Goal: Task Accomplishment & Management: Use online tool/utility

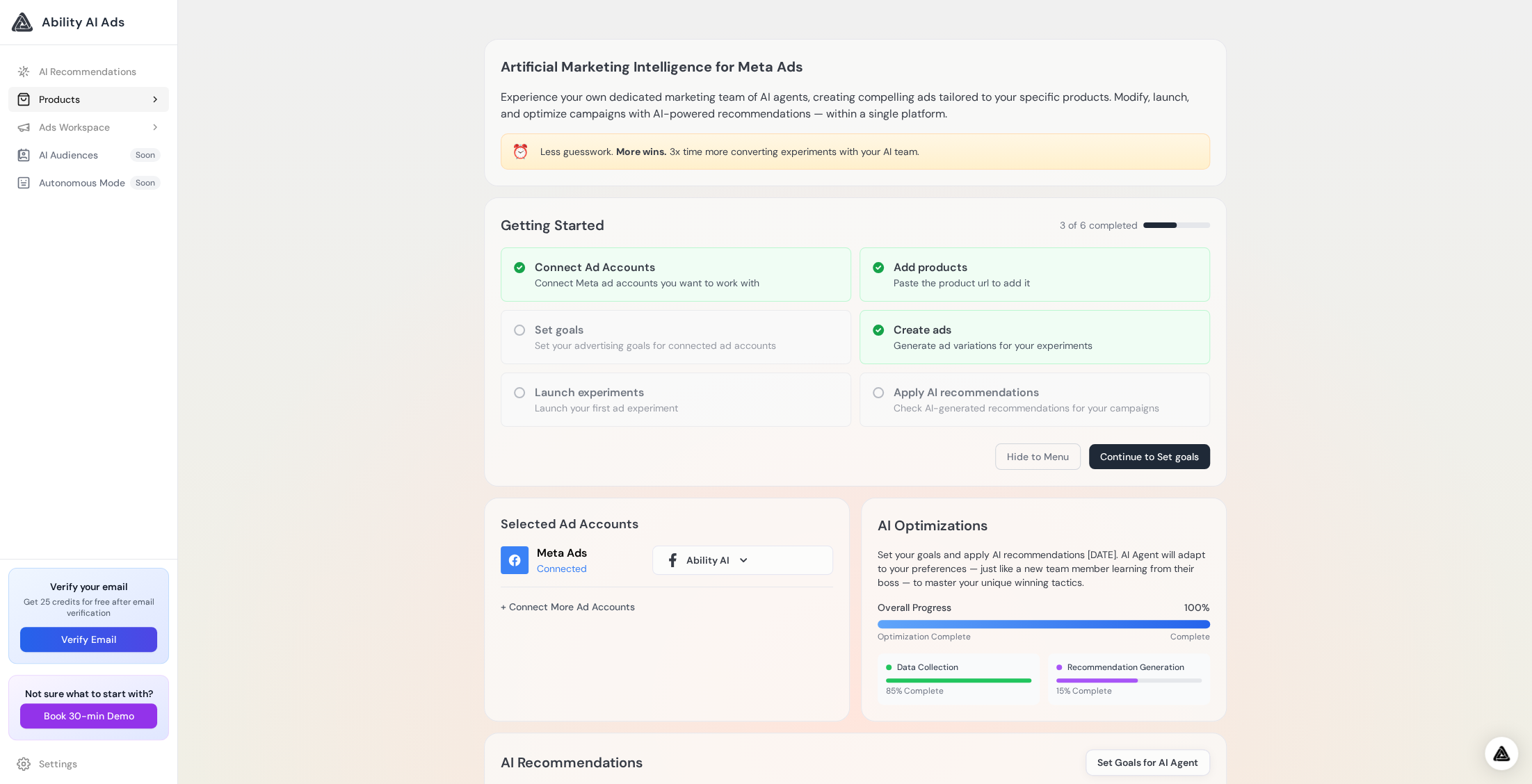
click at [106, 93] on button "Products" at bounding box center [88, 99] width 161 height 25
click at [96, 125] on link "Add Product" at bounding box center [95, 128] width 147 height 25
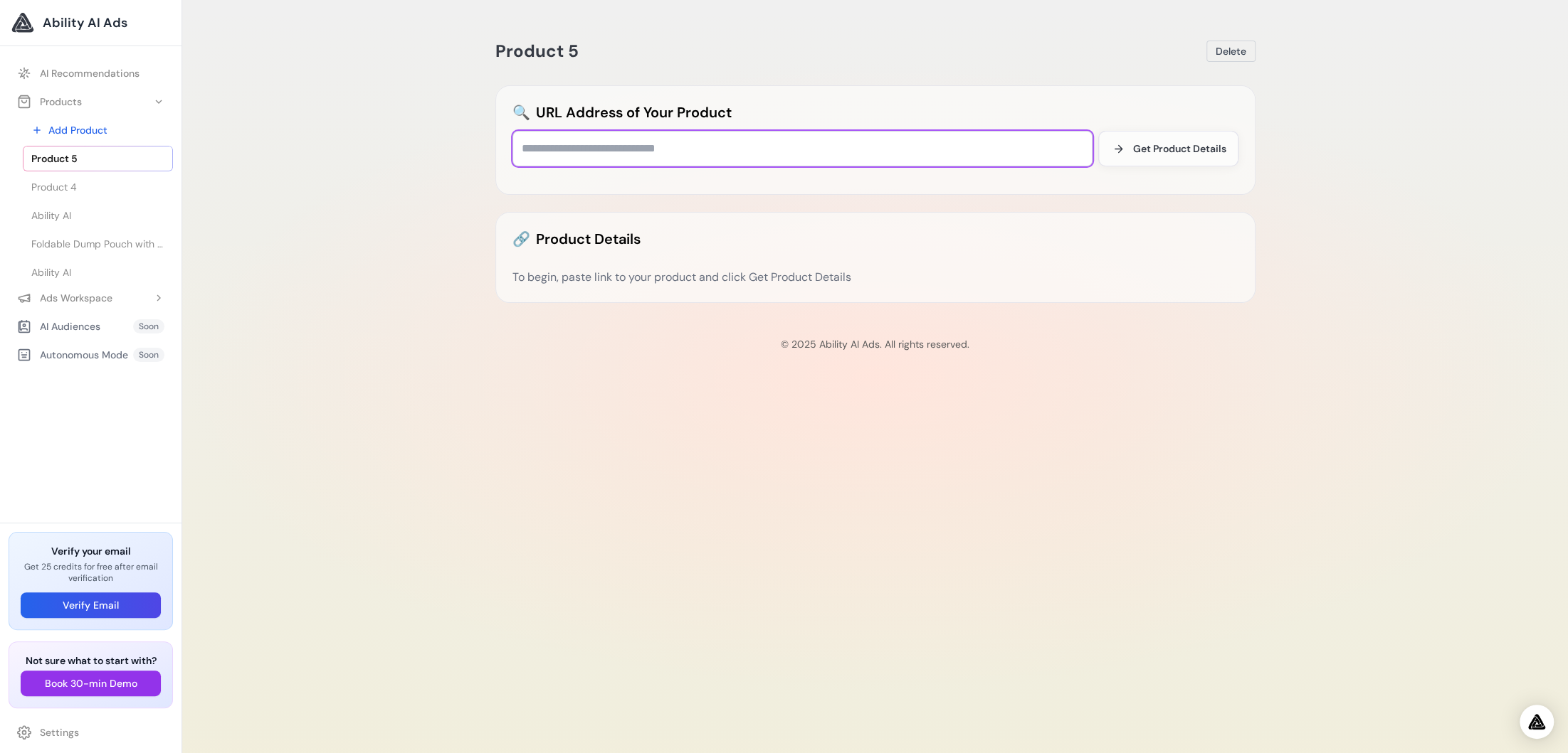
click at [589, 150] on input "text" at bounding box center [802, 148] width 580 height 35
paste input "**********"
type input "**********"
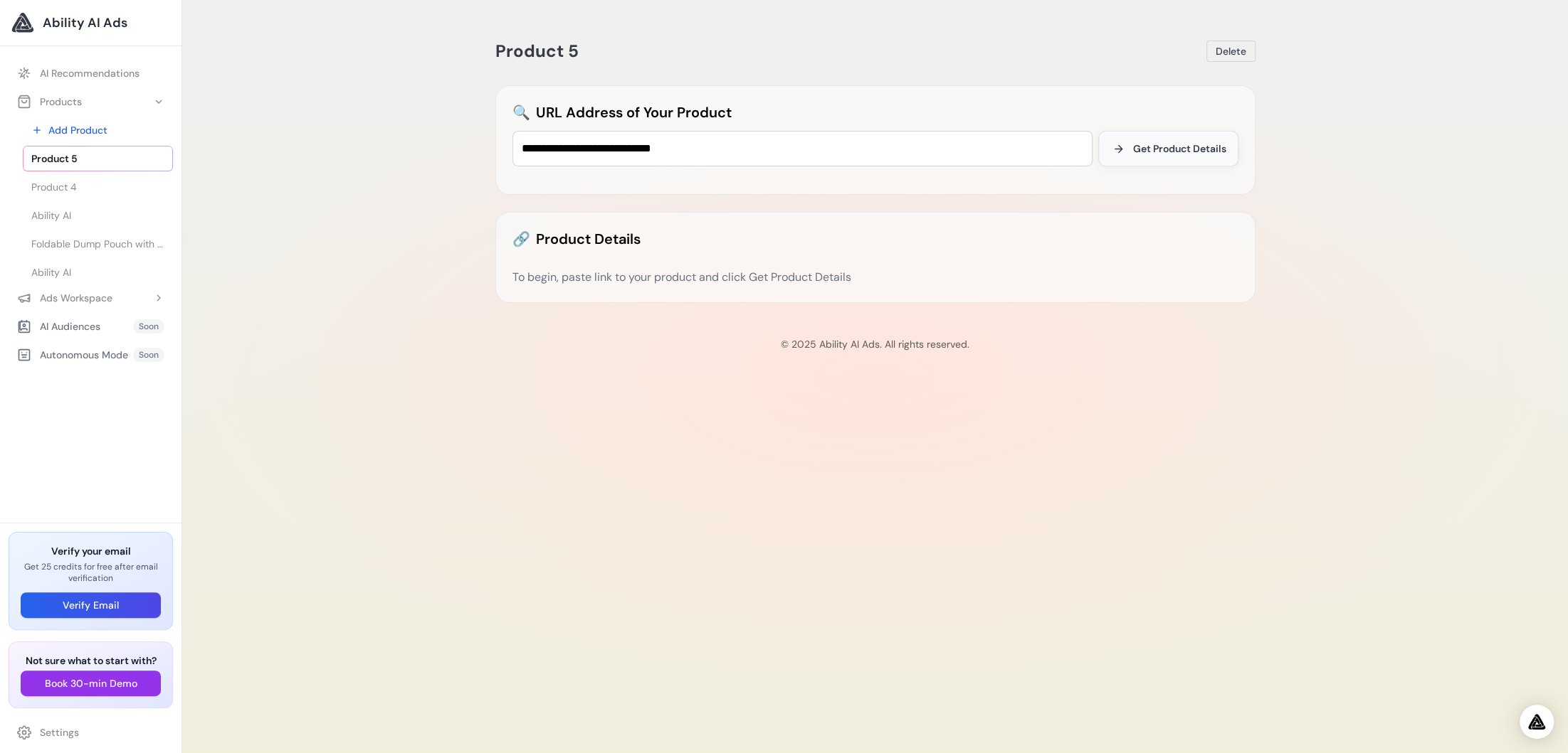
click at [1149, 150] on span "Get Product Details" at bounding box center [1179, 149] width 93 height 15
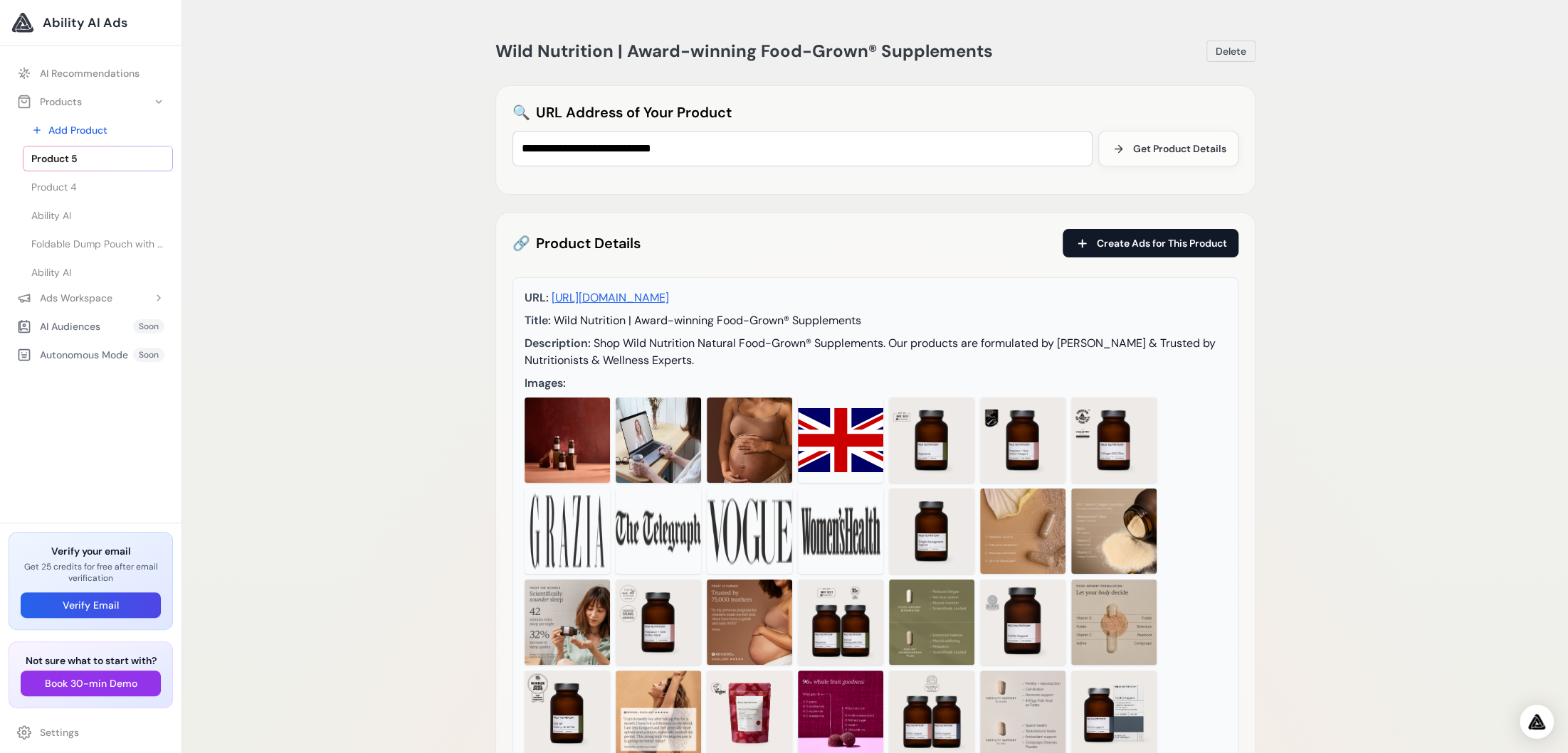
click at [1157, 242] on span "Create Ads for This Product" at bounding box center [1161, 243] width 130 height 15
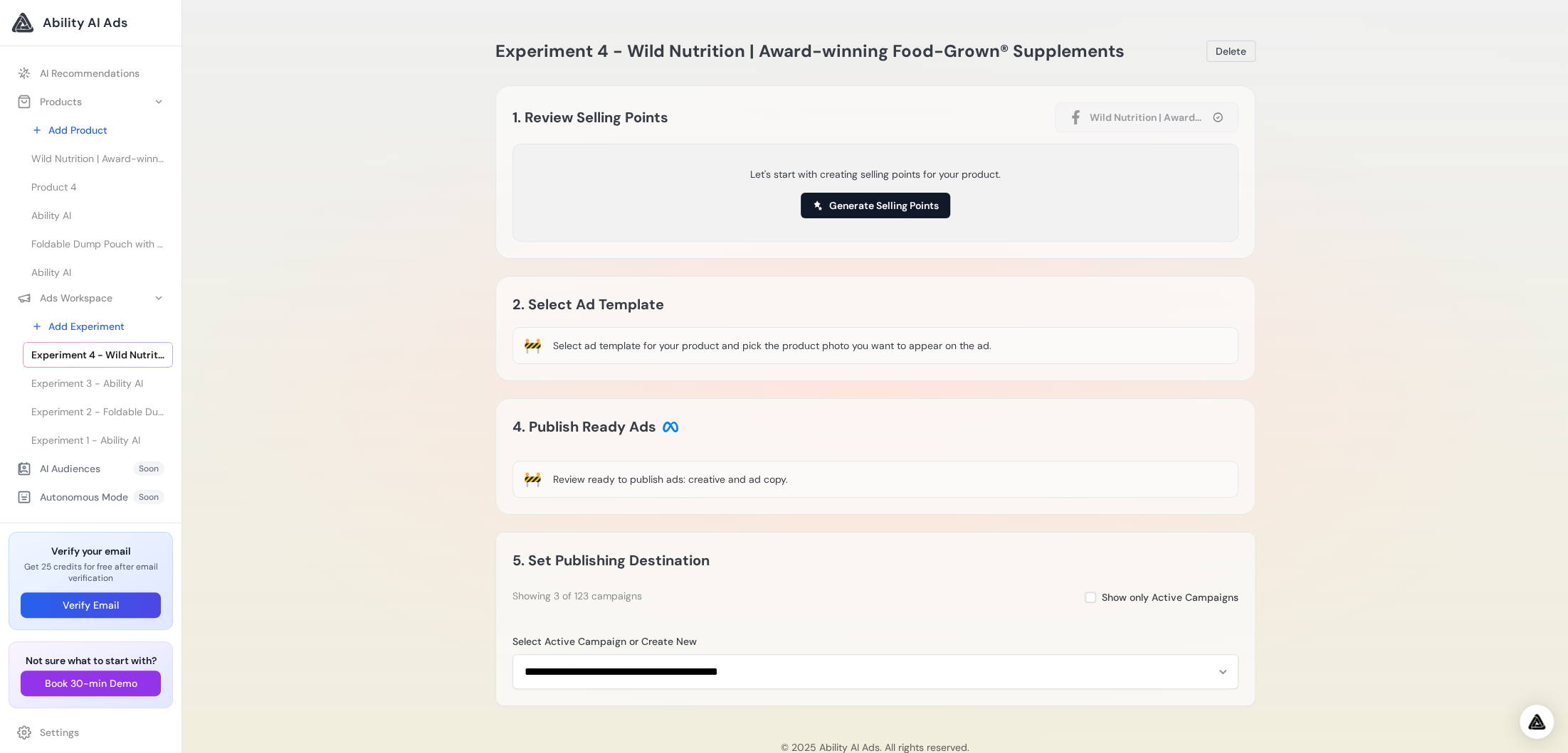
click at [914, 200] on button "Generate Selling Points" at bounding box center [876, 205] width 150 height 26
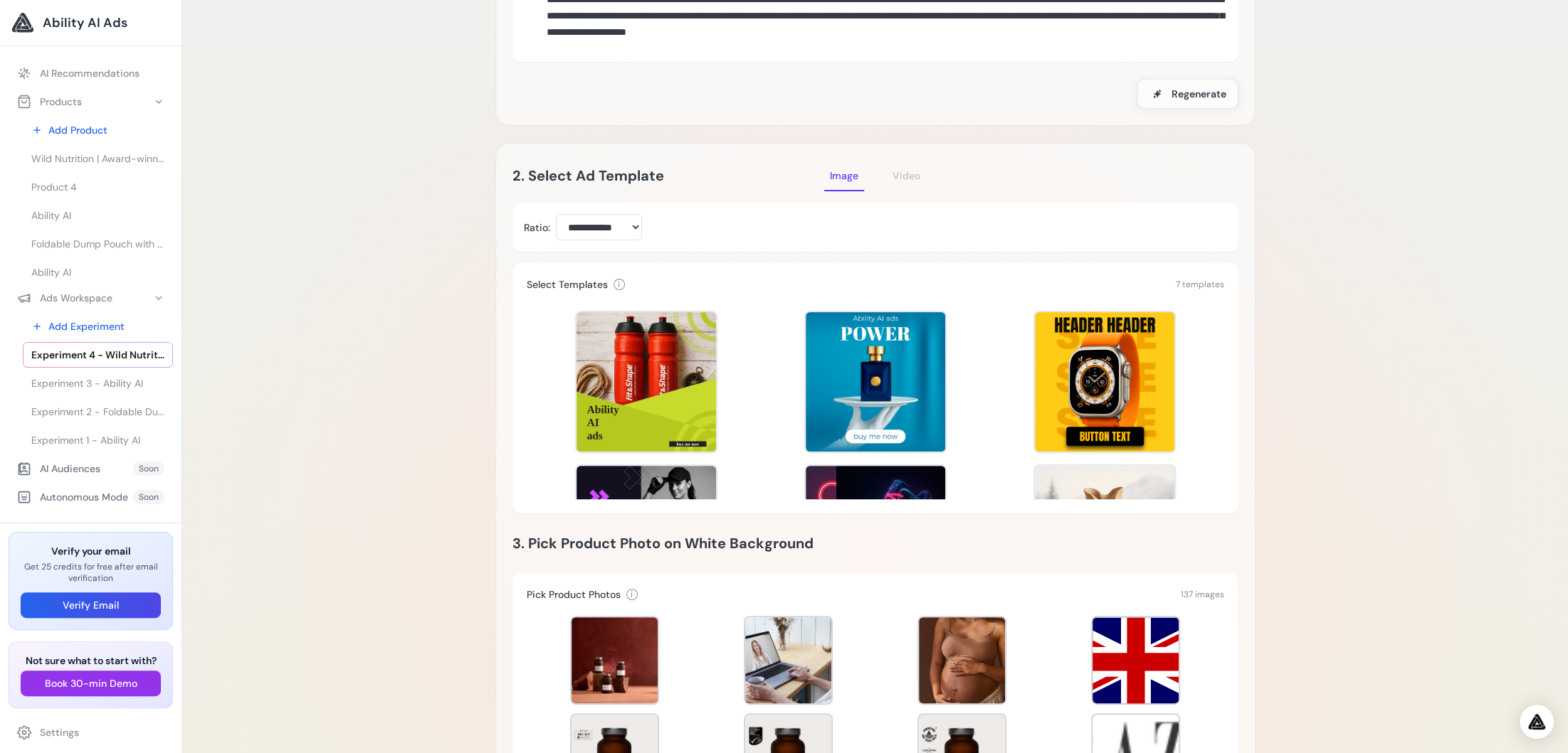
scroll to position [209, 0]
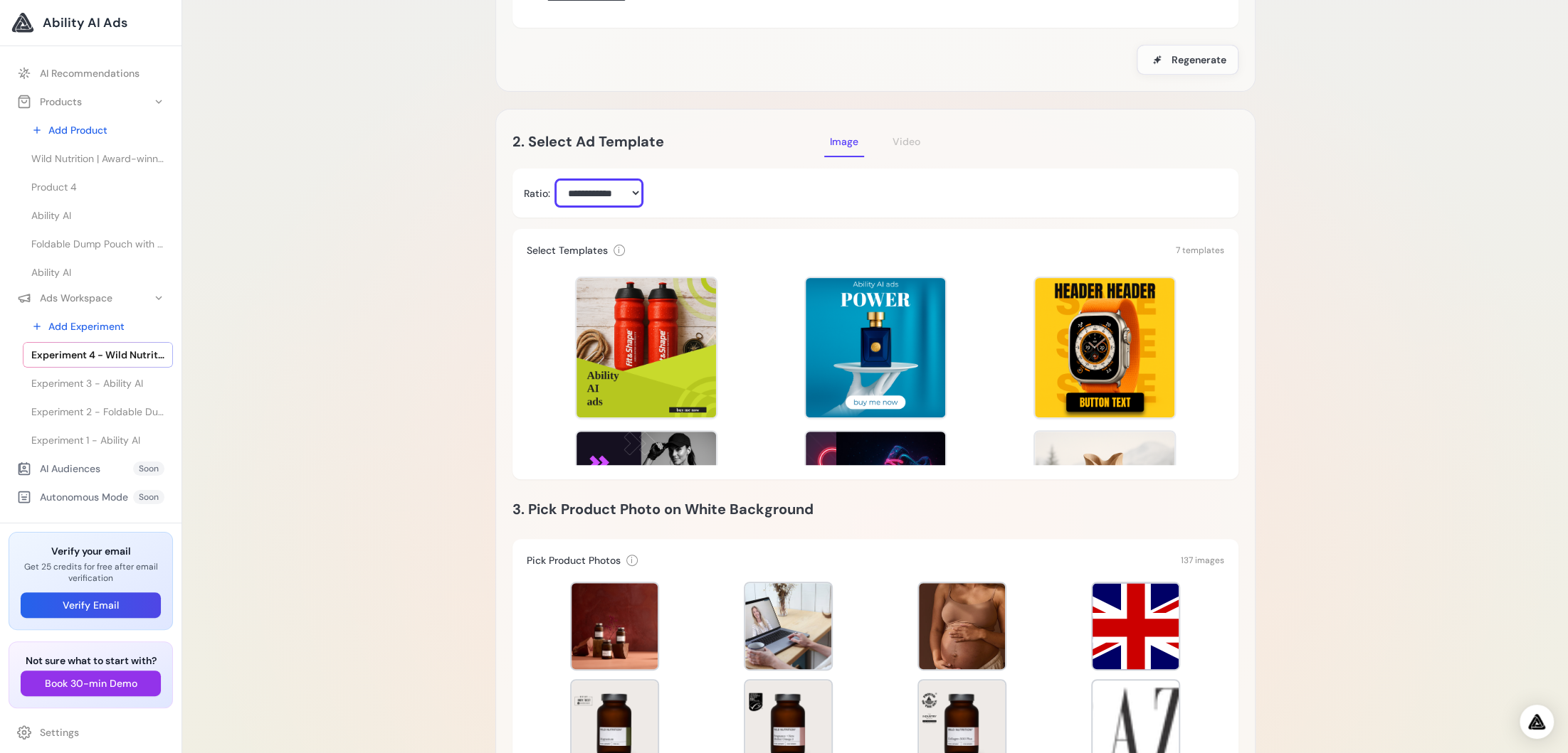
click at [612, 197] on select "**********" at bounding box center [599, 193] width 86 height 27
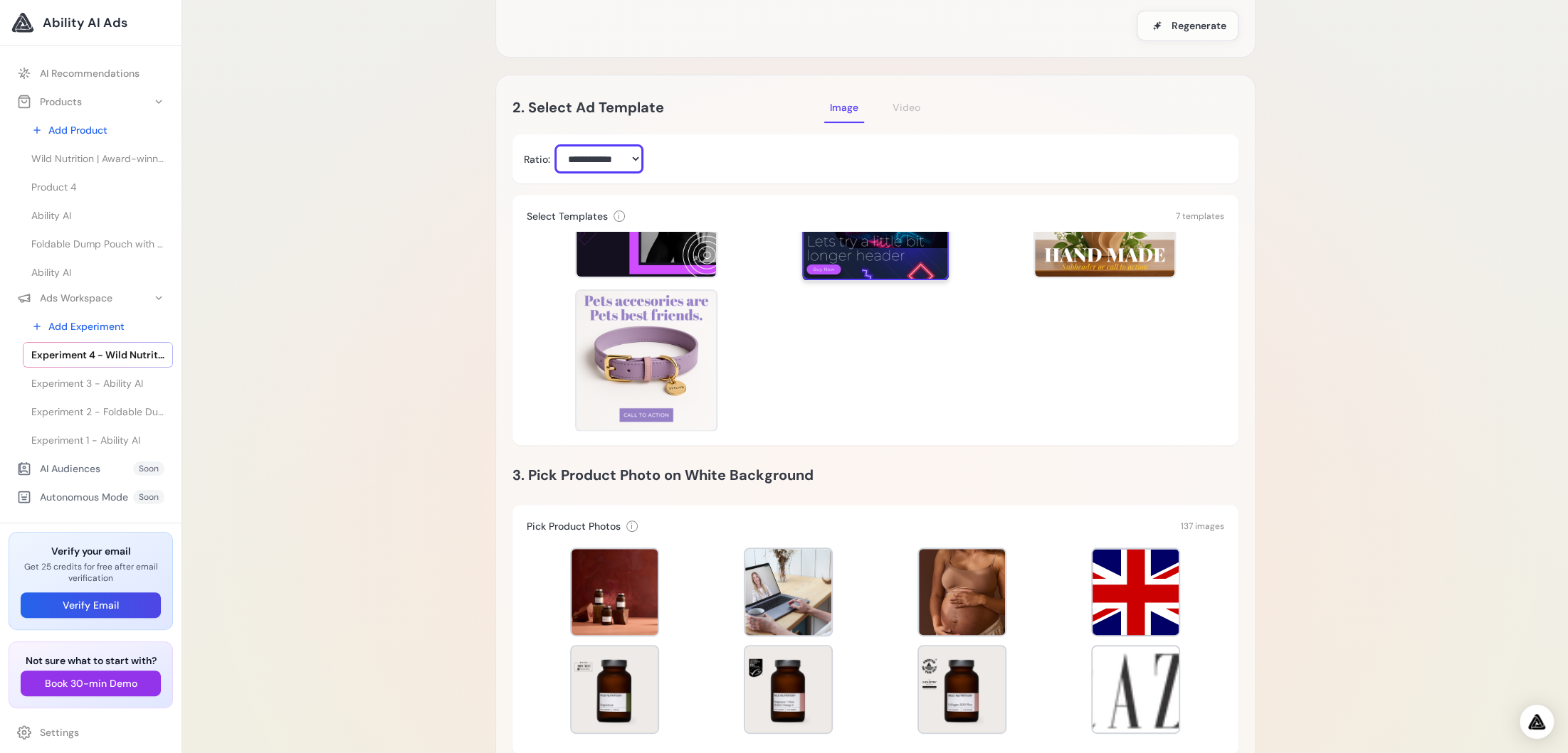
scroll to position [261, 0]
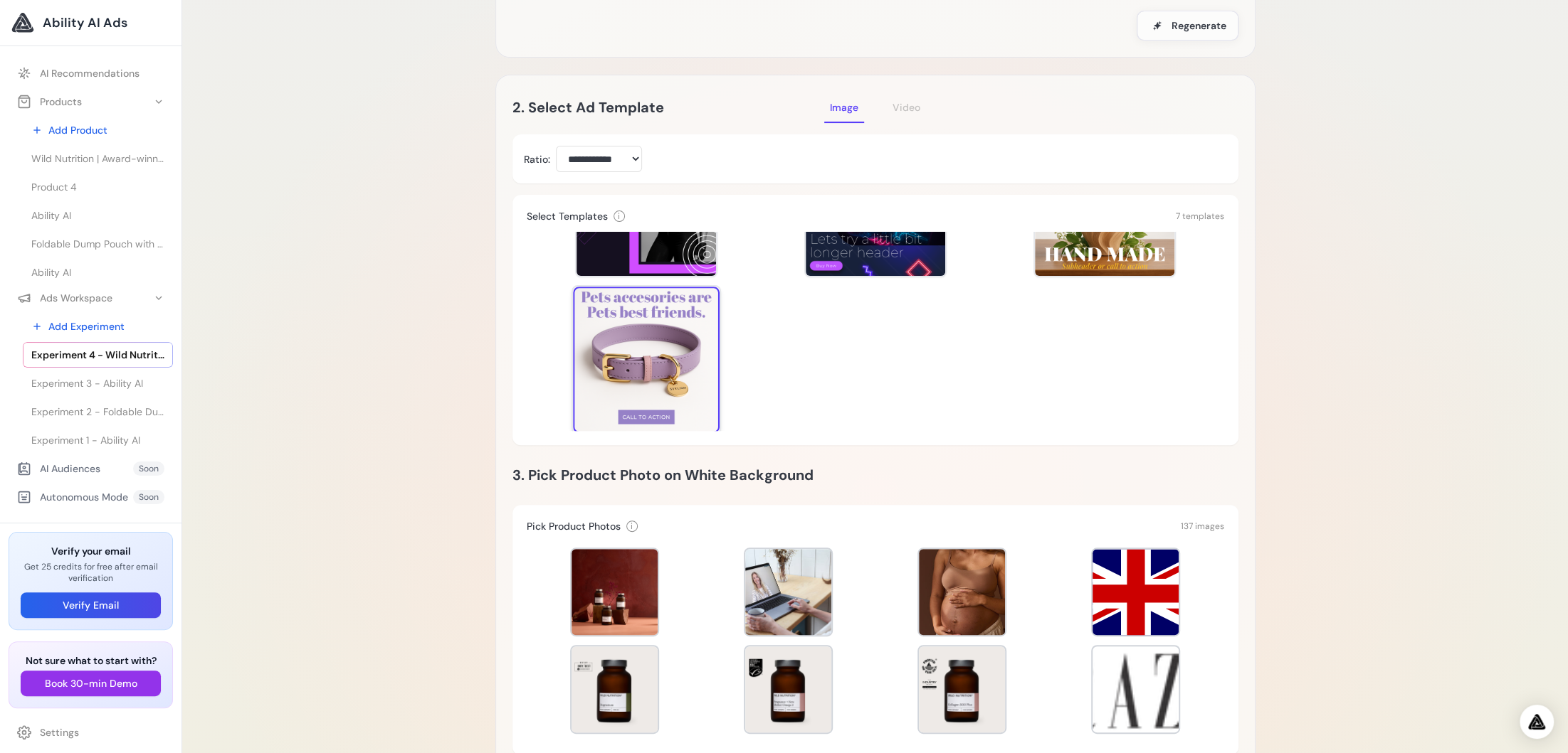
click at [636, 369] on div at bounding box center [646, 359] width 146 height 146
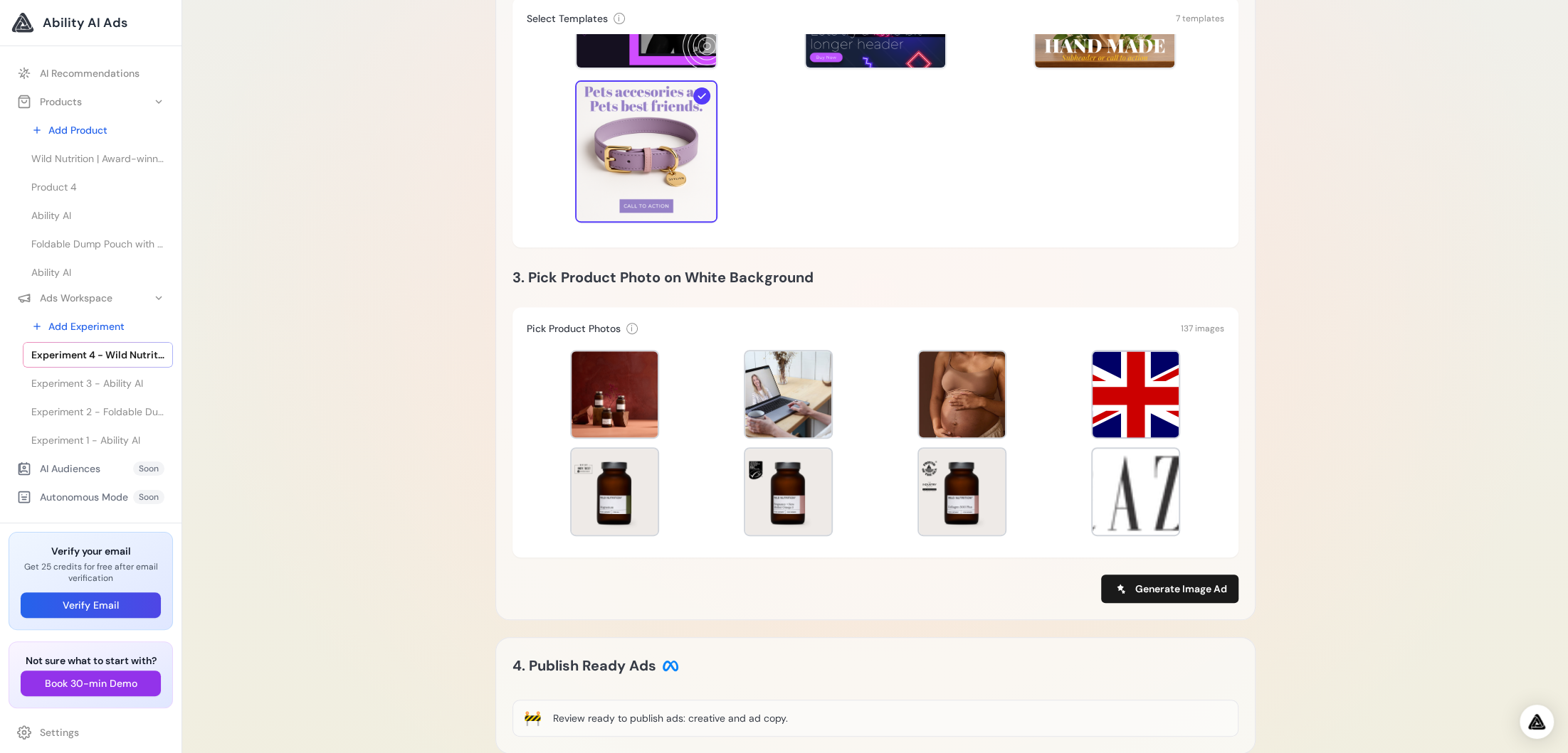
scroll to position [445, 0]
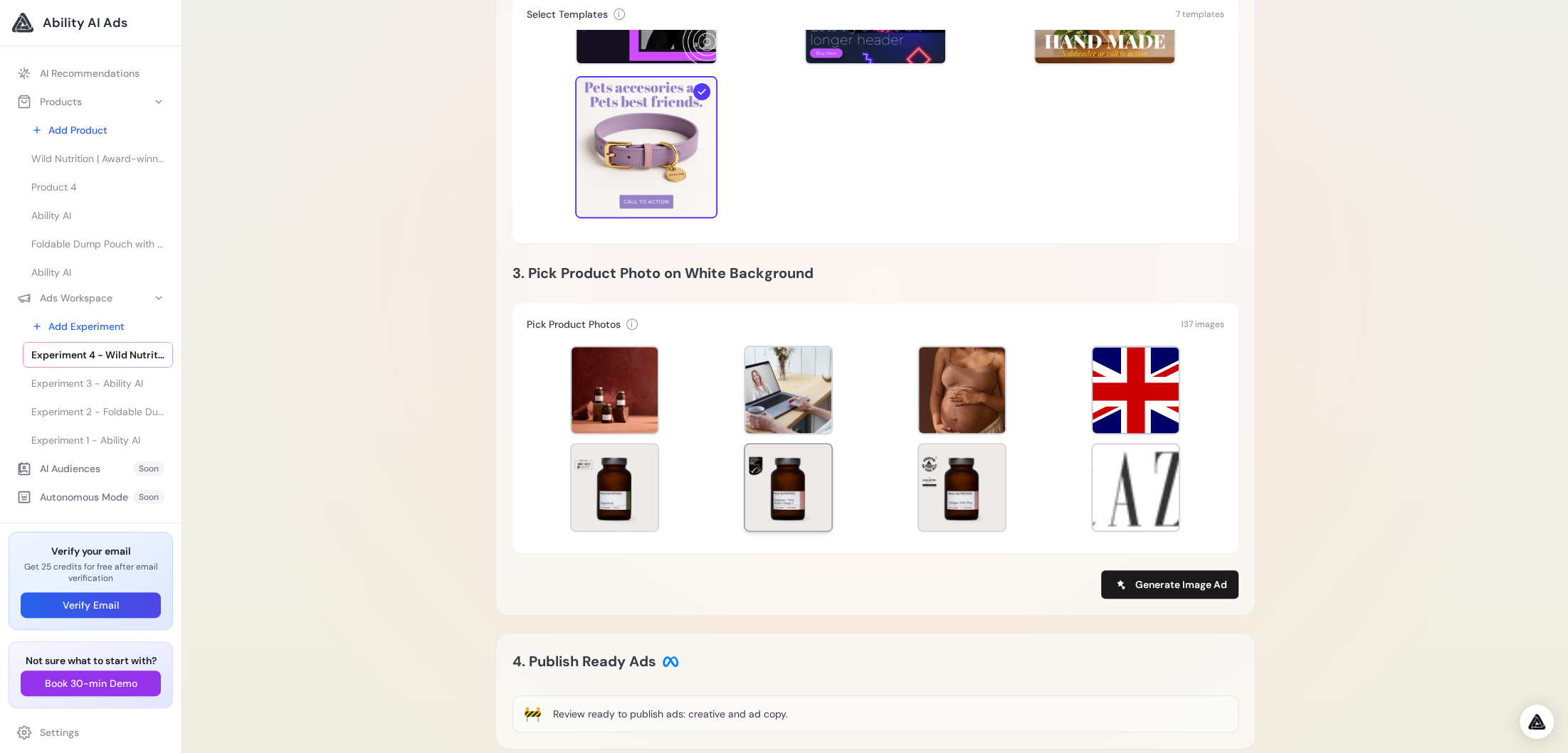
click at [791, 505] on div at bounding box center [788, 487] width 86 height 86
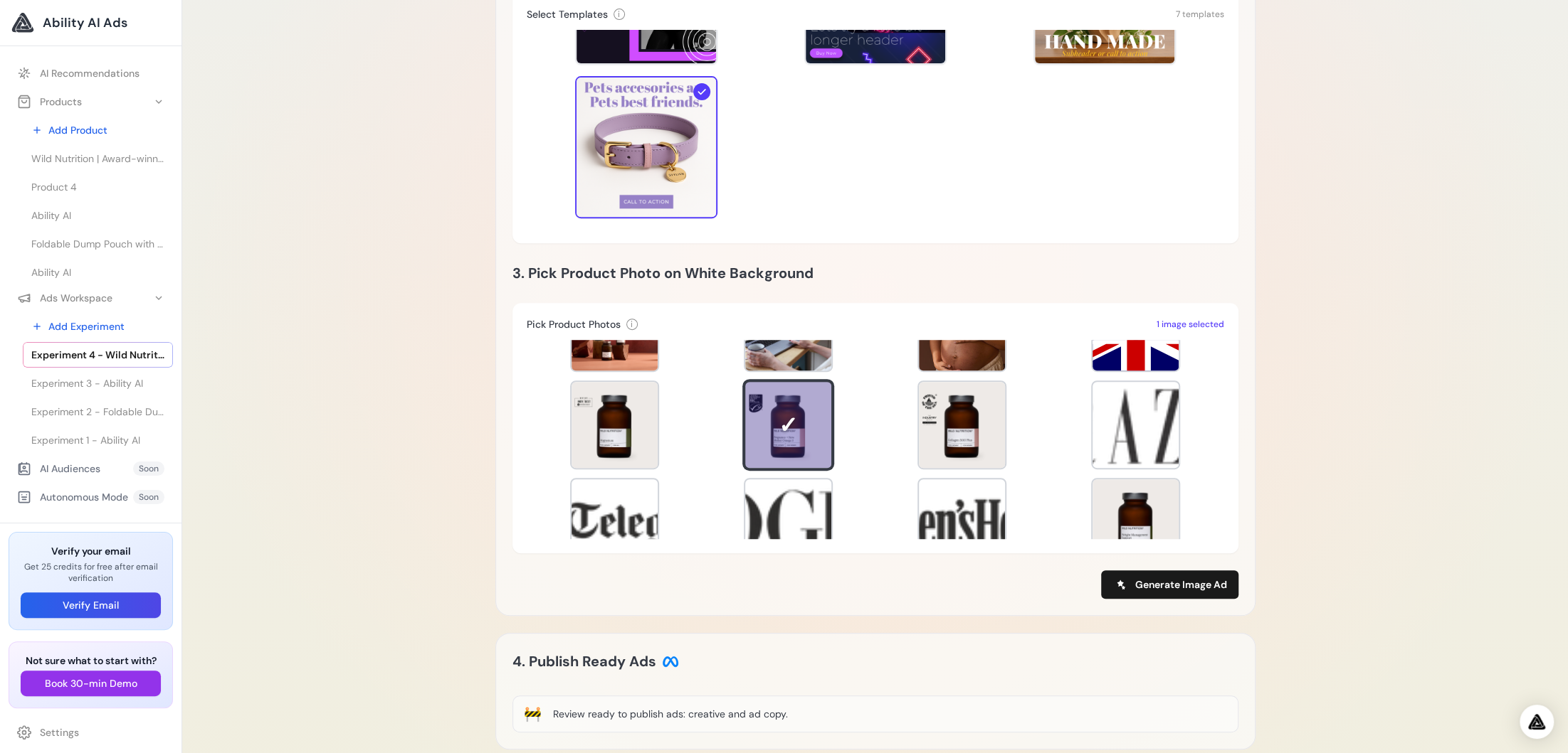
scroll to position [61, 0]
click at [1179, 584] on span "Generate Image Ad" at bounding box center [1181, 585] width 92 height 15
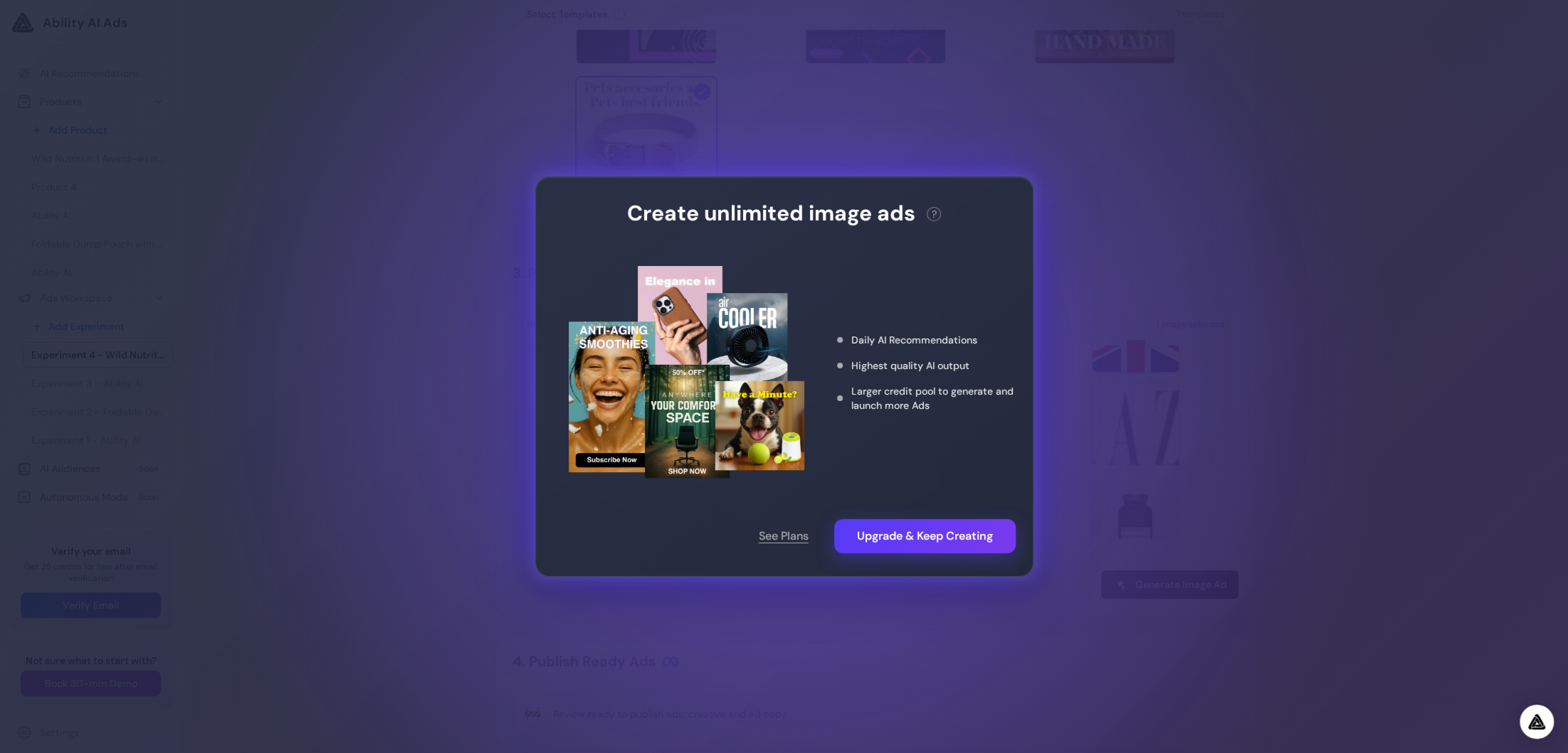
click at [1001, 179] on div "Create unlimited image ads ? This action needs 2 credits. You have 0 remaining.…" at bounding box center [784, 376] width 497 height 399
click at [1201, 202] on div "Create unlimited image ads ? This action needs 2 credits. You have 0 remaining.…" at bounding box center [784, 376] width 1568 height 753
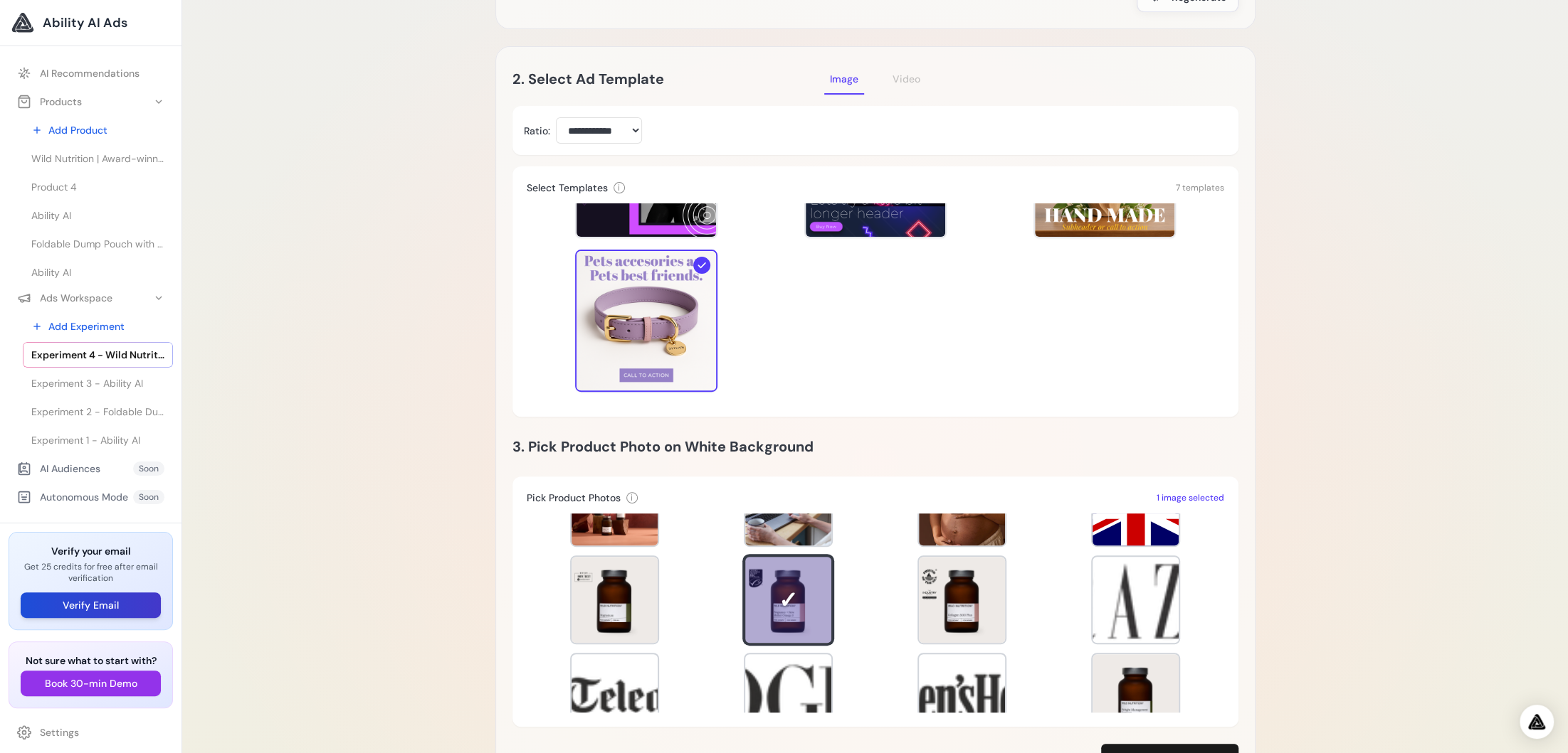
click at [72, 612] on button "Verify Email" at bounding box center [90, 605] width 140 height 26
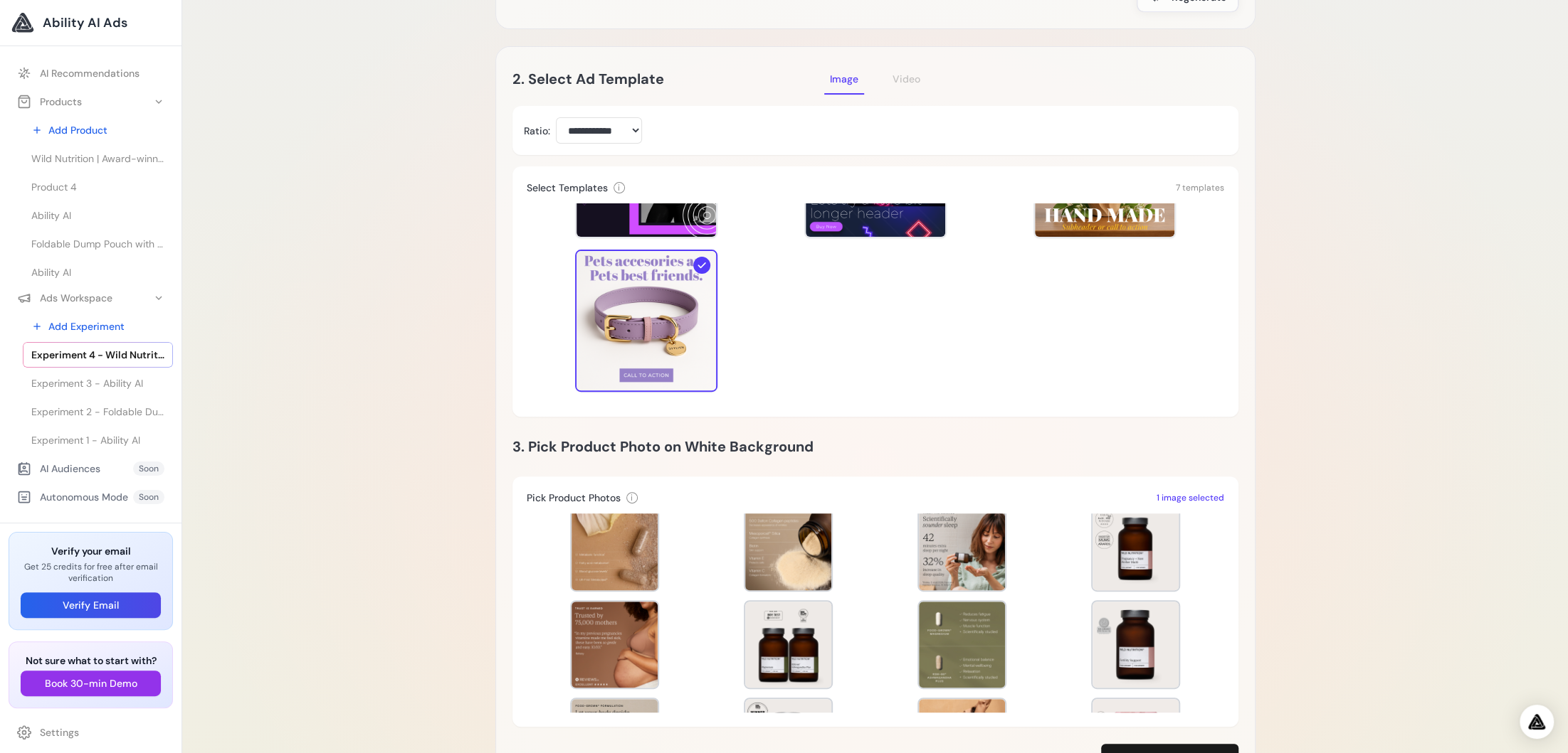
scroll to position [491, 0]
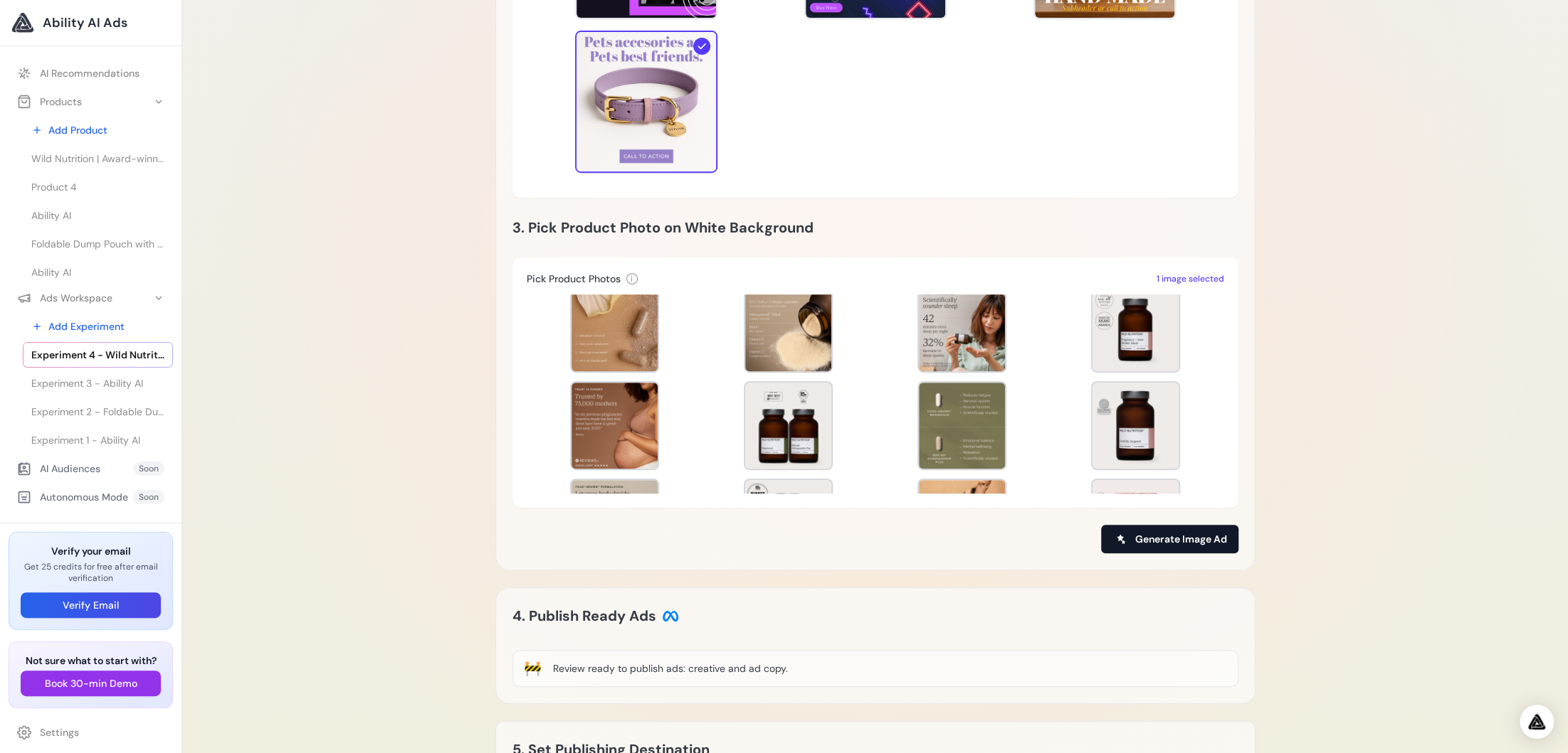
click at [1171, 543] on span "Generate Image Ad" at bounding box center [1181, 539] width 92 height 15
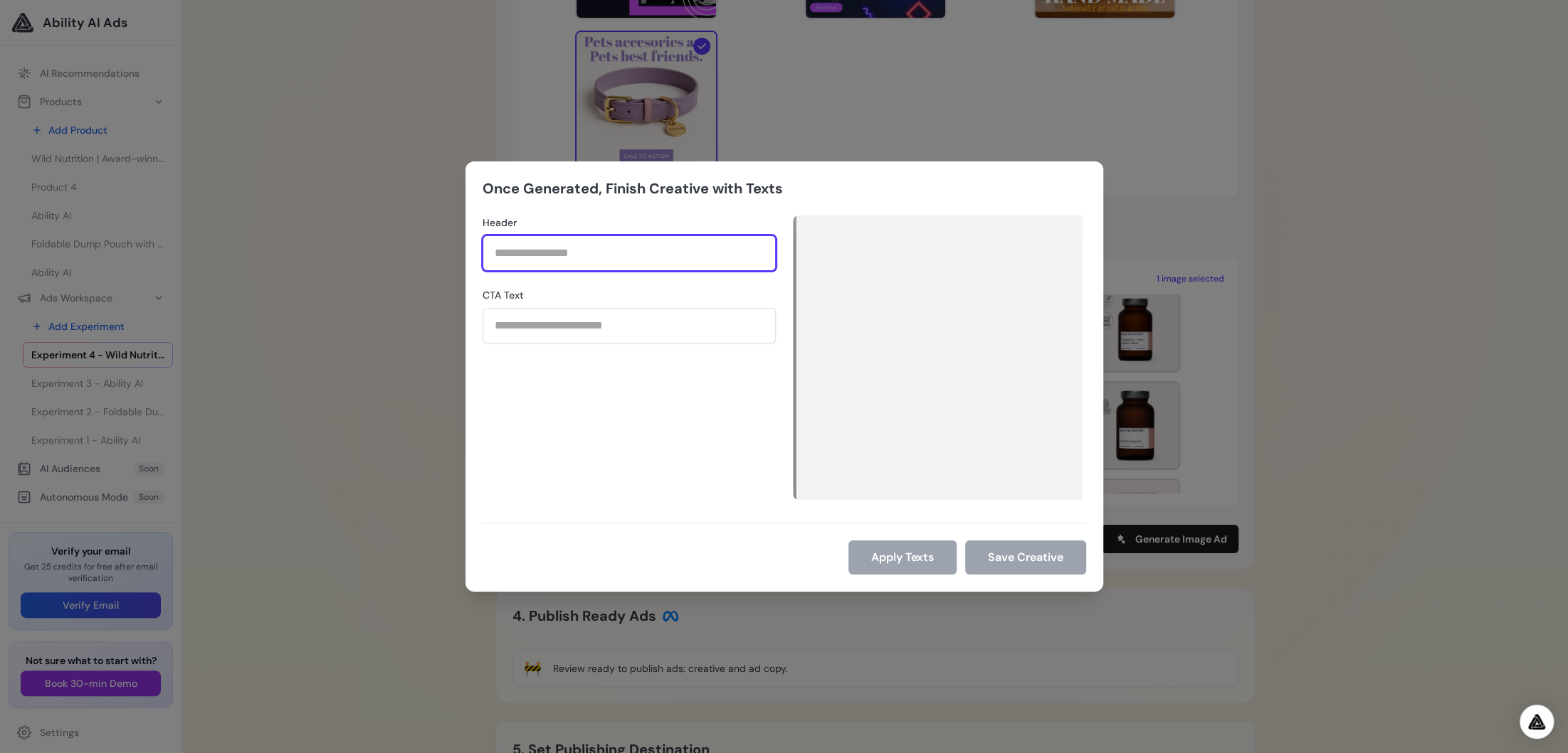
click at [560, 249] on input "Header" at bounding box center [629, 253] width 293 height 35
click at [686, 399] on div "Header CTA Text" at bounding box center [629, 358] width 293 height 285
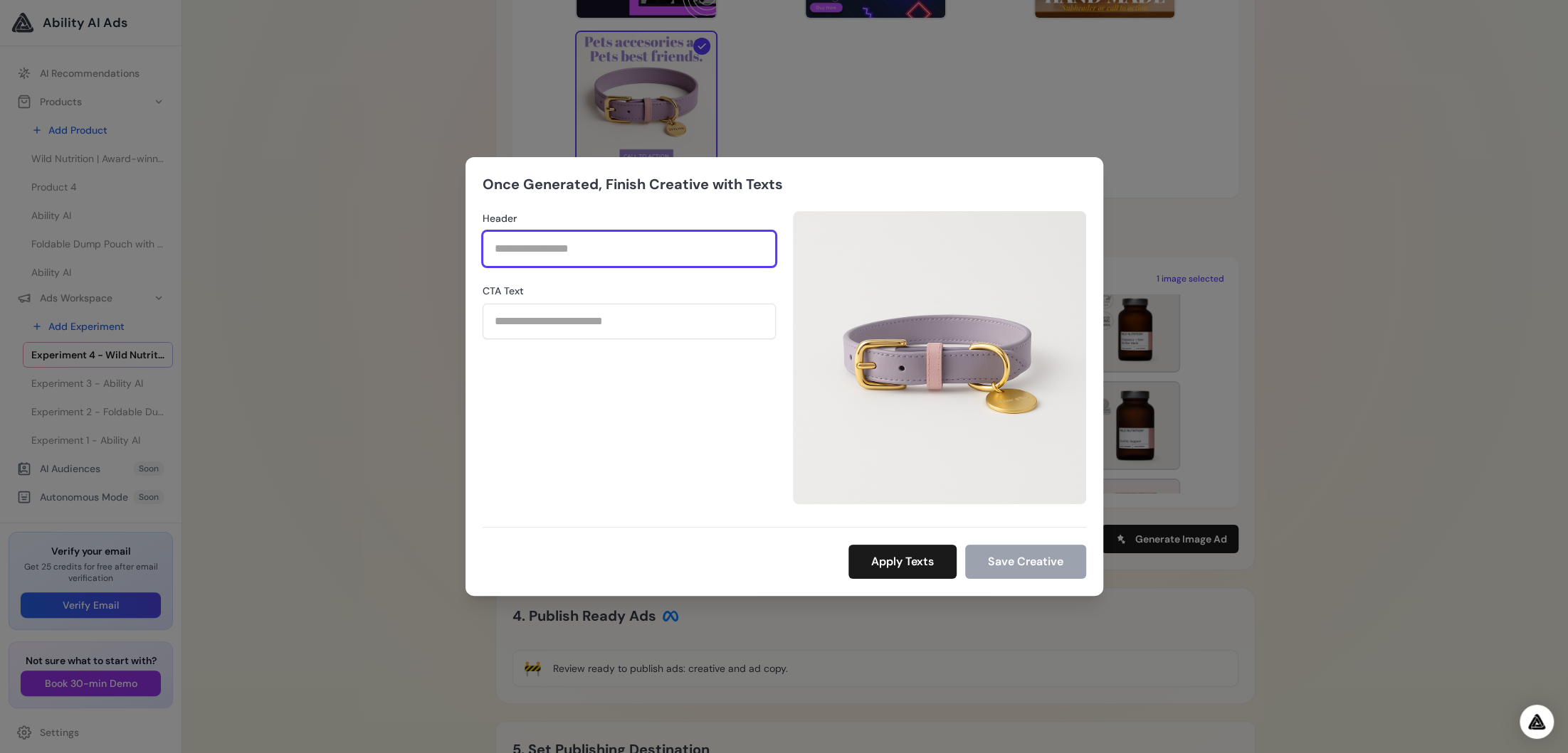
click at [522, 250] on input "Header" at bounding box center [629, 248] width 293 height 35
type input "*"
click at [1103, 102] on div "Once Generated, Finish Creative with Texts Header CTA Text Apply Texts" at bounding box center [784, 376] width 1568 height 753
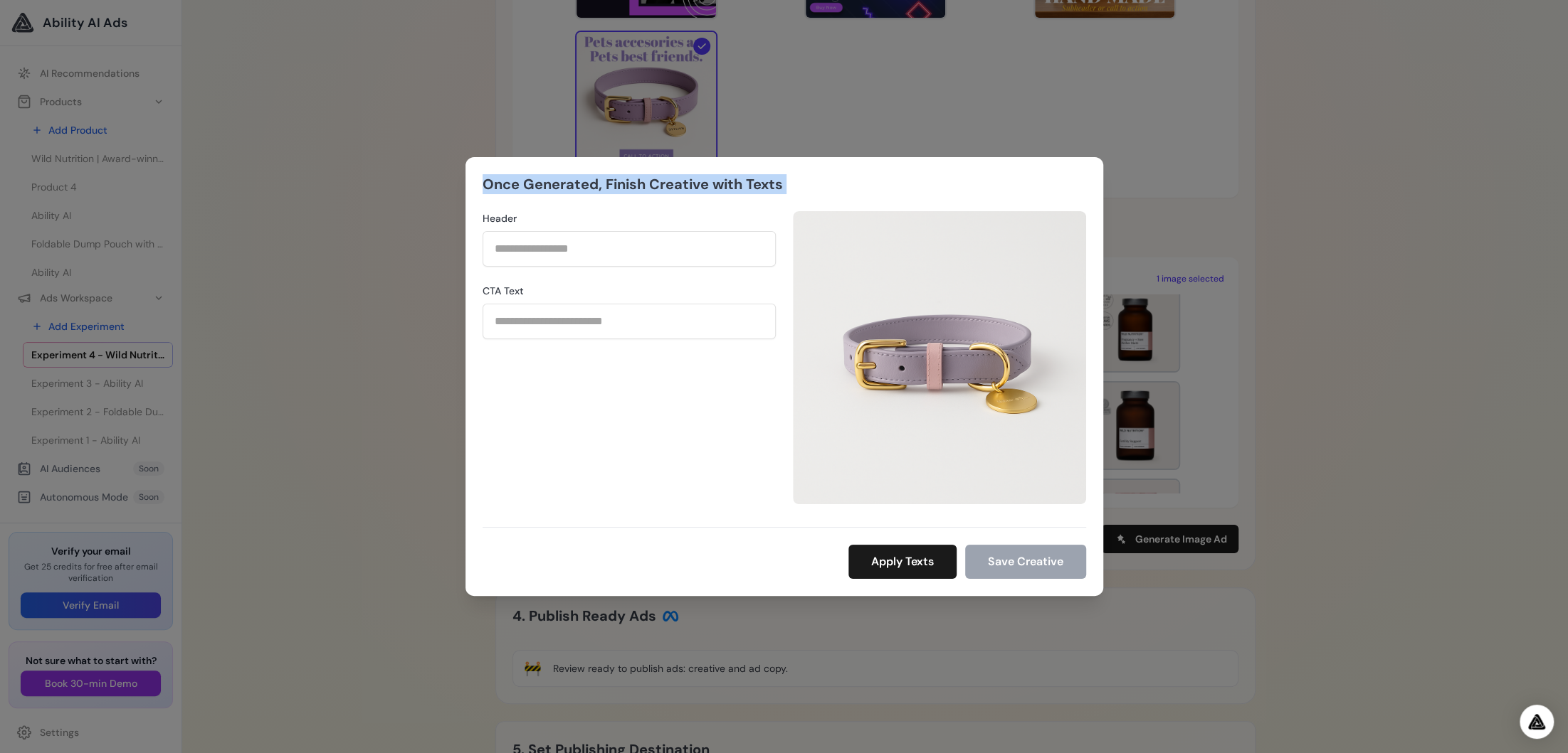
click at [1103, 102] on div "Once Generated, Finish Creative with Texts Header CTA Text Apply Texts" at bounding box center [784, 376] width 1568 height 753
click at [1303, 140] on div "Once Generated, Finish Creative with Texts Header CTA Text Apply Texts" at bounding box center [784, 376] width 1568 height 753
click at [1307, 142] on div "Once Generated, Finish Creative with Texts Header CTA Text Apply Texts" at bounding box center [784, 376] width 1568 height 753
click at [1242, 320] on div "Once Generated, Finish Creative with Texts Header CTA Text Apply Texts" at bounding box center [784, 376] width 1568 height 753
click at [1212, 145] on div "Once Generated, Finish Creative with Texts Header CTA Text Apply Texts" at bounding box center [784, 376] width 1568 height 753
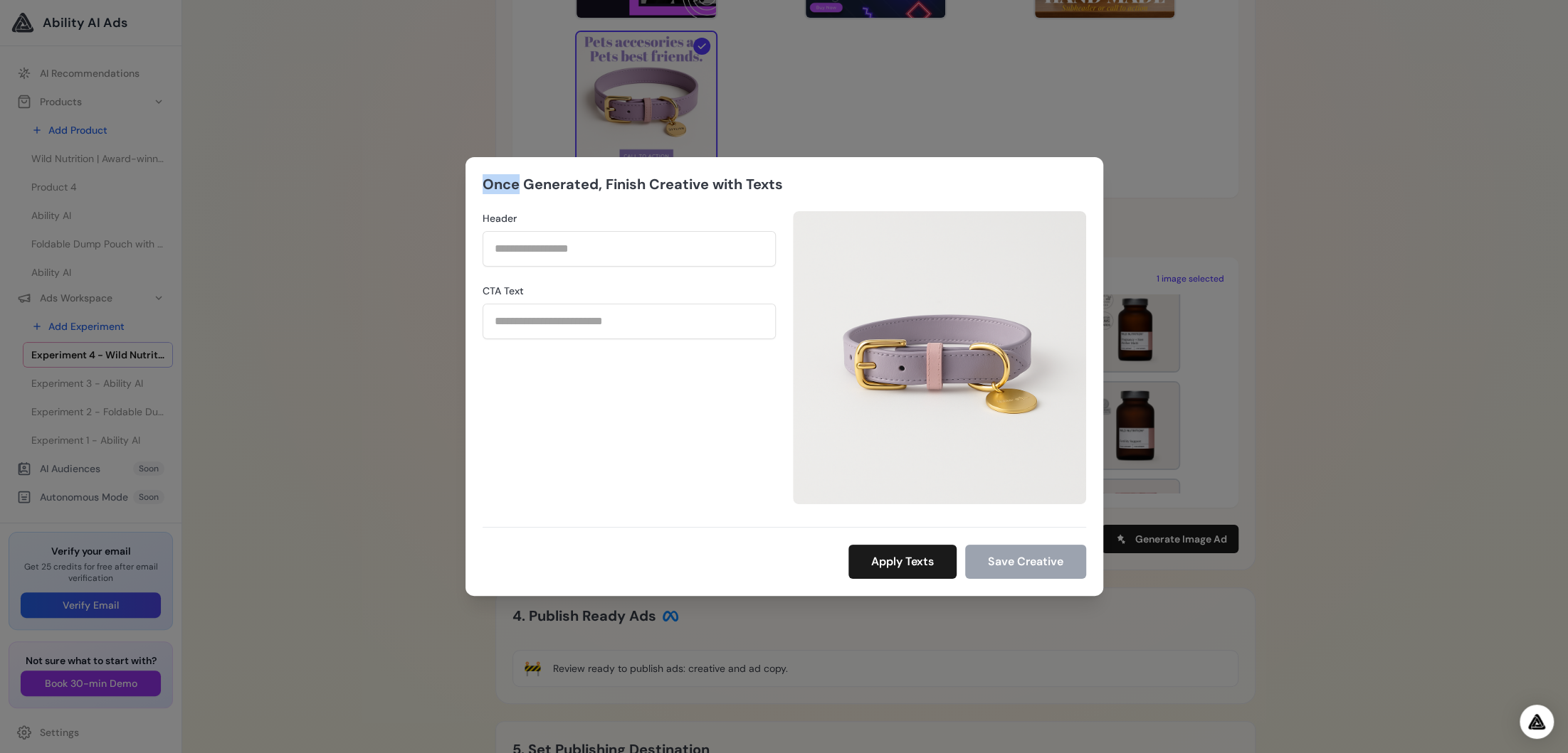
click at [1212, 145] on div "Once Generated, Finish Creative with Texts Header CTA Text Apply Texts" at bounding box center [784, 376] width 1568 height 753
click at [797, 93] on div "Once Generated, Finish Creative with Texts Header CTA Text Apply Texts" at bounding box center [784, 376] width 1568 height 753
click at [716, 315] on input "CTA Text" at bounding box center [629, 321] width 293 height 35
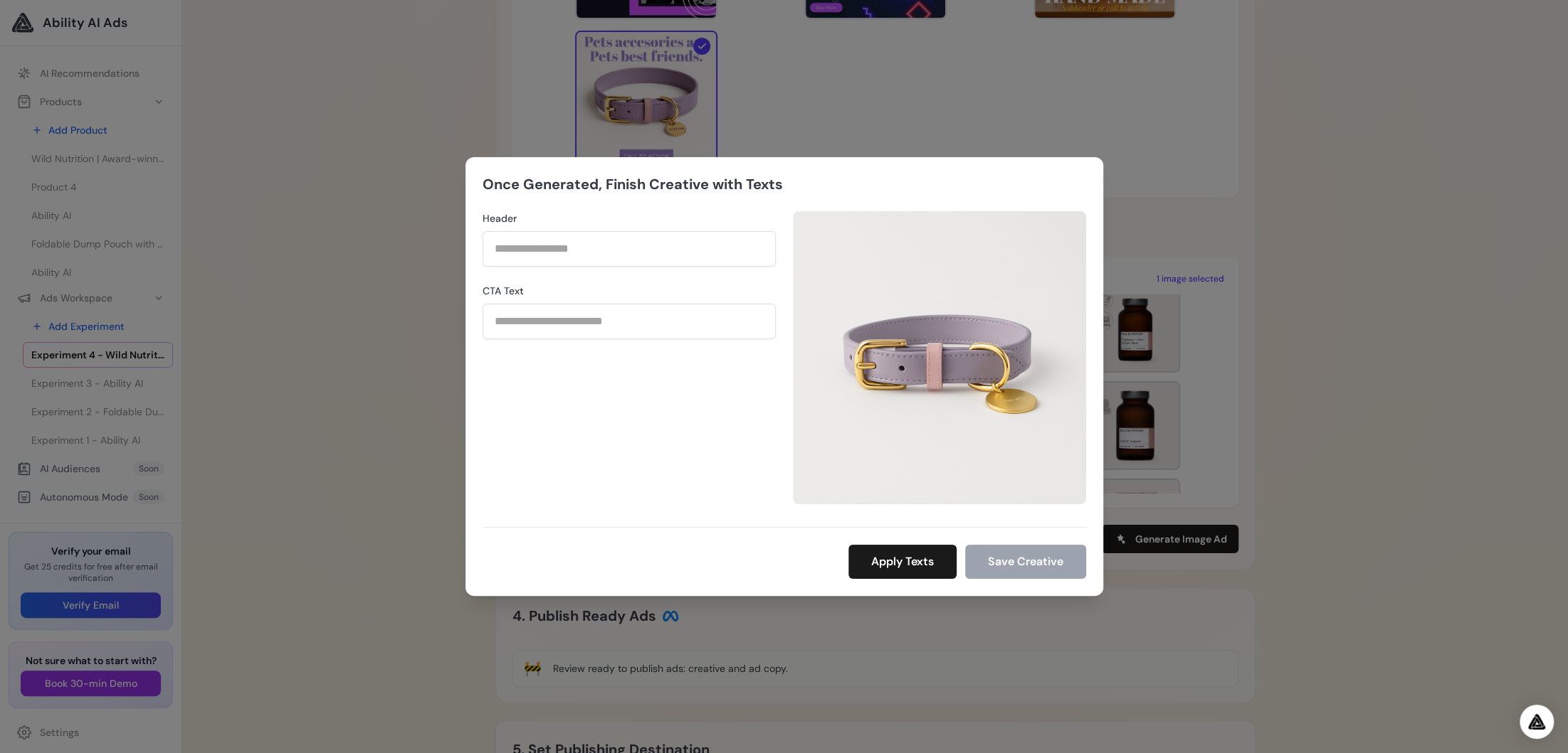
click at [1097, 118] on div "Once Generated, Finish Creative with Texts Header CTA Text Apply Texts" at bounding box center [784, 376] width 1568 height 753
click at [1229, 164] on div "Once Generated, Finish Creative with Texts Header CTA Text Apply Texts" at bounding box center [784, 376] width 1568 height 753
drag, startPoint x: 1229, startPoint y: 164, endPoint x: 1202, endPoint y: 164, distance: 27.0
click at [1202, 164] on div "Once Generated, Finish Creative with Texts Header CTA Text Apply Texts" at bounding box center [784, 376] width 1568 height 753
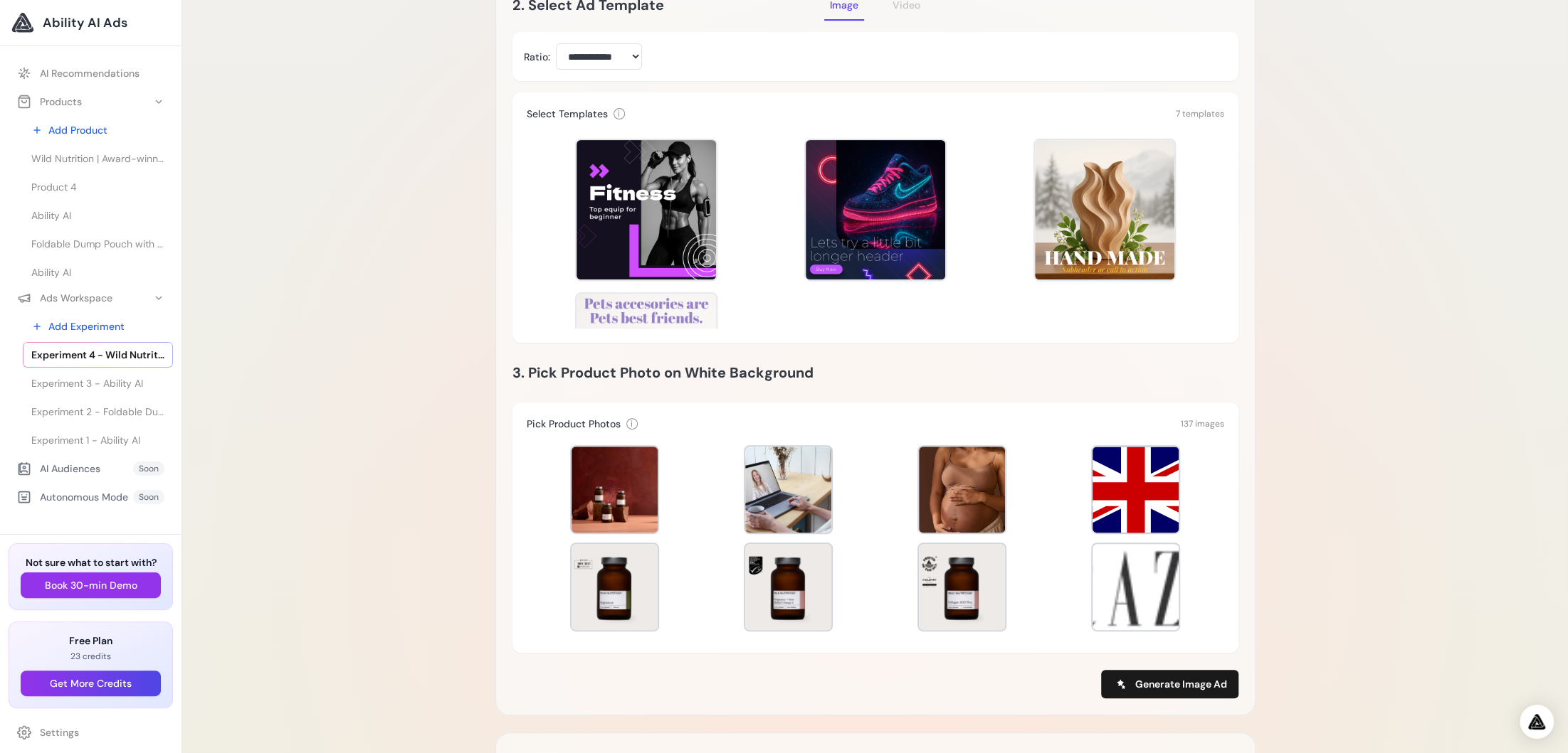
scroll to position [362, 0]
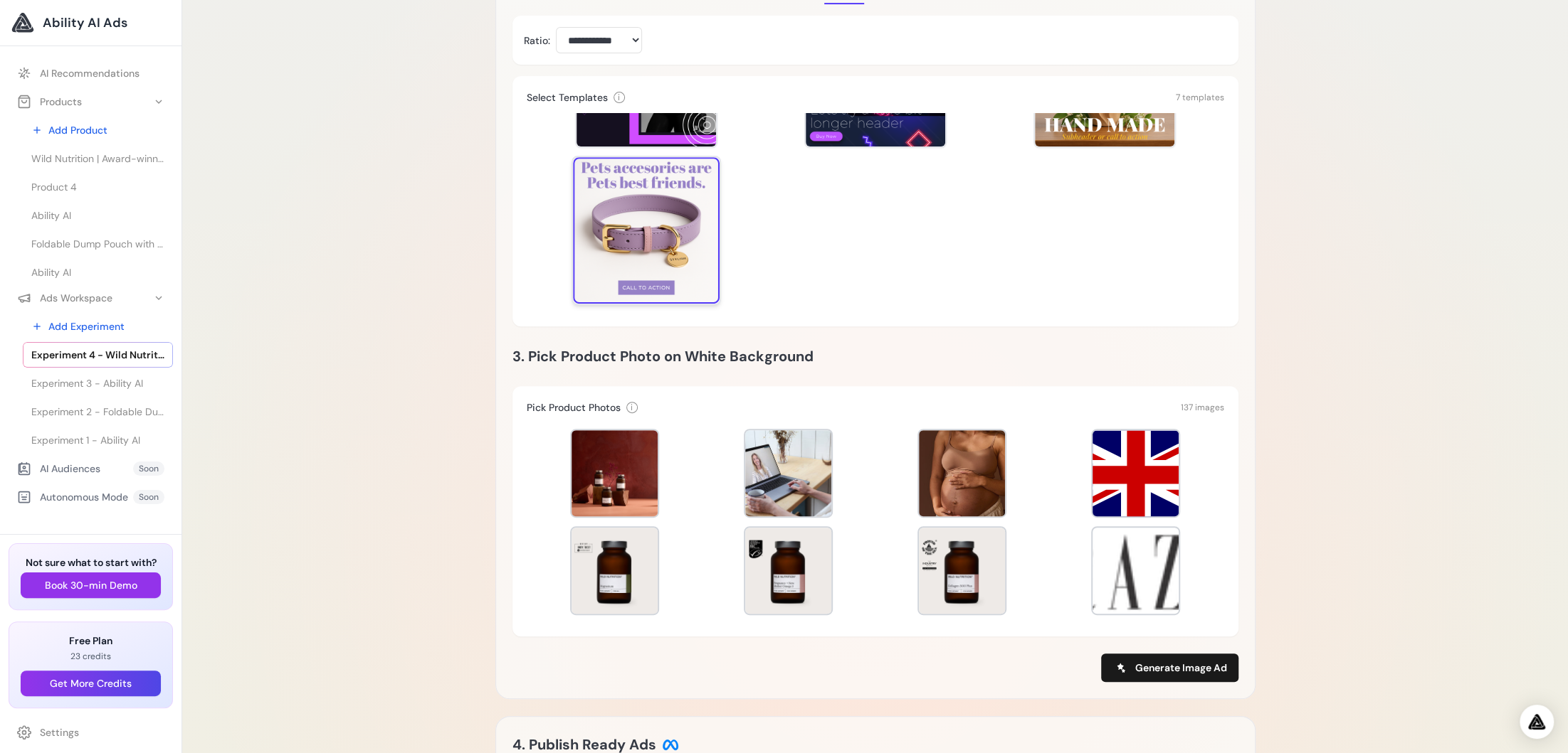
click at [655, 227] on div at bounding box center [646, 230] width 146 height 146
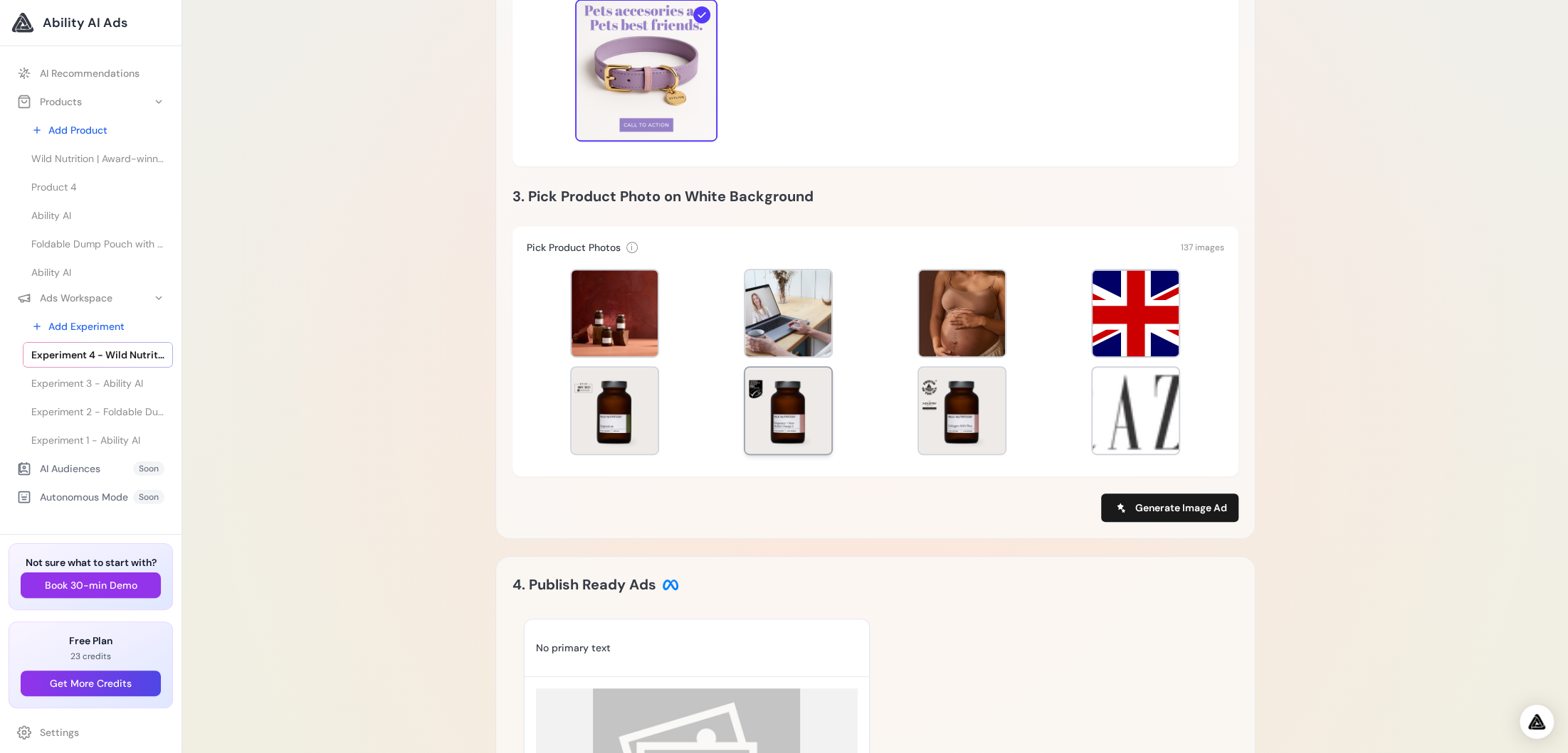
scroll to position [538, 0]
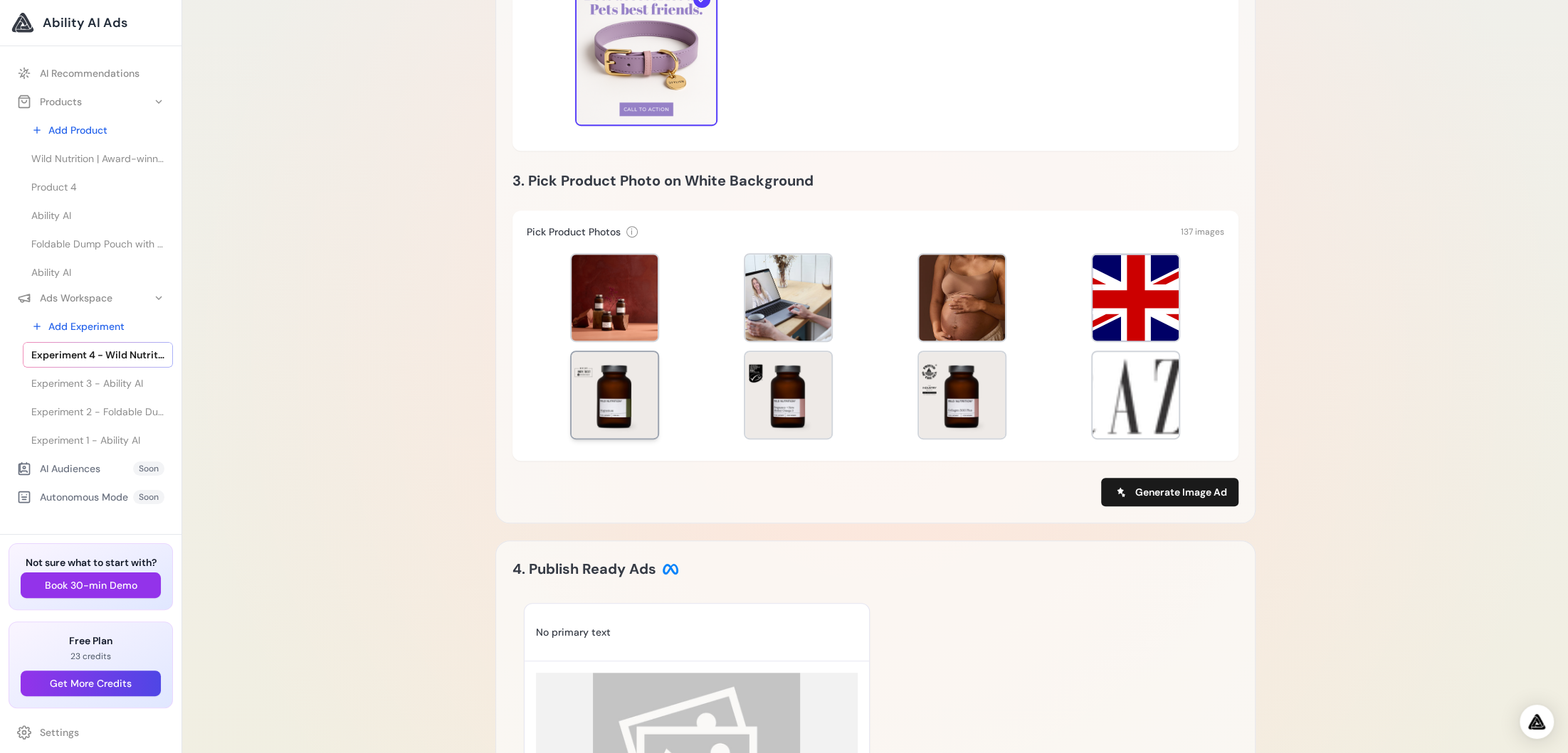
click at [571, 408] on div at bounding box center [614, 395] width 86 height 86
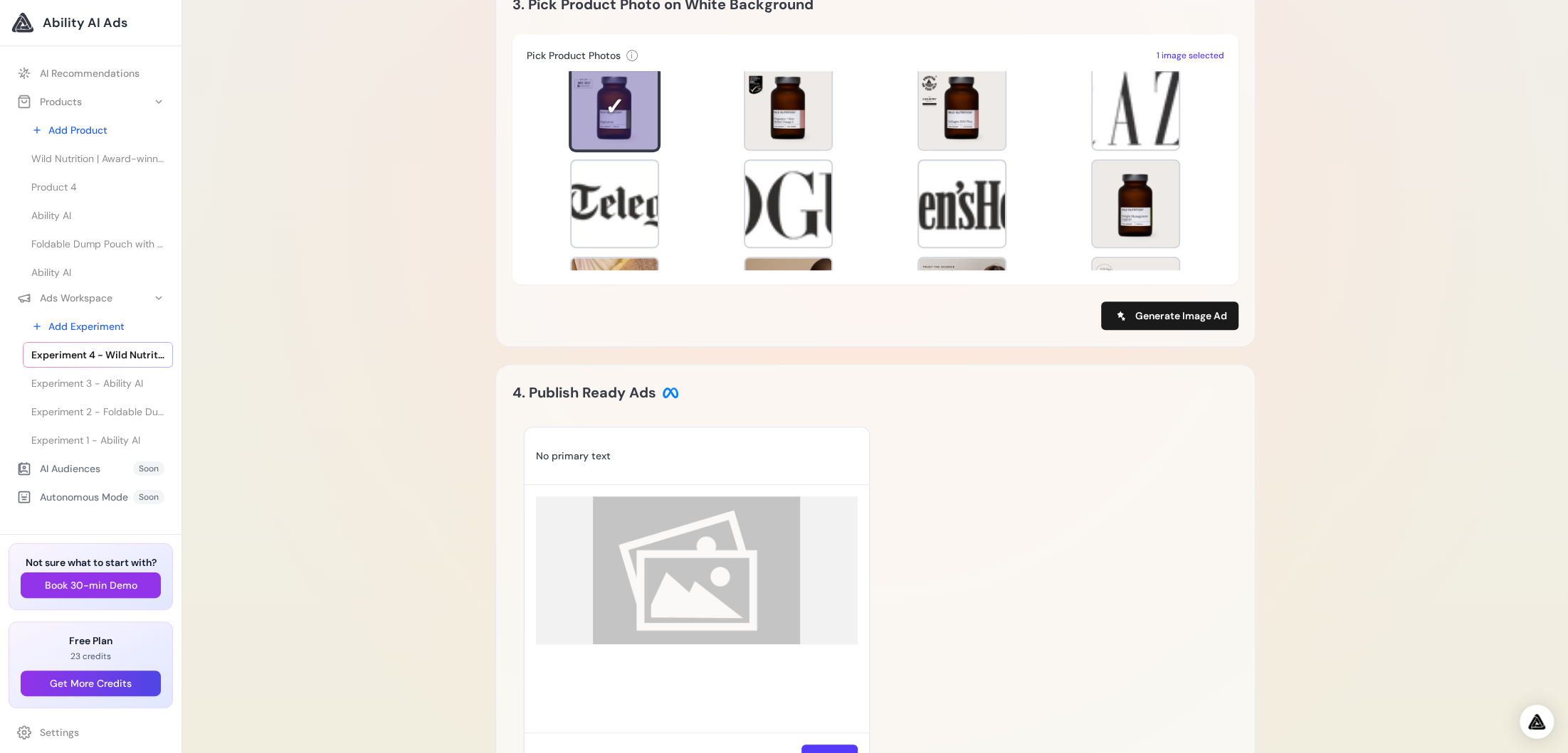
scroll to position [715, 0]
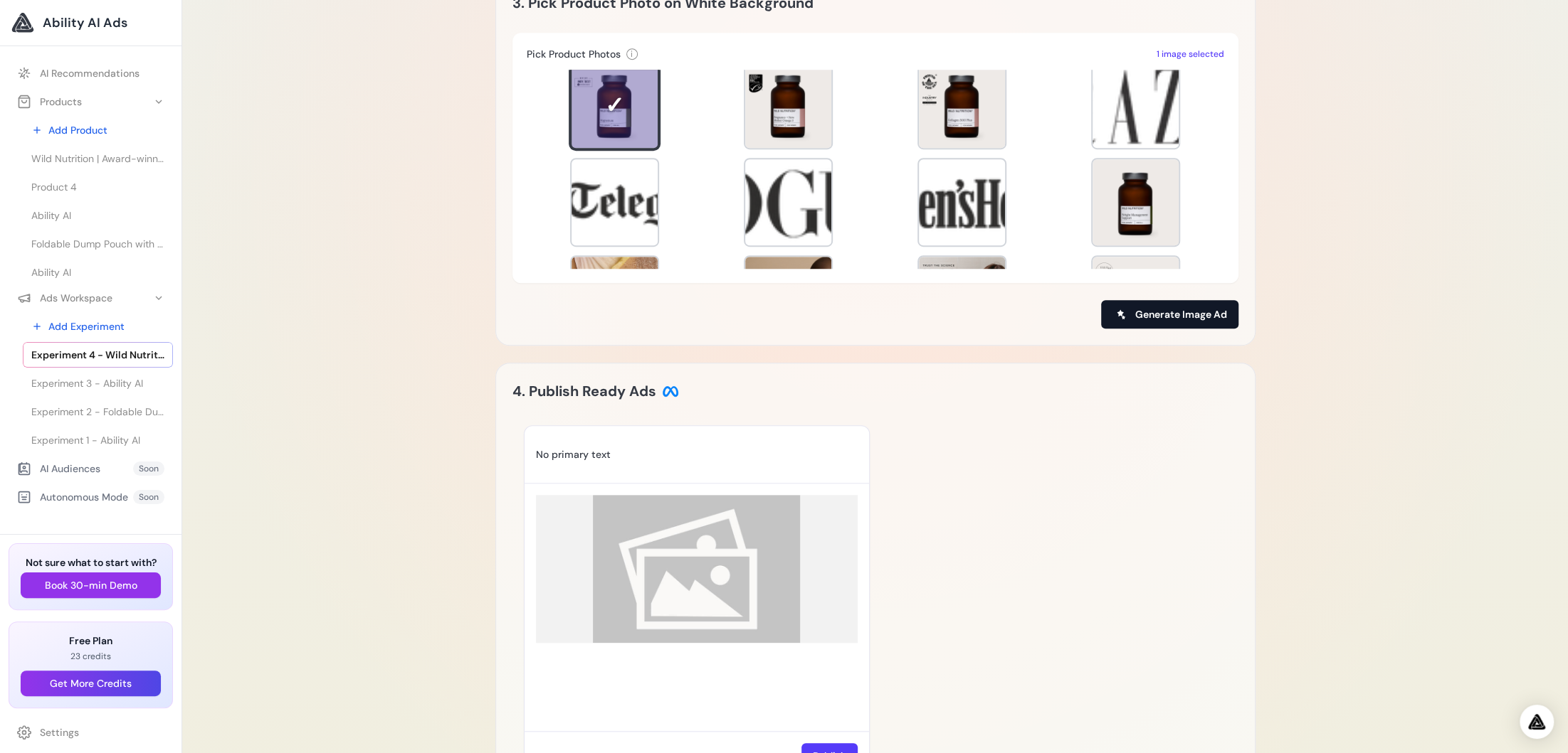
click at [1182, 307] on span "Generate Image Ad" at bounding box center [1181, 314] width 92 height 15
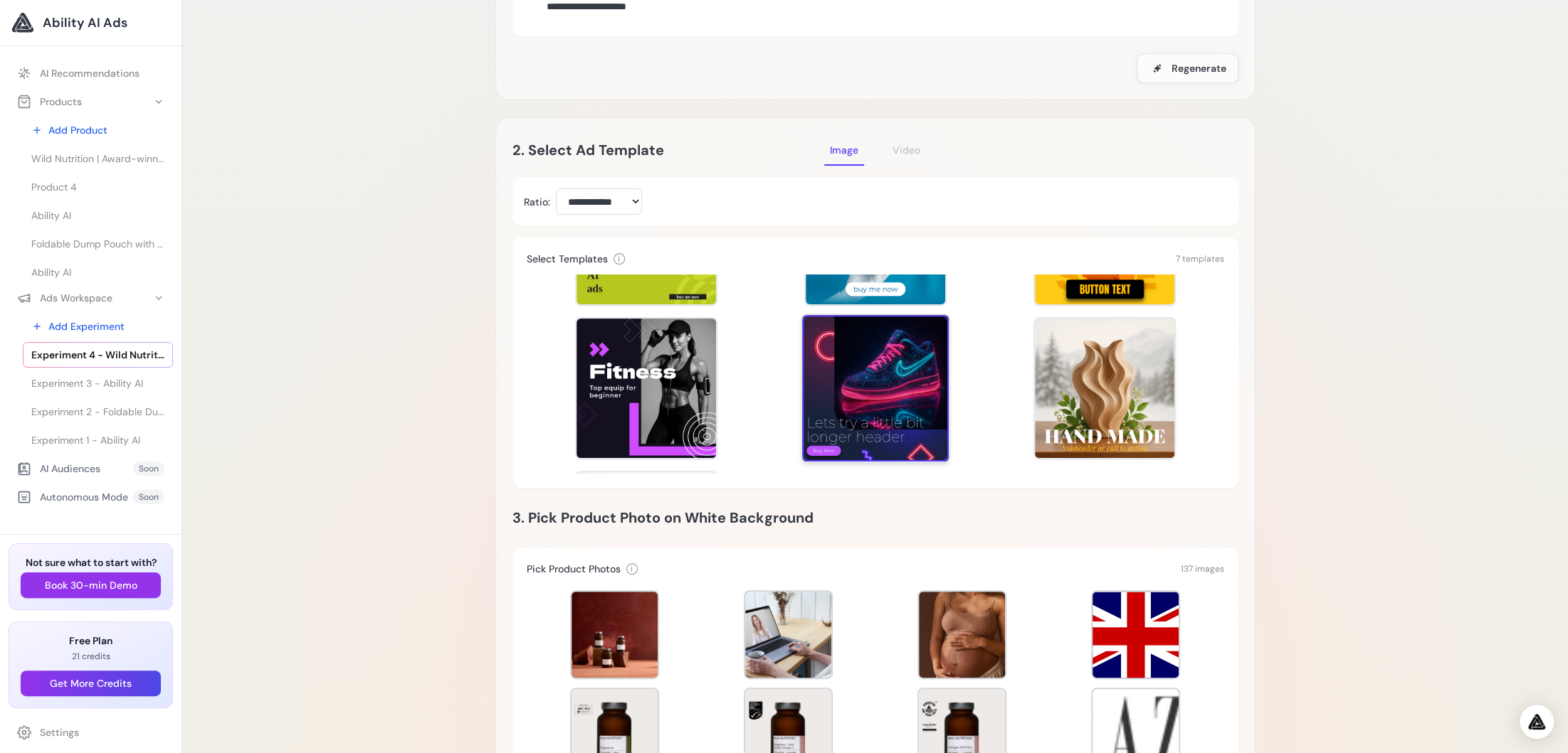
scroll to position [104, 0]
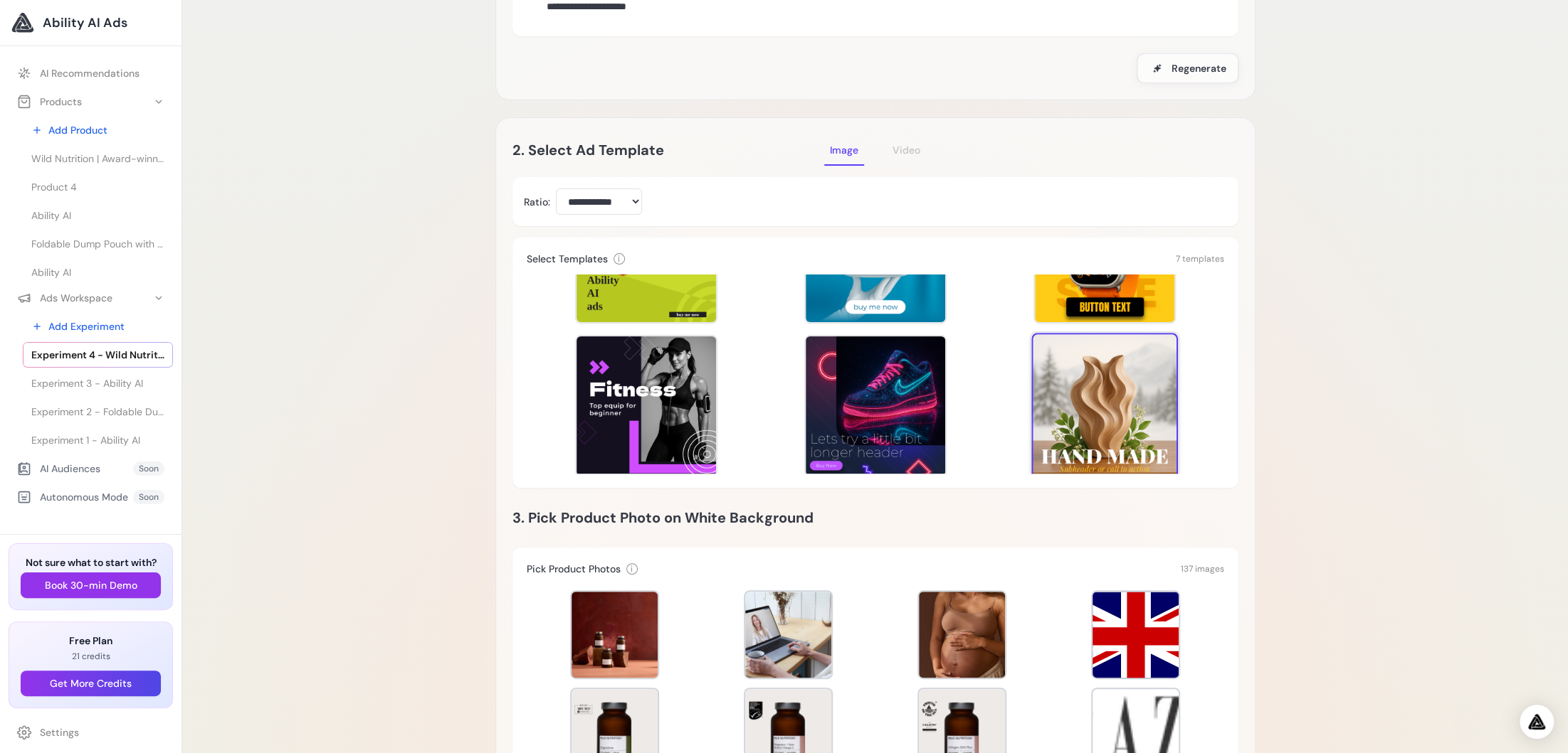
click at [1094, 398] on div at bounding box center [1104, 406] width 146 height 146
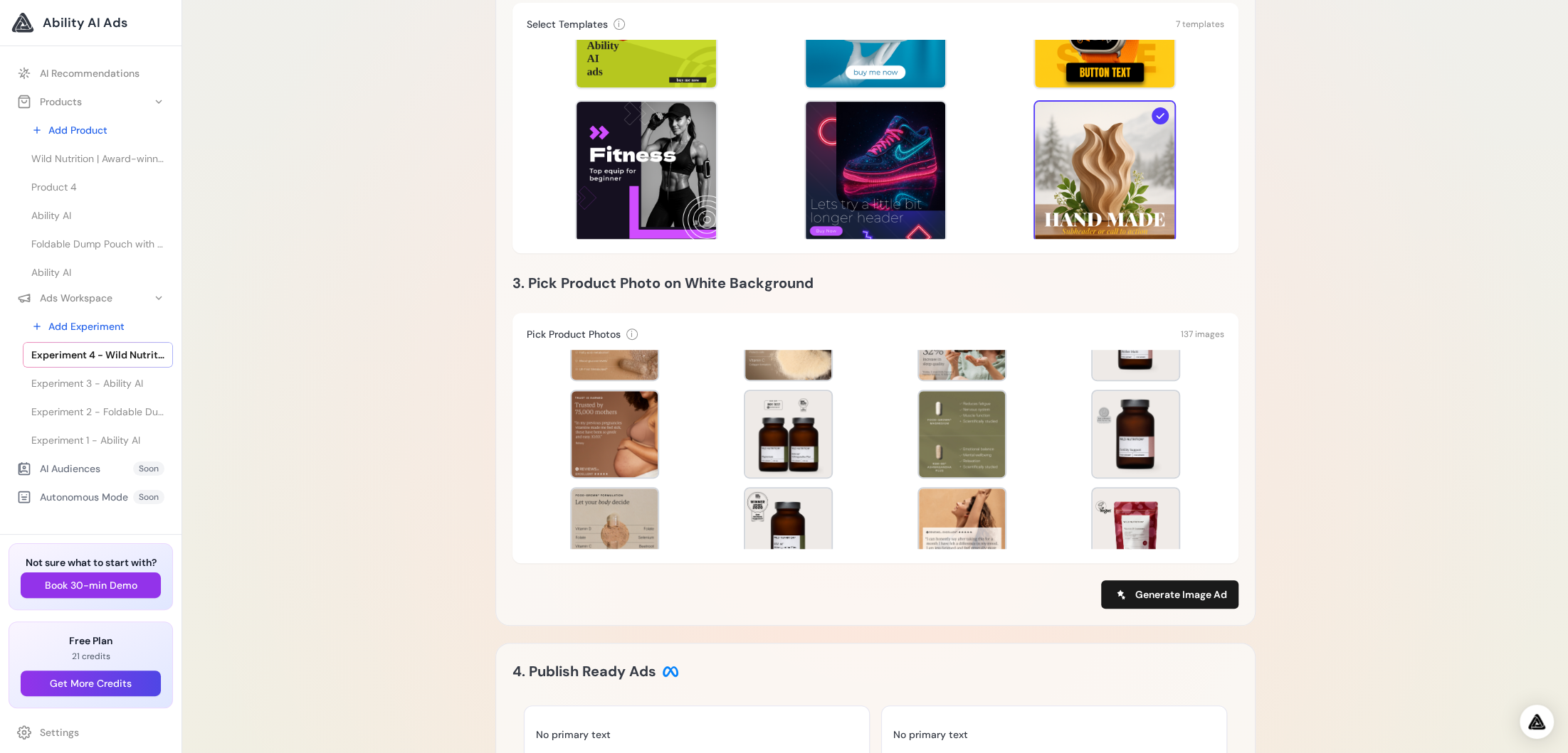
scroll to position [357, 0]
click at [773, 430] on div at bounding box center [788, 432] width 86 height 86
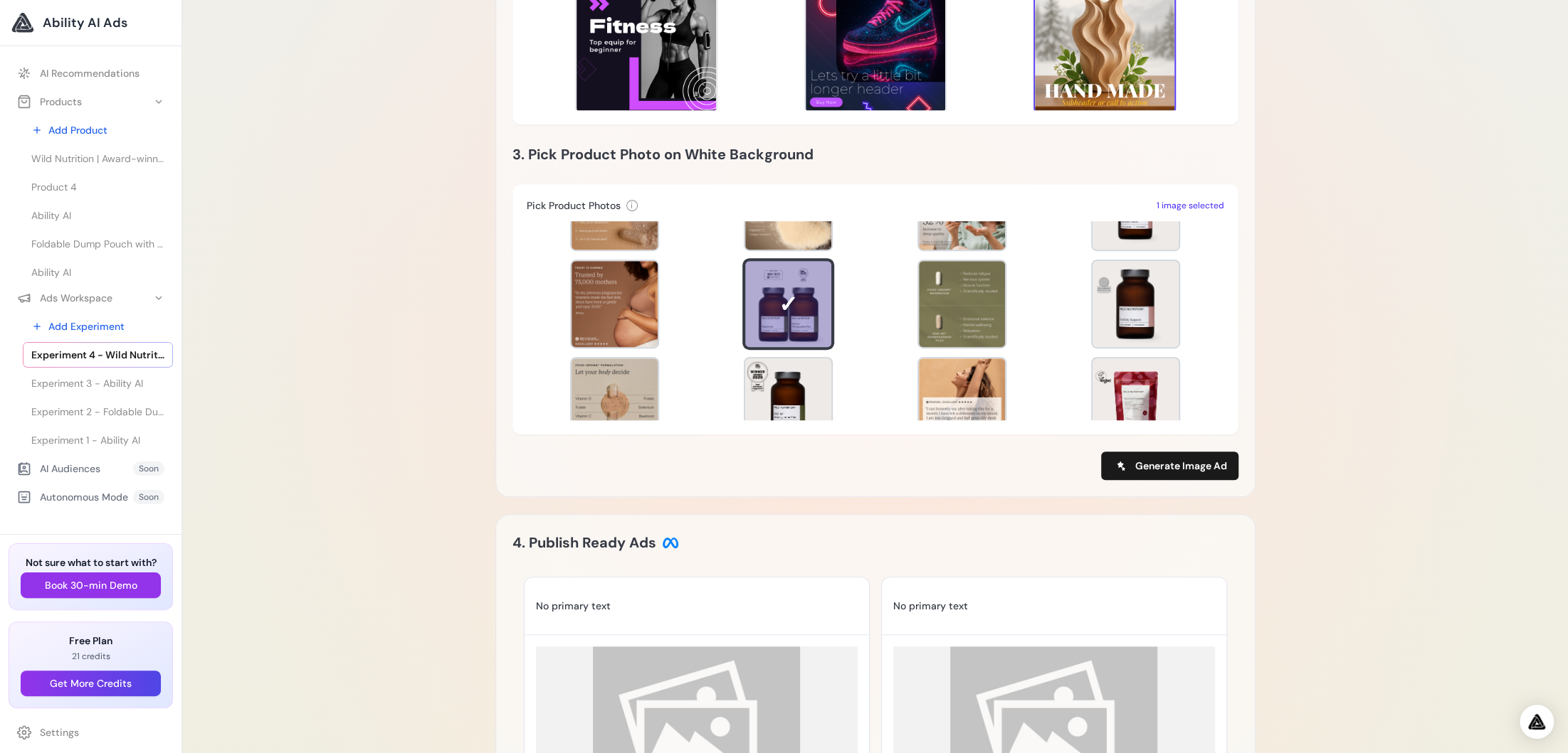
scroll to position [571, 0]
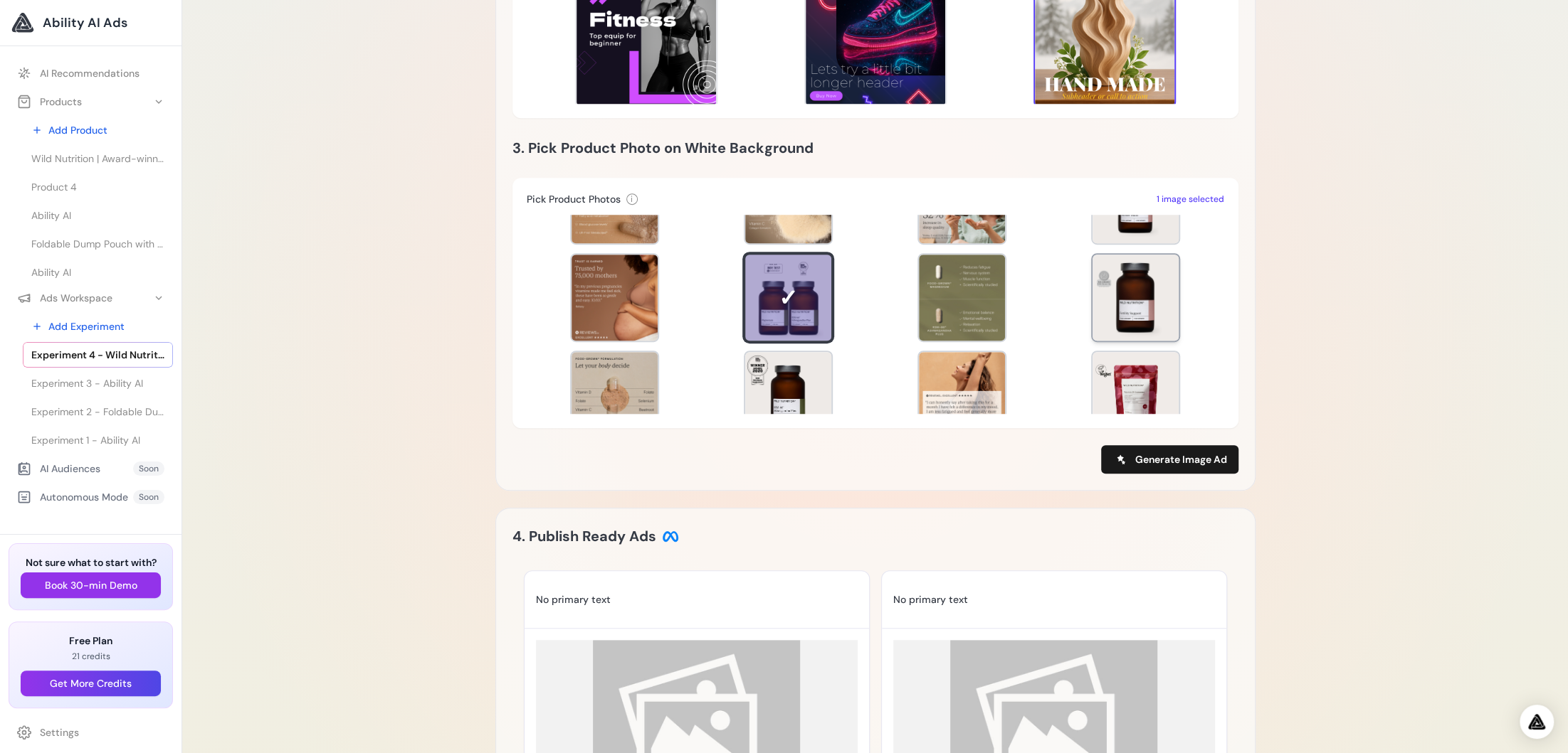
click at [1116, 310] on div at bounding box center [1135, 297] width 86 height 86
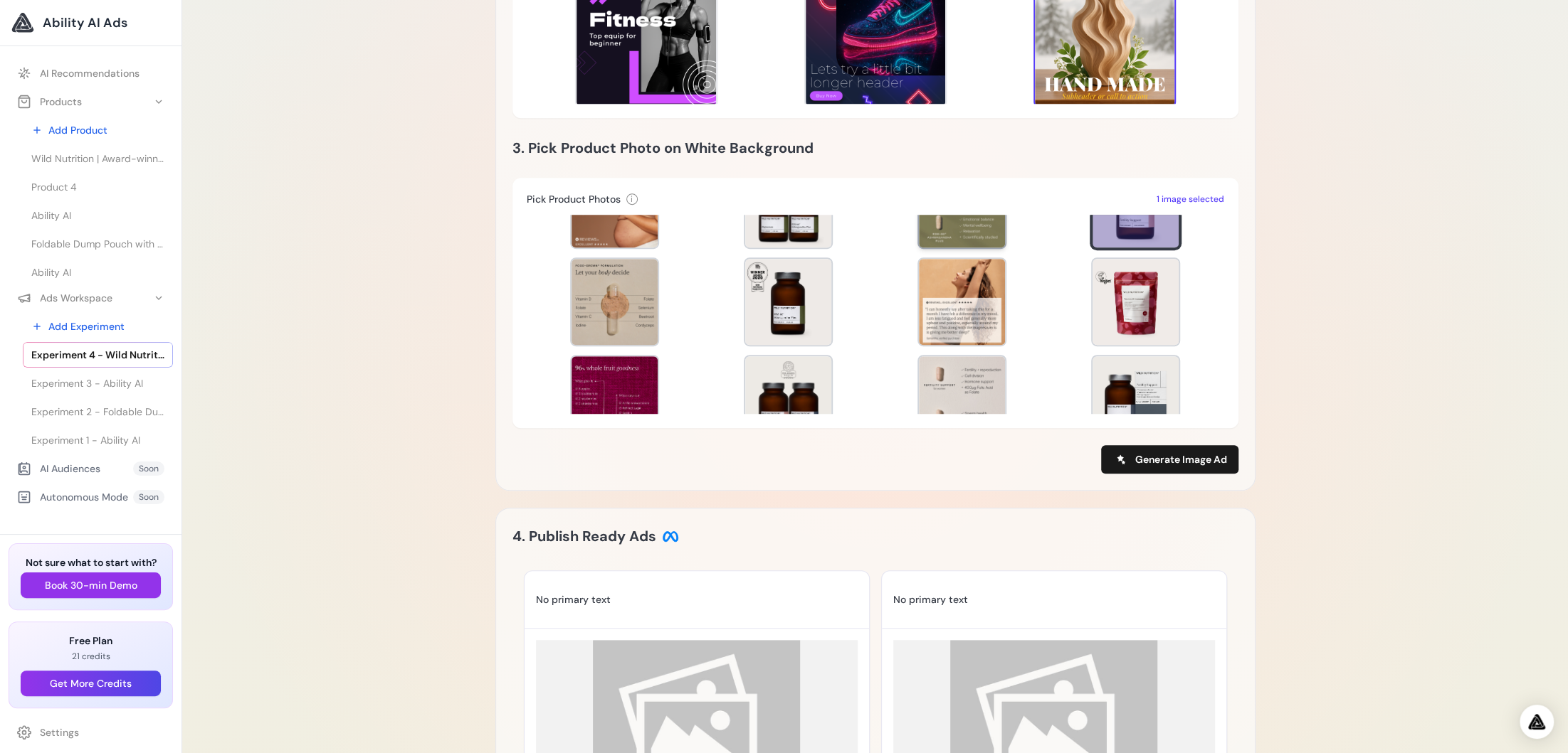
scroll to position [450, 0]
click at [1140, 301] on div at bounding box center [1135, 303] width 86 height 86
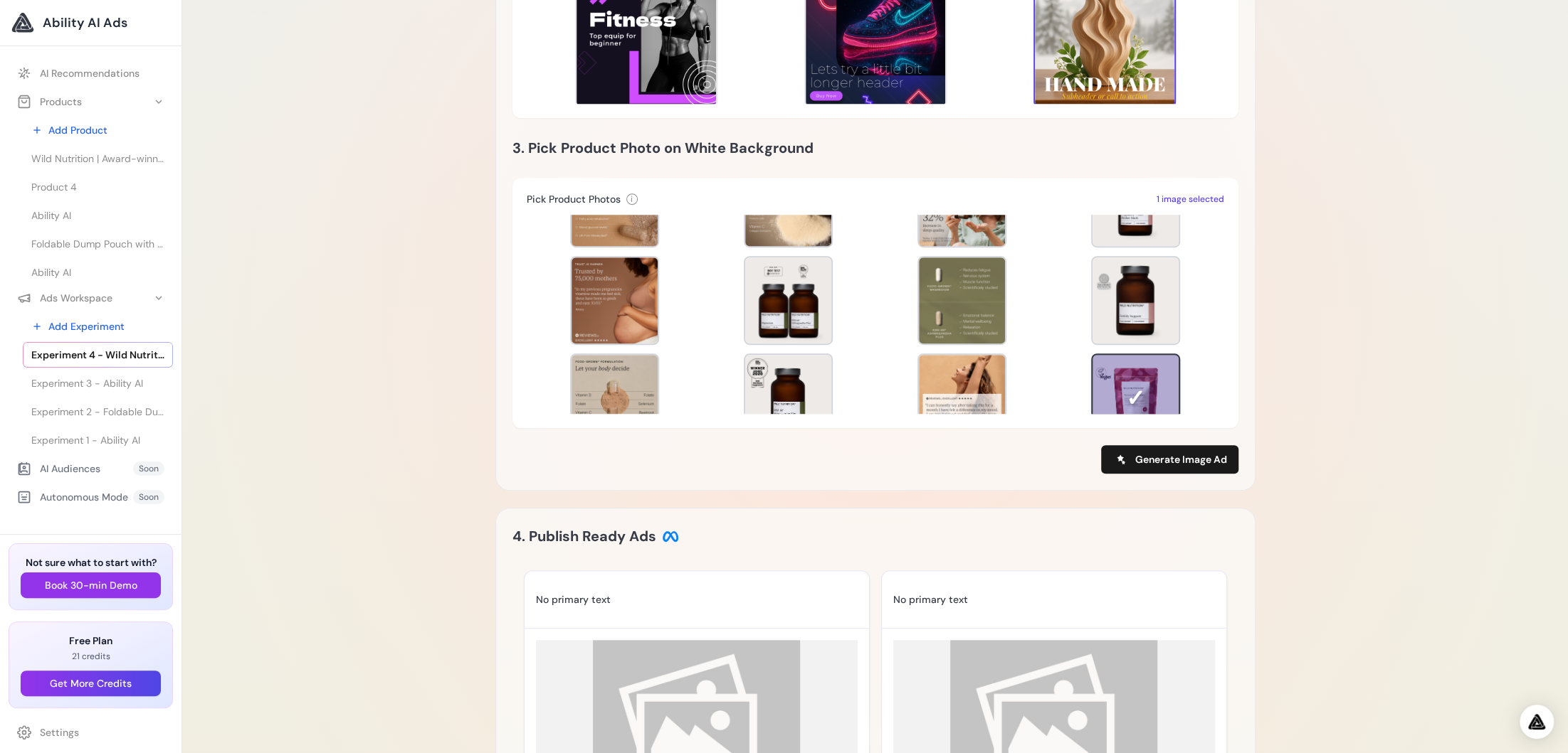
click at [1140, 301] on div at bounding box center [1135, 301] width 86 height 86
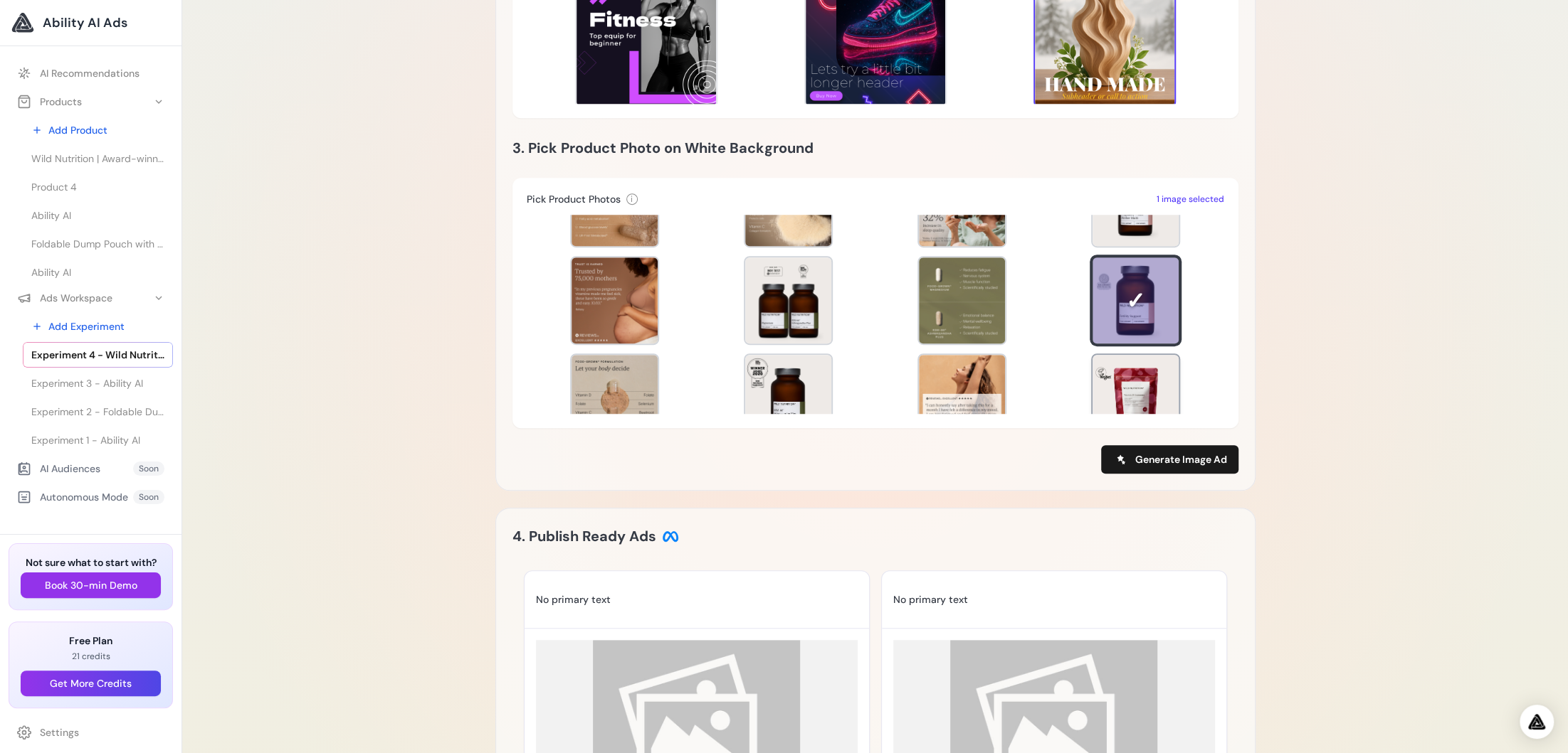
scroll to position [364, 0]
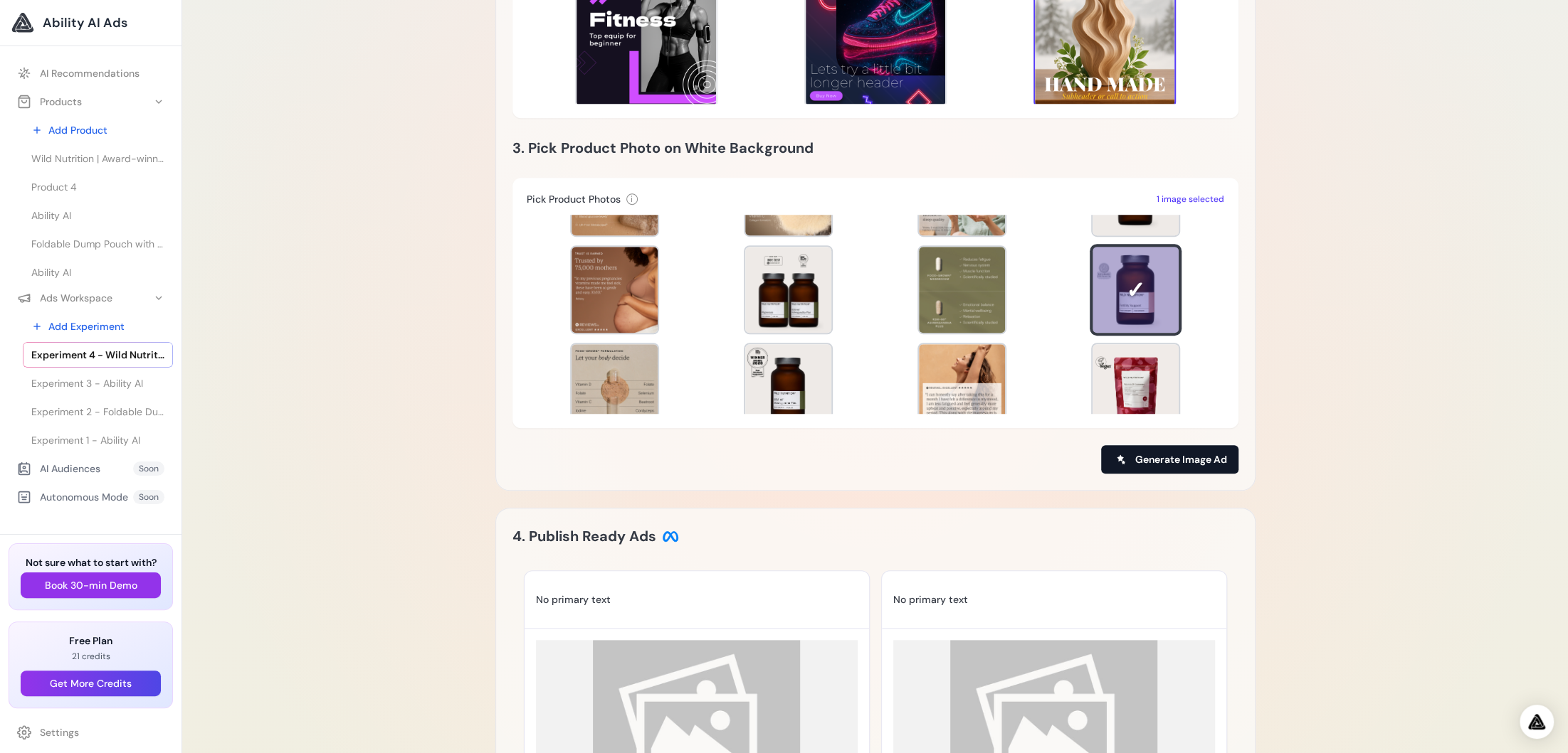
click at [1152, 464] on span "Generate Image Ad" at bounding box center [1181, 459] width 92 height 15
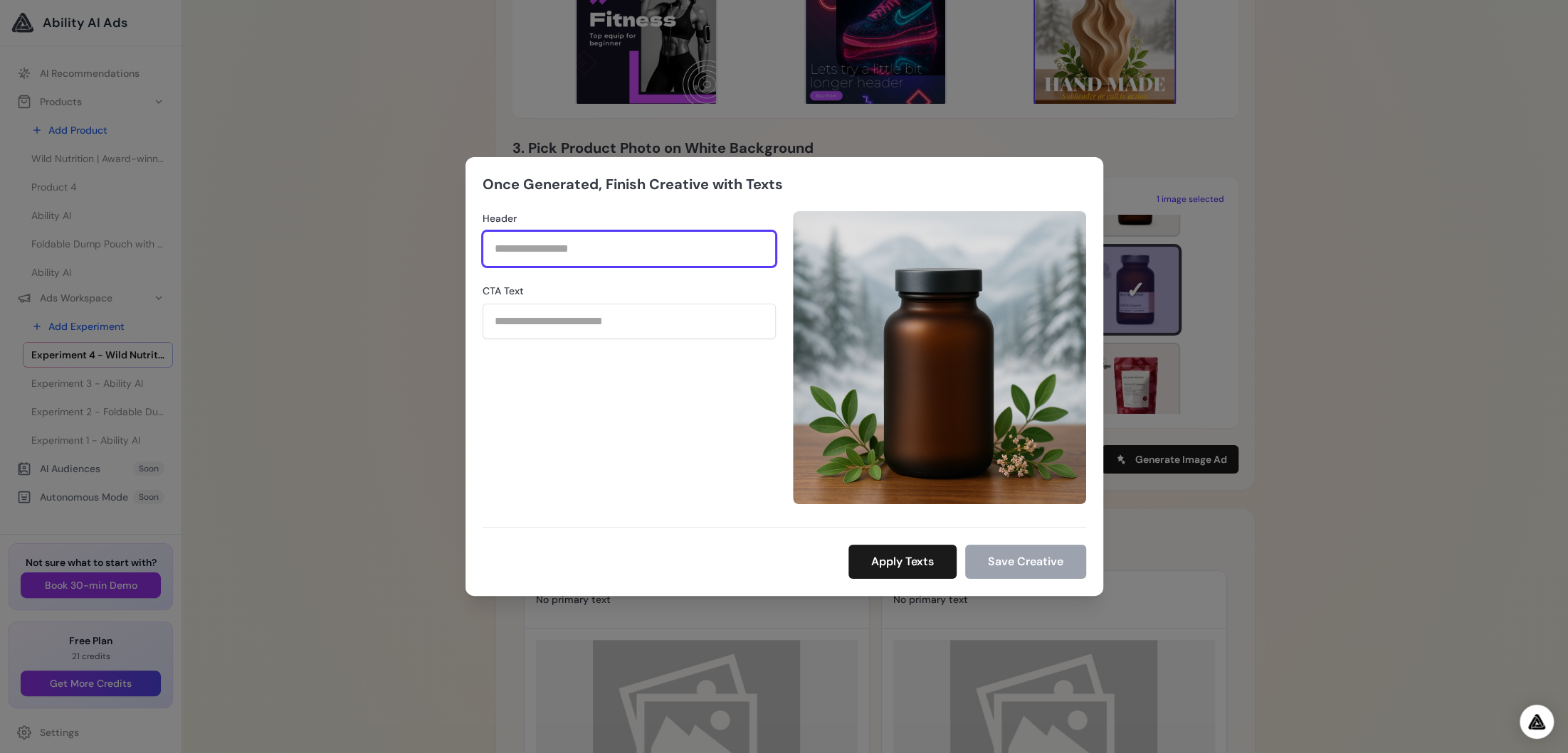
click at [550, 248] on input "Header" at bounding box center [629, 248] width 293 height 35
type input "*"
type input "********"
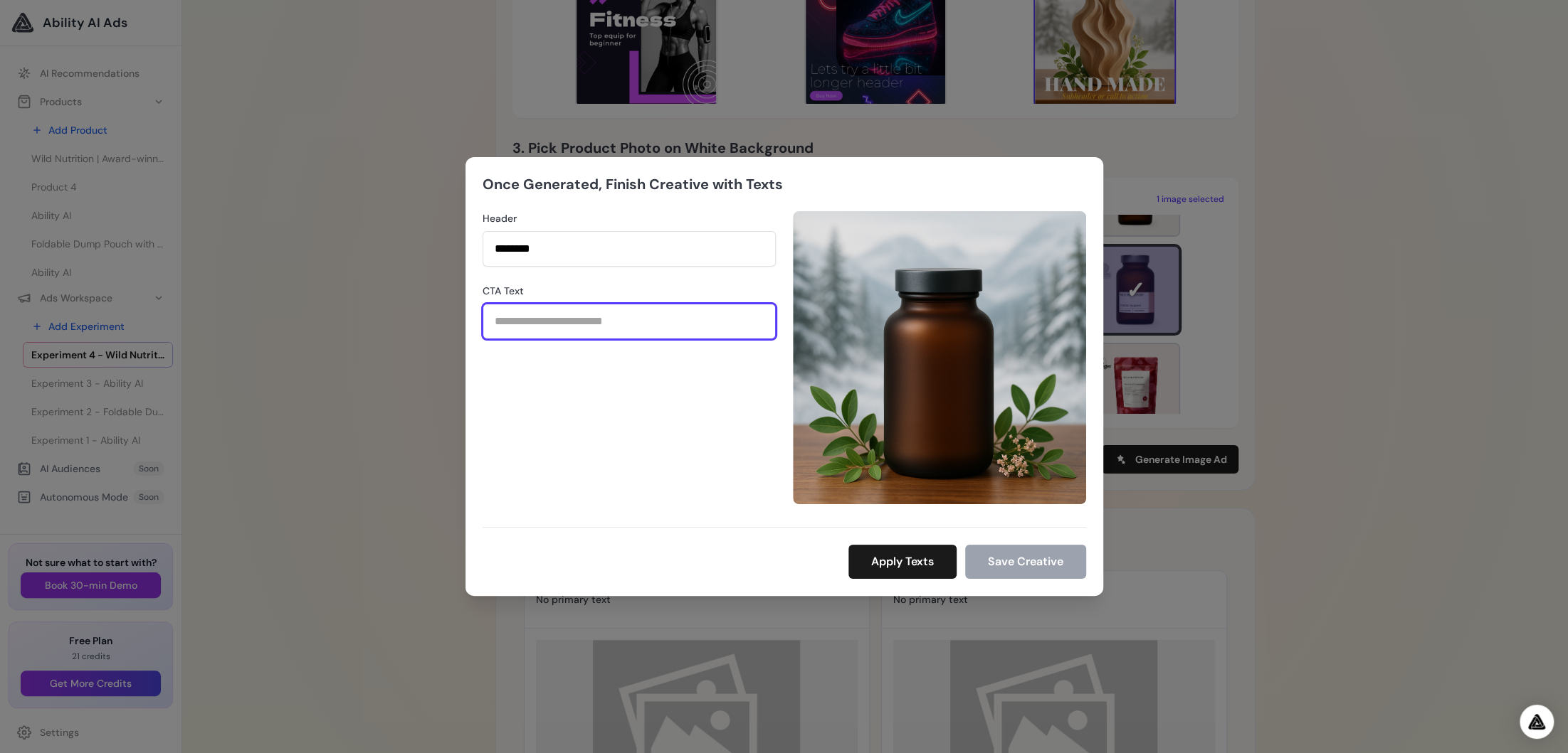
click at [571, 312] on input "CTA Text" at bounding box center [629, 321] width 293 height 35
type input "*"
type input "**********"
click at [876, 559] on button "Apply Texts" at bounding box center [902, 562] width 108 height 34
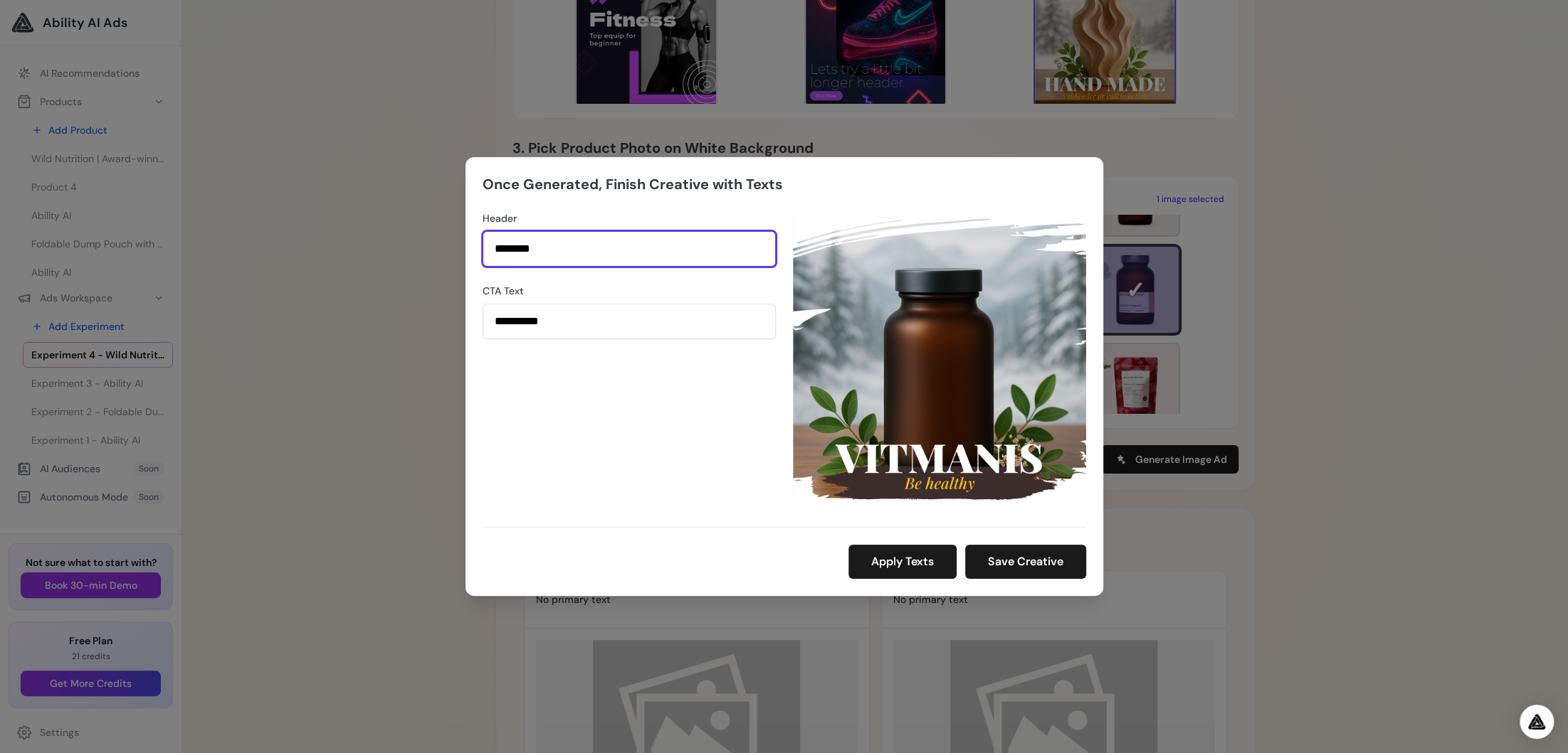
drag, startPoint x: 593, startPoint y: 243, endPoint x: 482, endPoint y: 237, distance: 111.2
click at [483, 238] on input "********" at bounding box center [629, 248] width 293 height 35
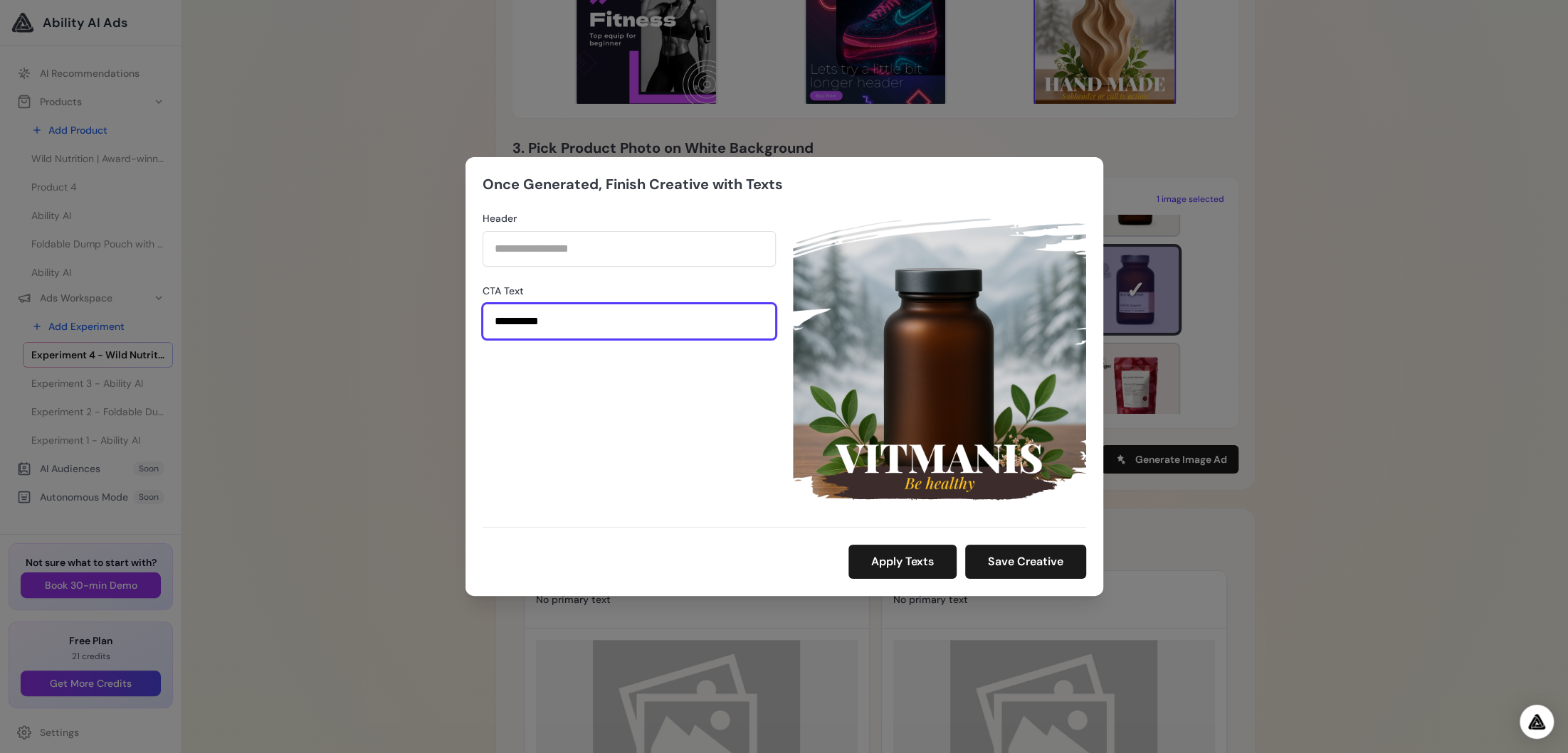
drag, startPoint x: 561, startPoint y: 321, endPoint x: 431, endPoint y: 321, distance: 130.0
click at [446, 321] on div "**********" at bounding box center [784, 376] width 1568 height 753
type input "*"
type input "********"
click at [913, 567] on button "Apply Texts" at bounding box center [902, 562] width 108 height 34
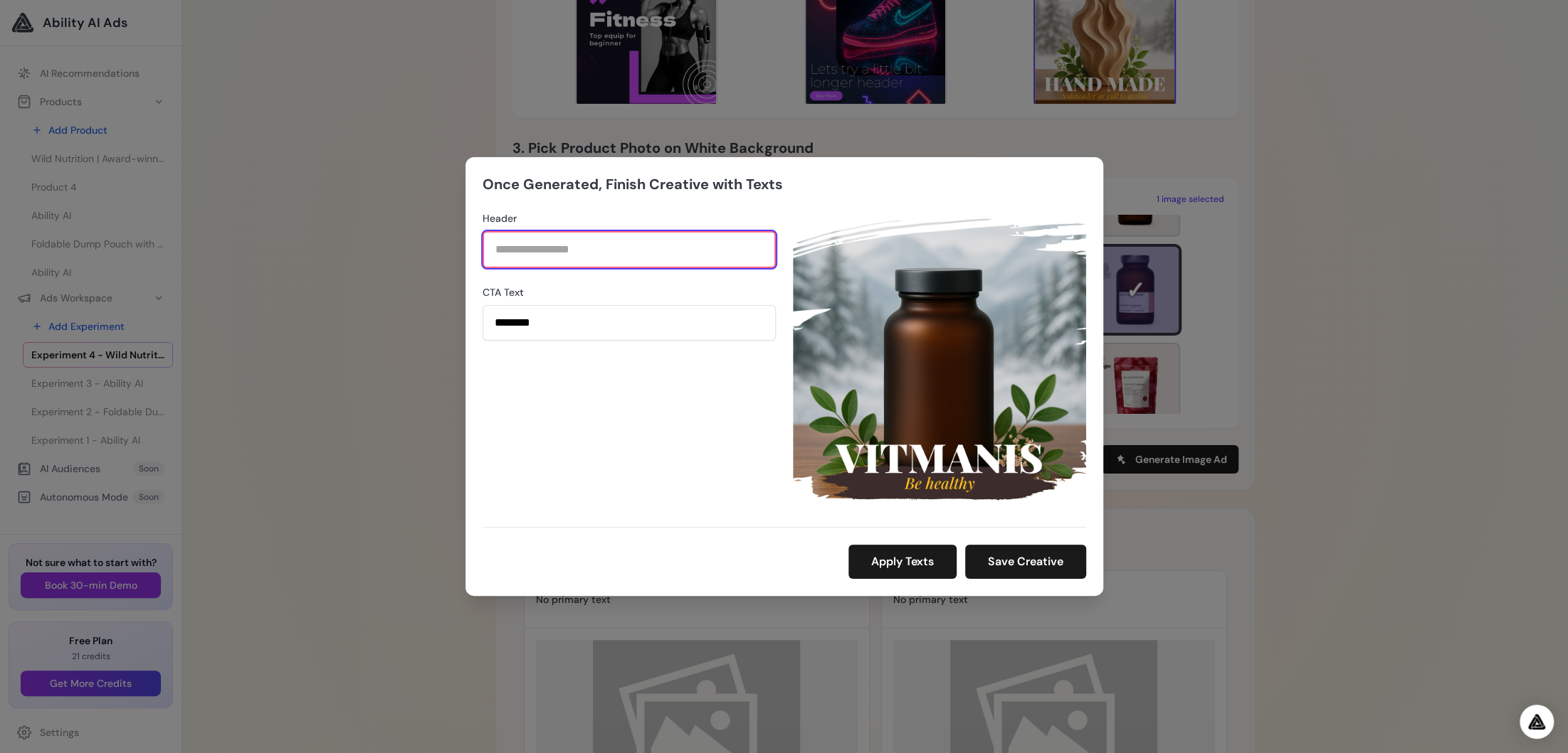
click at [551, 262] on input "Header" at bounding box center [629, 249] width 293 height 37
click at [517, 254] on input "********" at bounding box center [629, 249] width 293 height 37
type input "********"
click at [880, 554] on button "Apply Texts" at bounding box center [902, 562] width 108 height 34
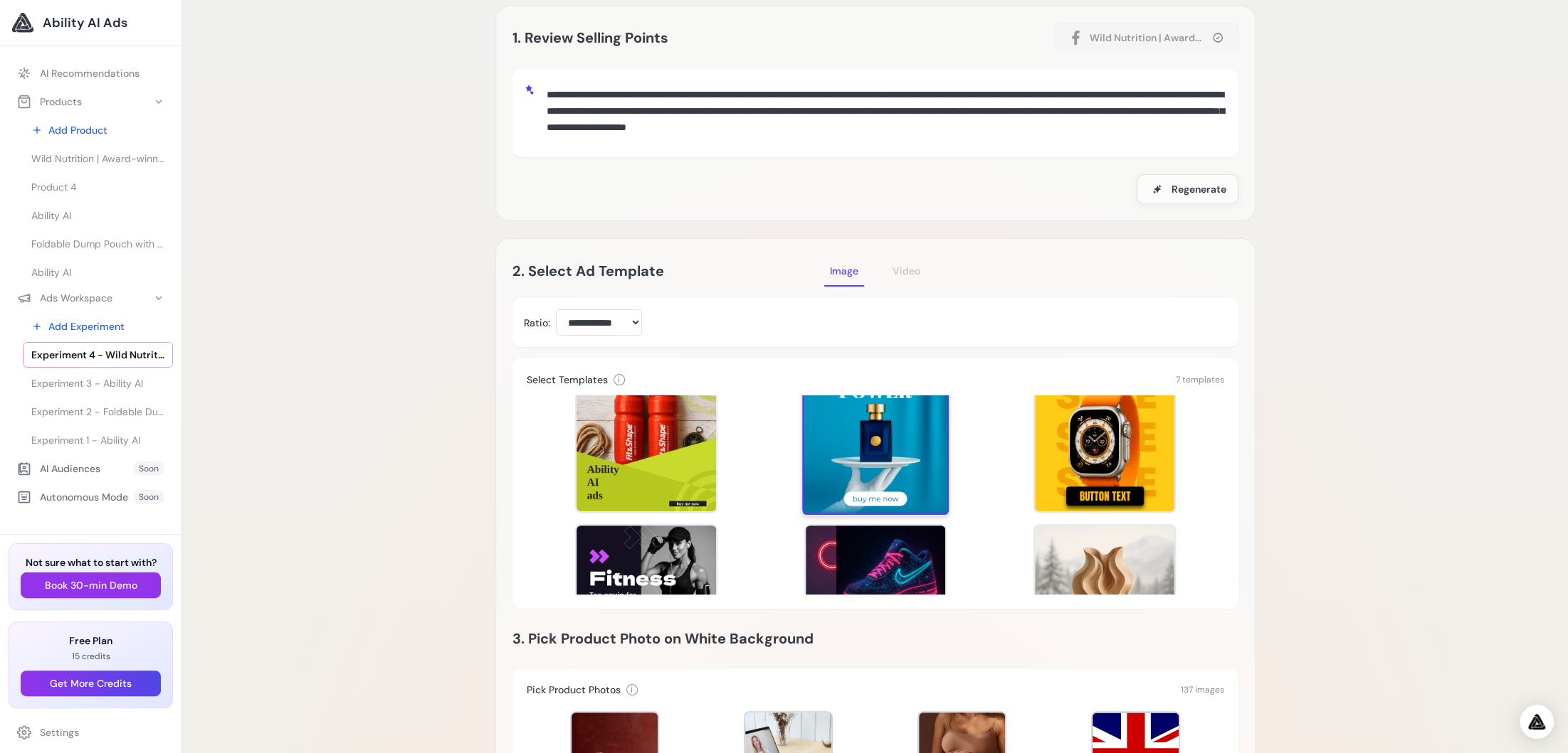
scroll to position [18, 0]
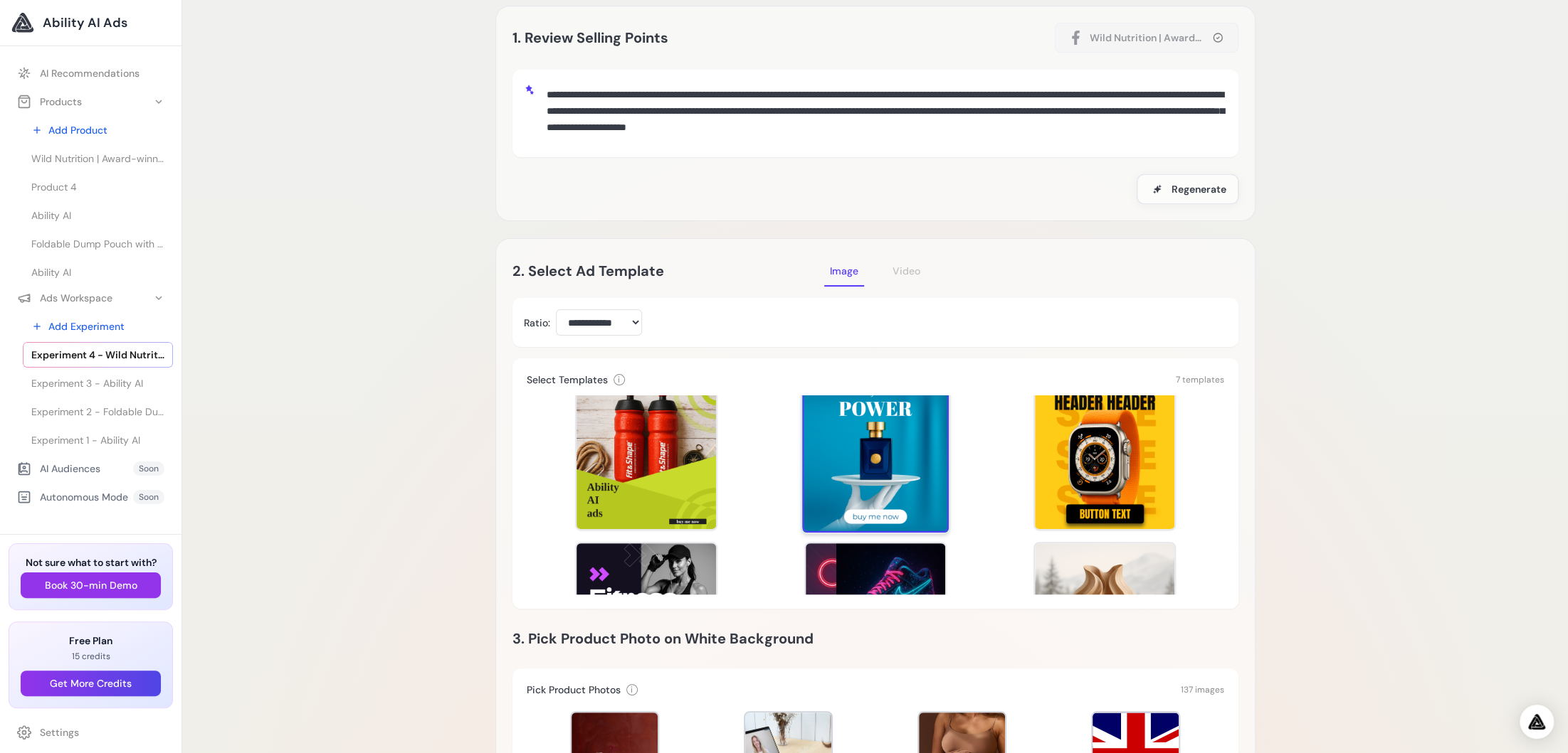
click at [880, 460] on div at bounding box center [876, 459] width 146 height 146
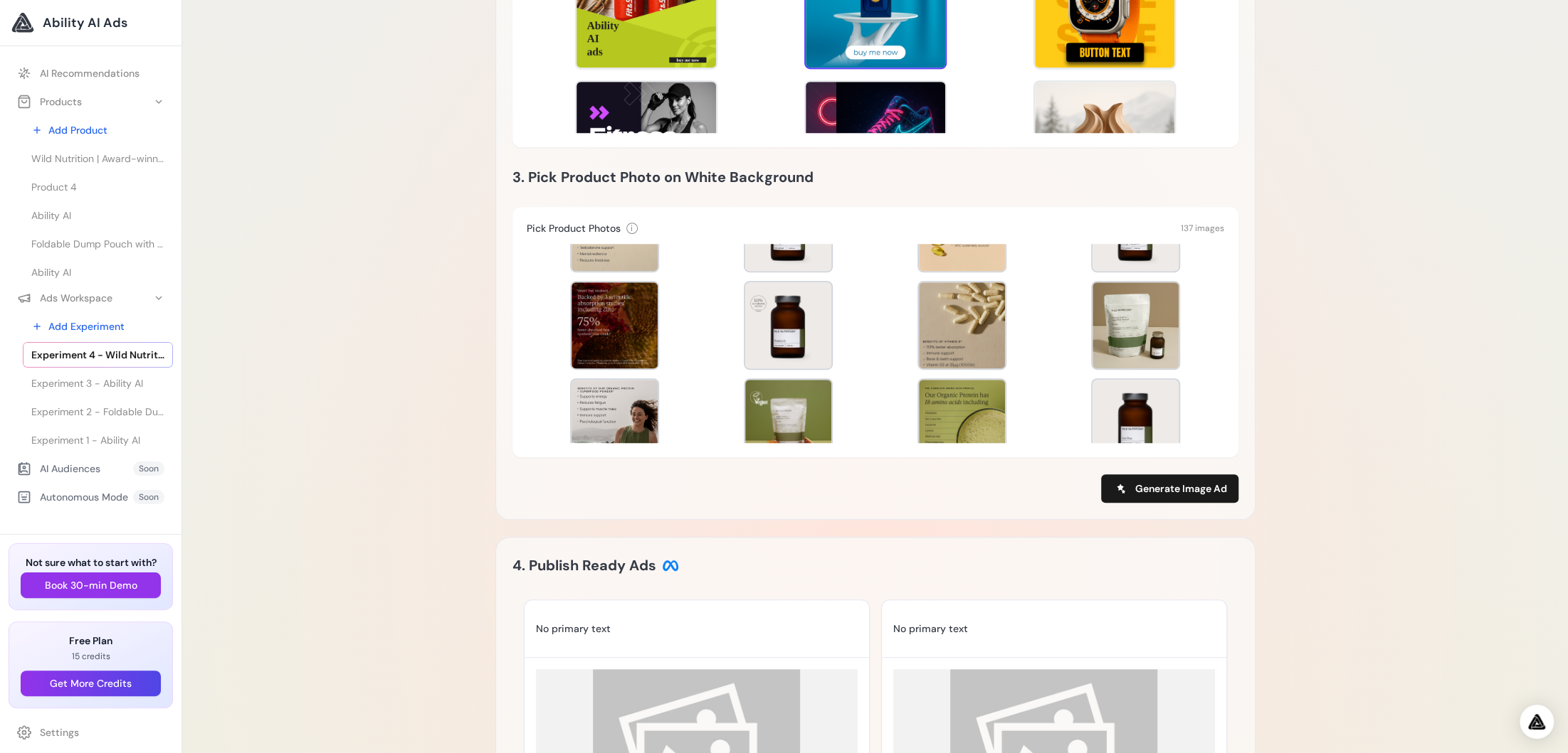
scroll to position [940, 0]
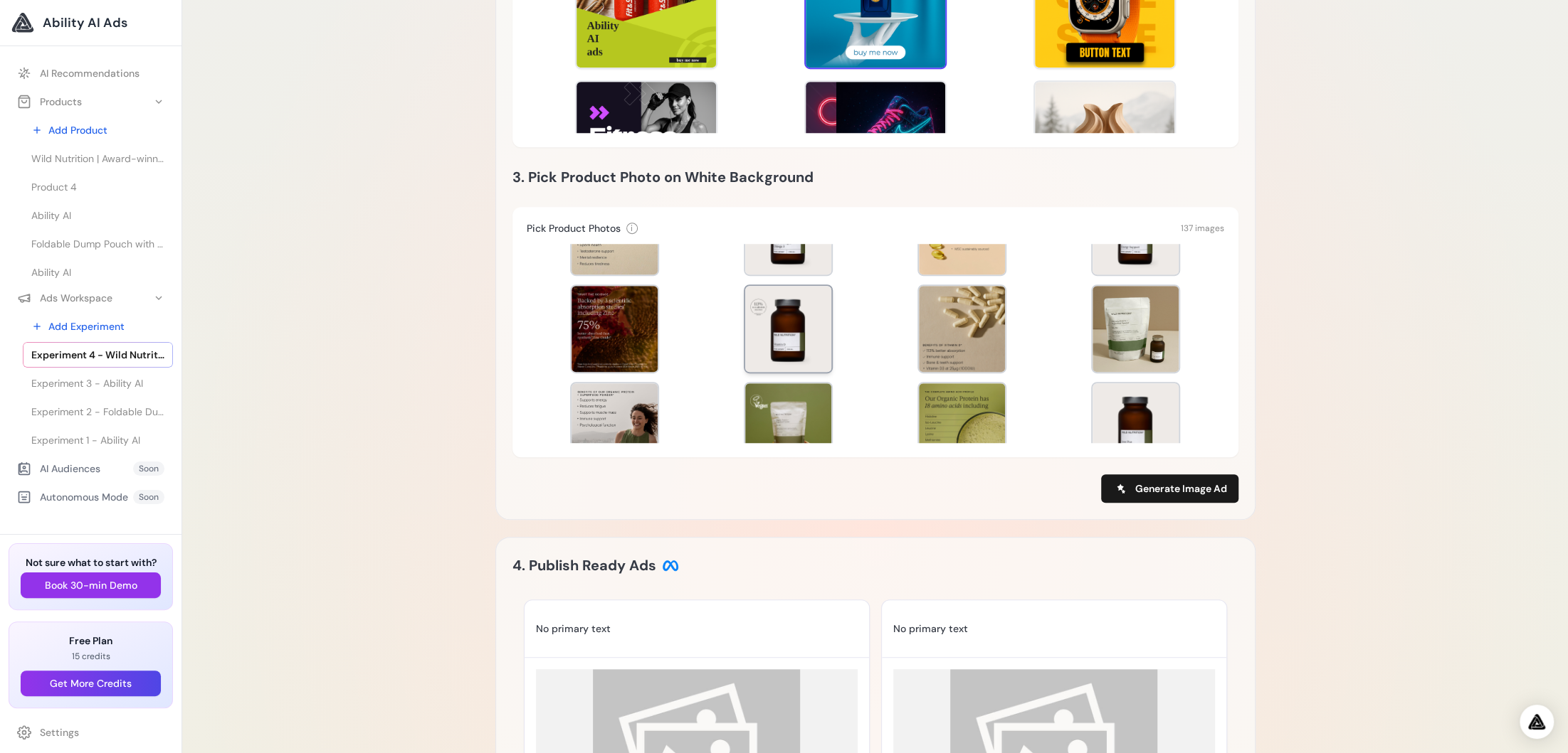
click at [754, 322] on div at bounding box center [788, 329] width 86 height 86
click at [1159, 496] on button "Generate Image Ad" at bounding box center [1170, 488] width 138 height 28
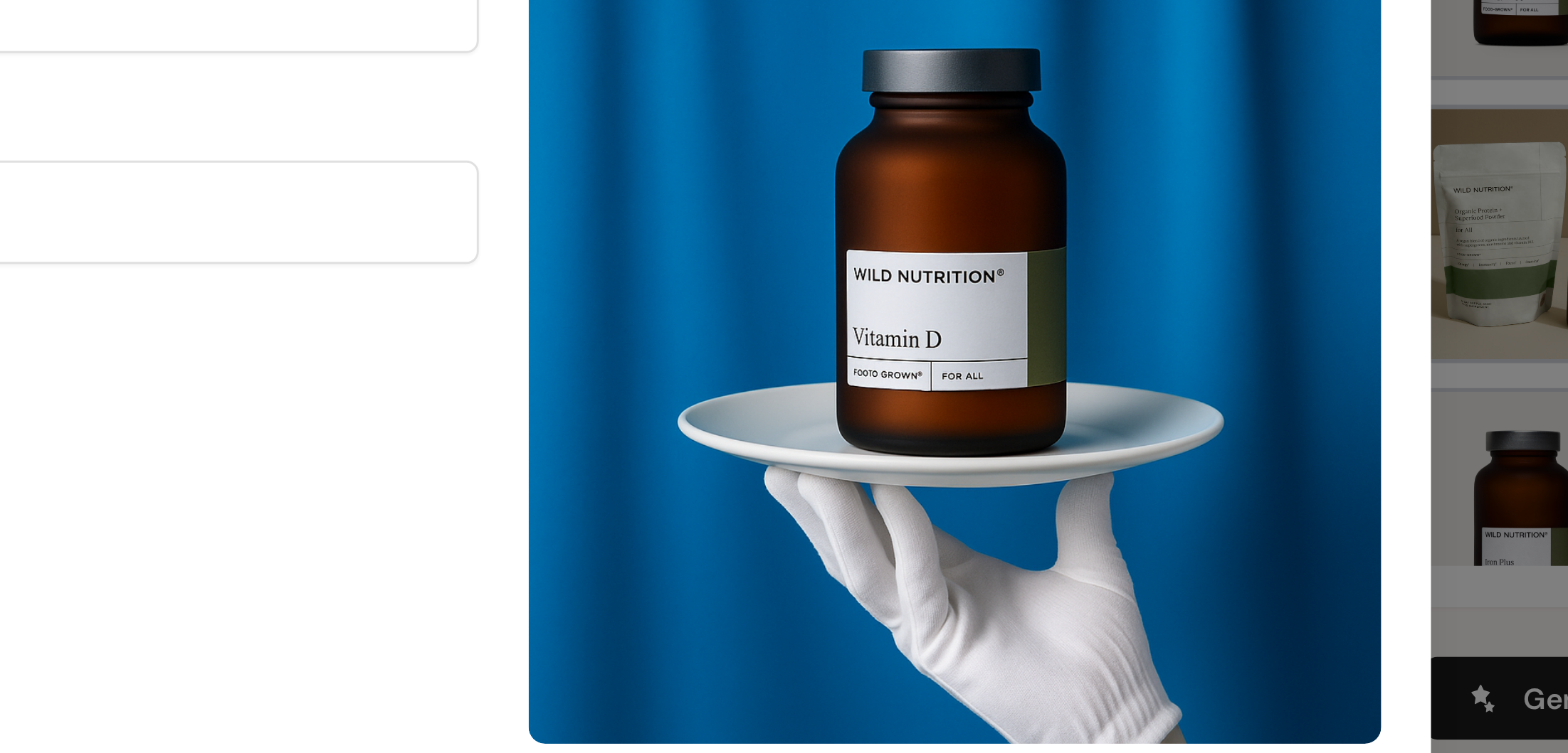
scroll to position [542, 0]
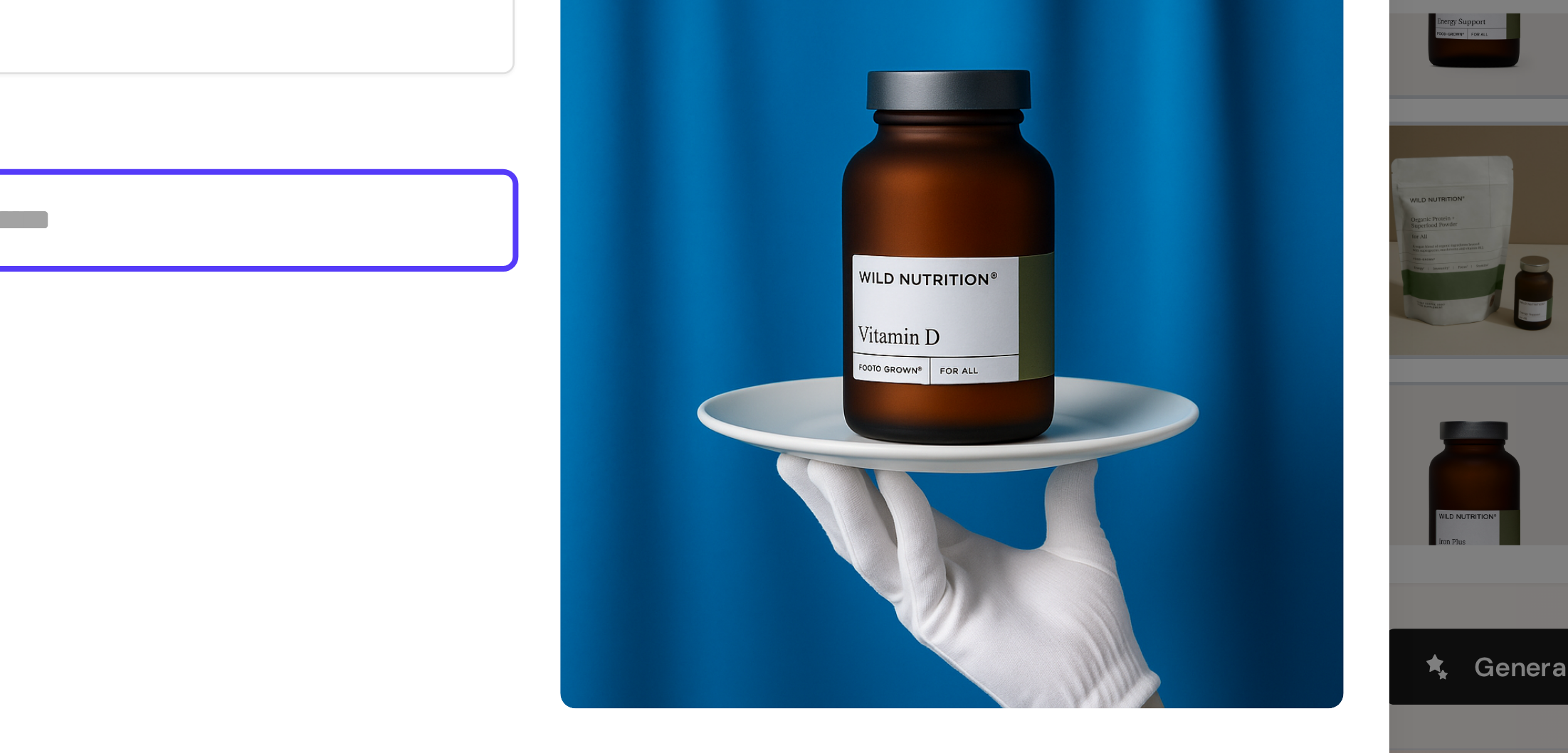
click at [774, 328] on input "CTA Text" at bounding box center [629, 321] width 293 height 35
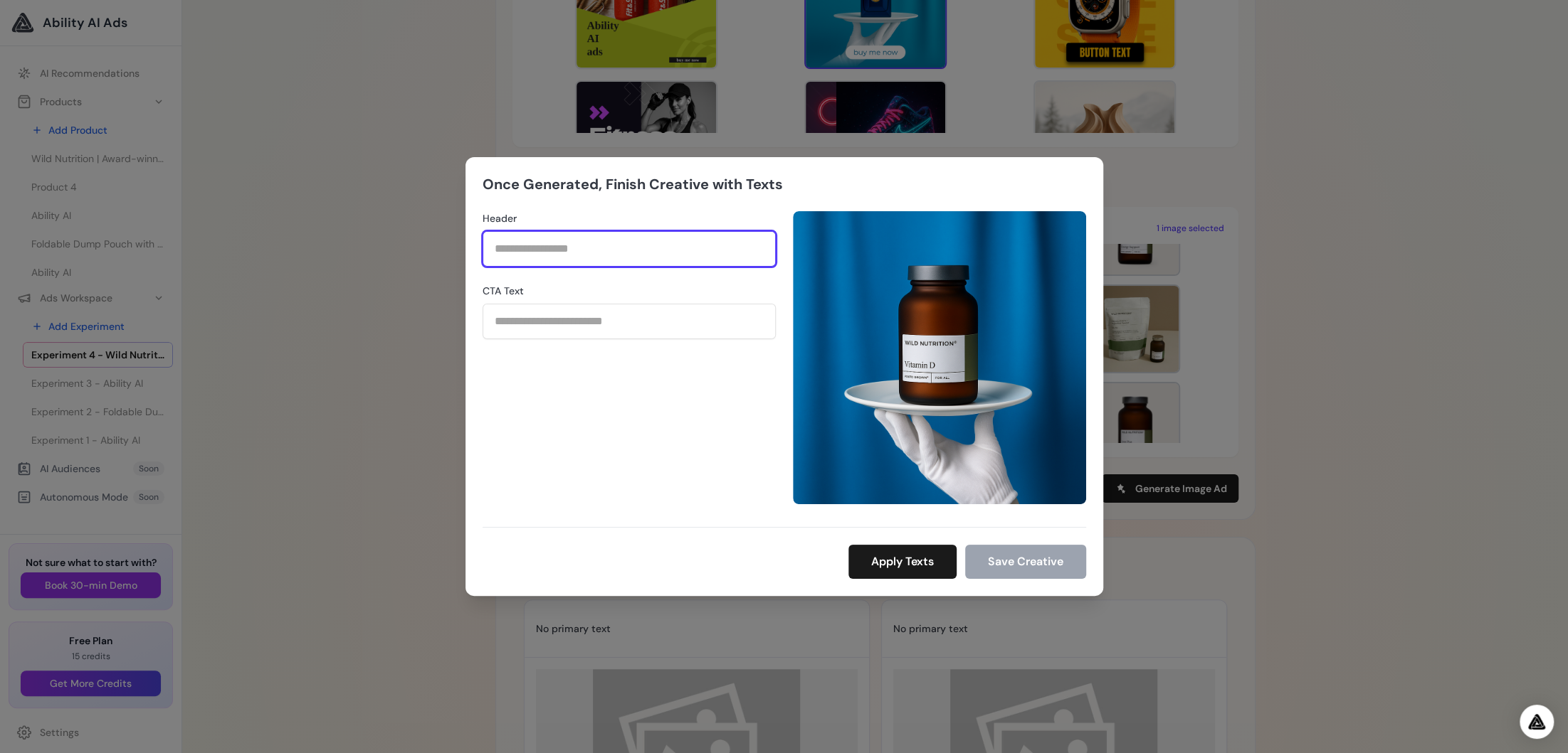
click at [533, 248] on input "Header" at bounding box center [629, 248] width 293 height 35
type input "*"
type input "**********"
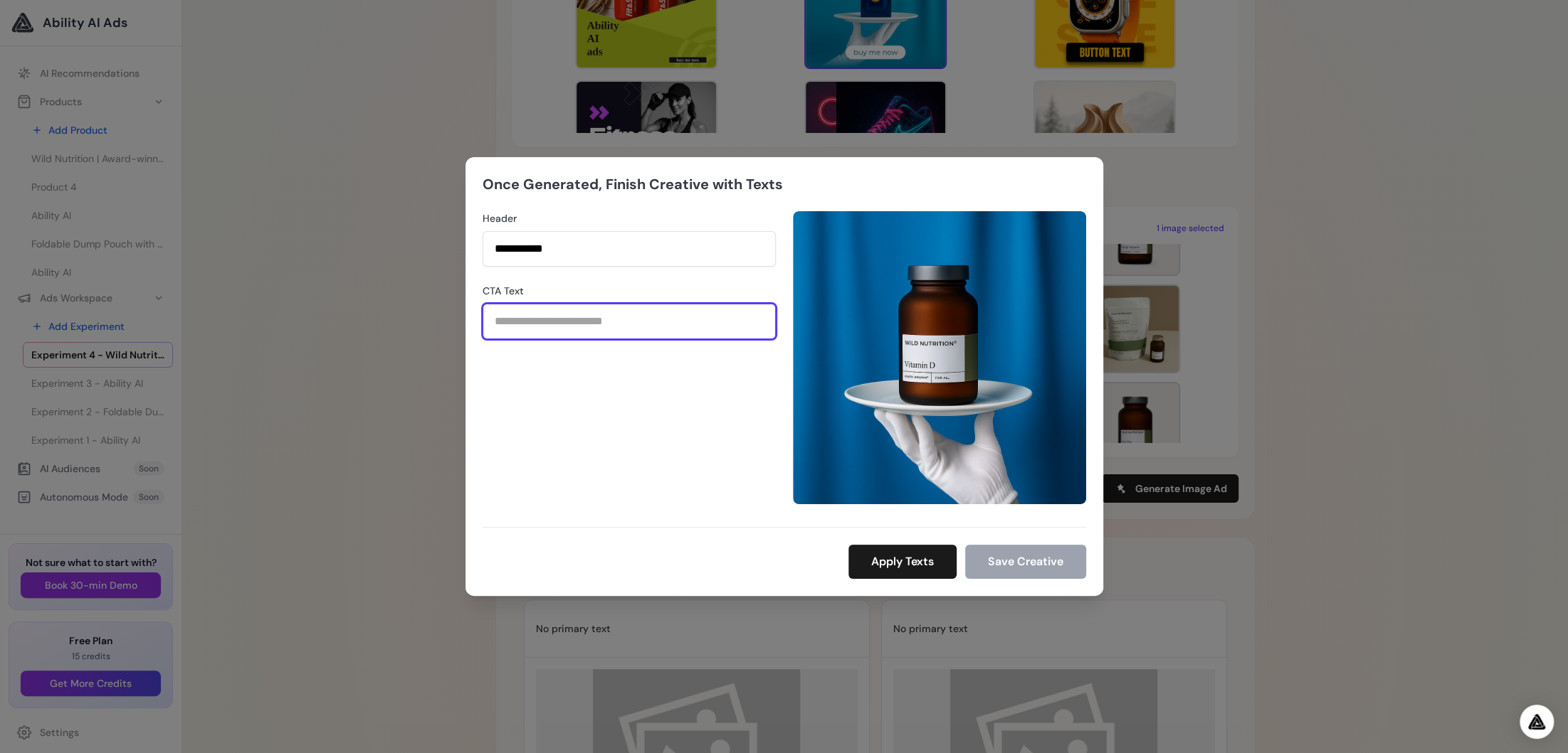
click at [538, 323] on input "CTA Text" at bounding box center [629, 321] width 293 height 35
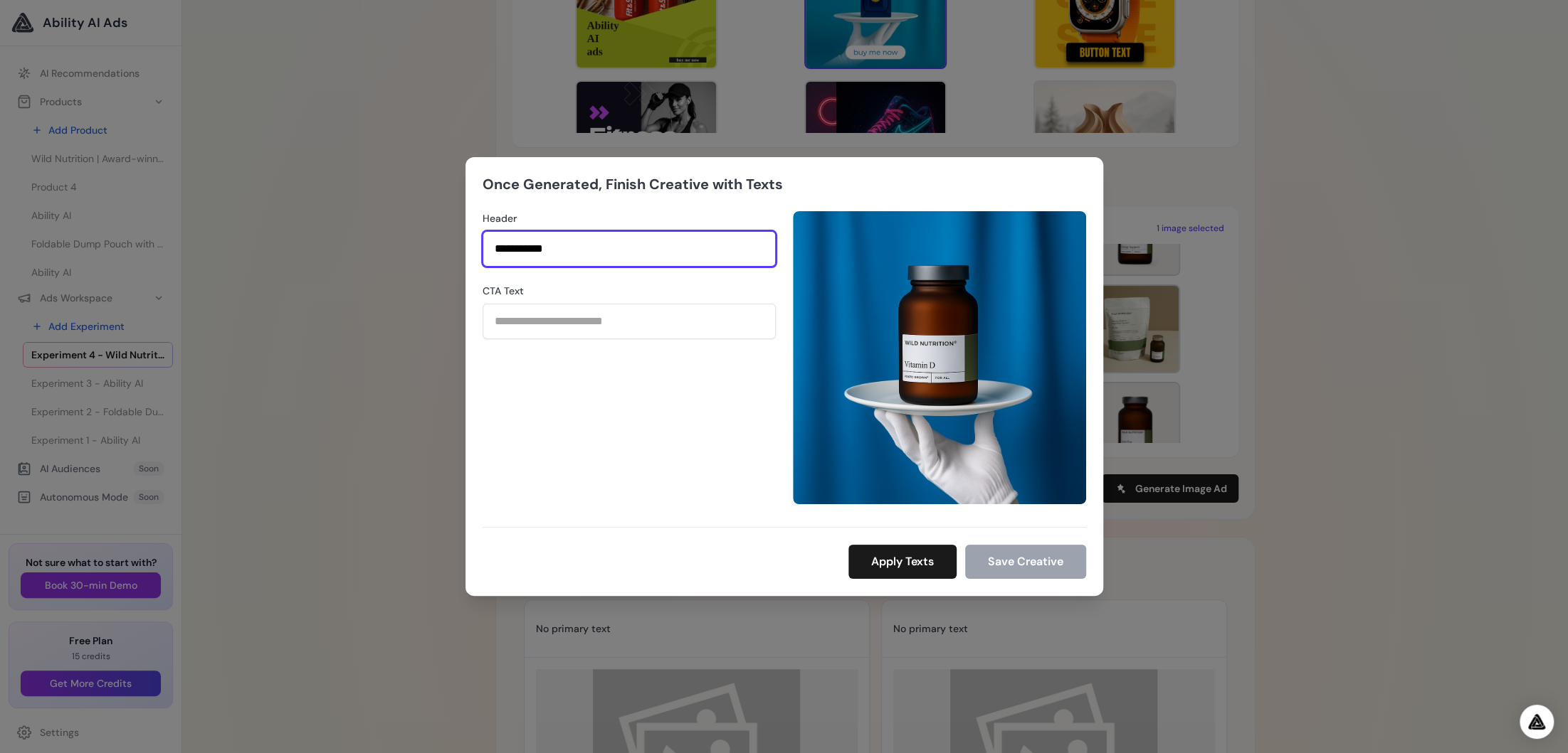
drag, startPoint x: 587, startPoint y: 245, endPoint x: 464, endPoint y: 245, distance: 123.0
click at [471, 245] on div "**********" at bounding box center [784, 376] width 637 height 439
type input "*"
type input "**********"
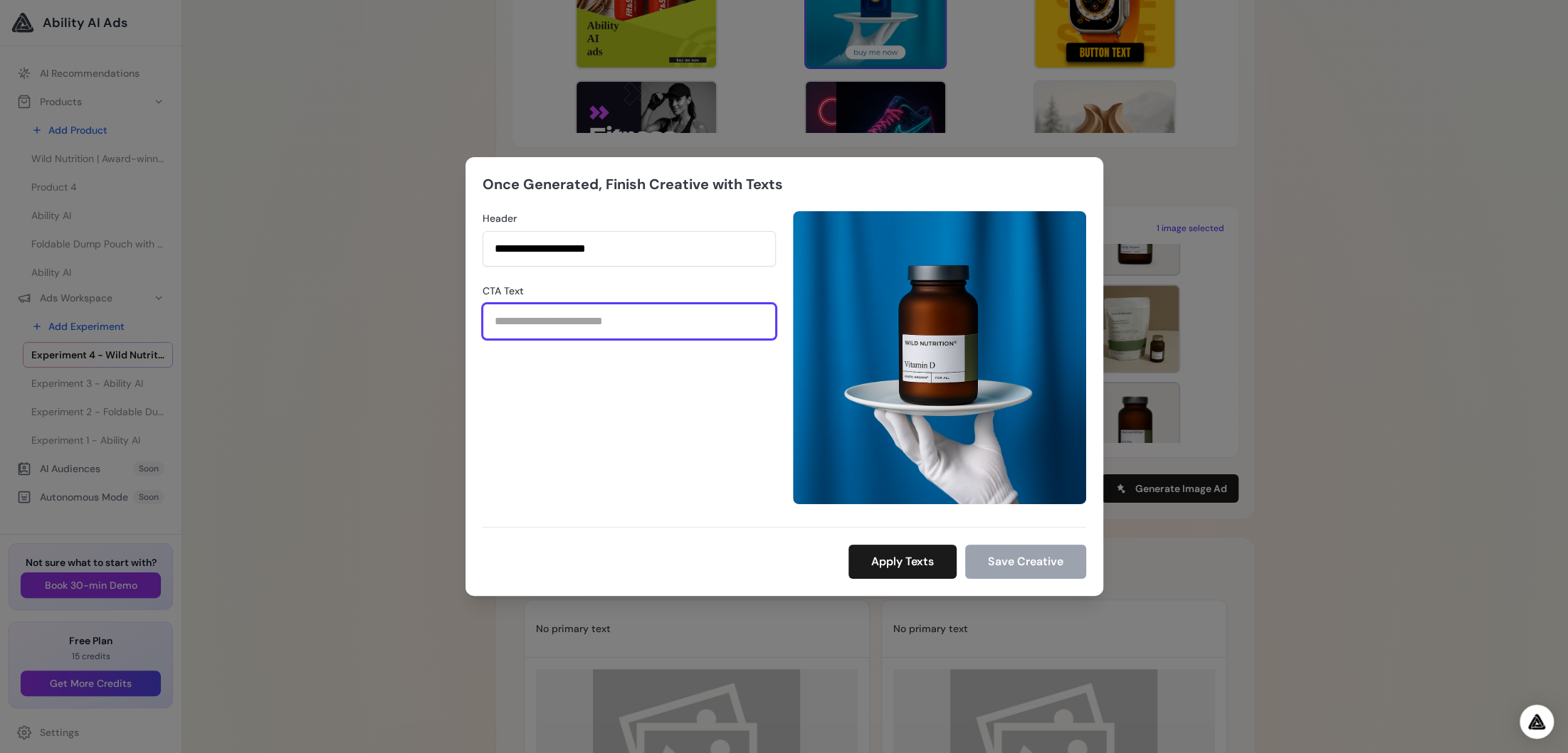
click at [578, 331] on input "CTA Text" at bounding box center [629, 321] width 293 height 35
type input "*******"
click at [895, 565] on button "Apply Texts" at bounding box center [902, 562] width 108 height 34
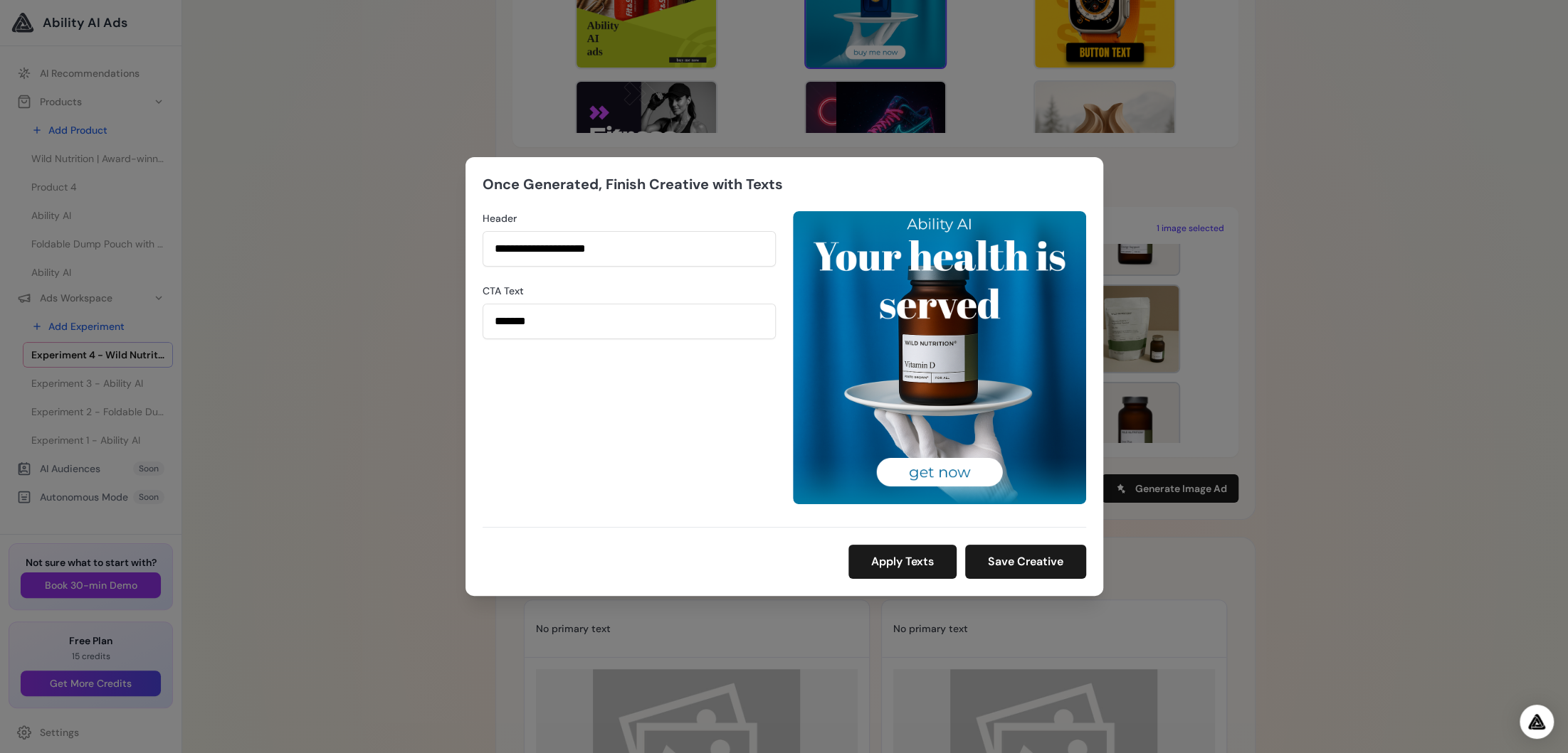
click at [1302, 328] on div "**********" at bounding box center [784, 376] width 1568 height 753
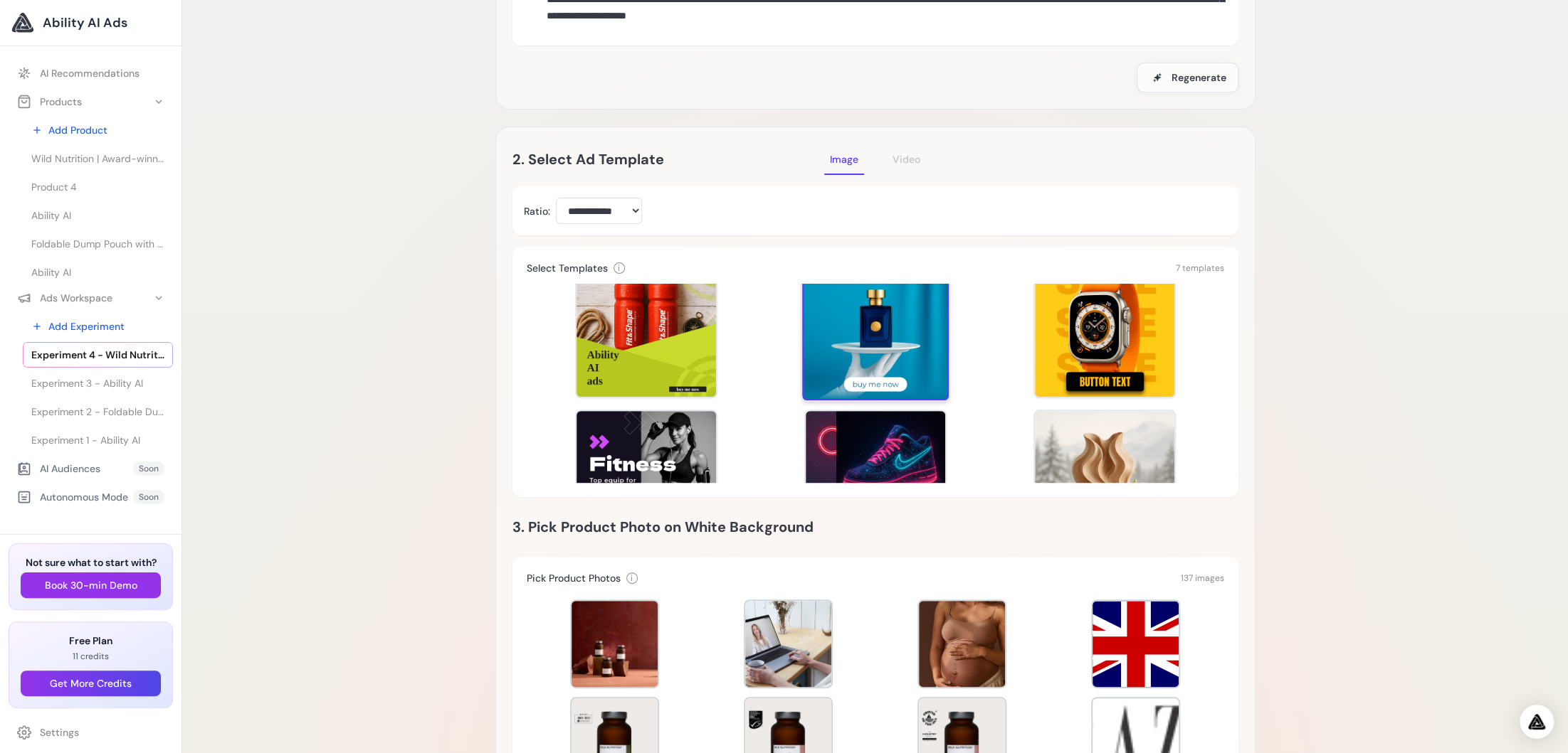
scroll to position [63, 0]
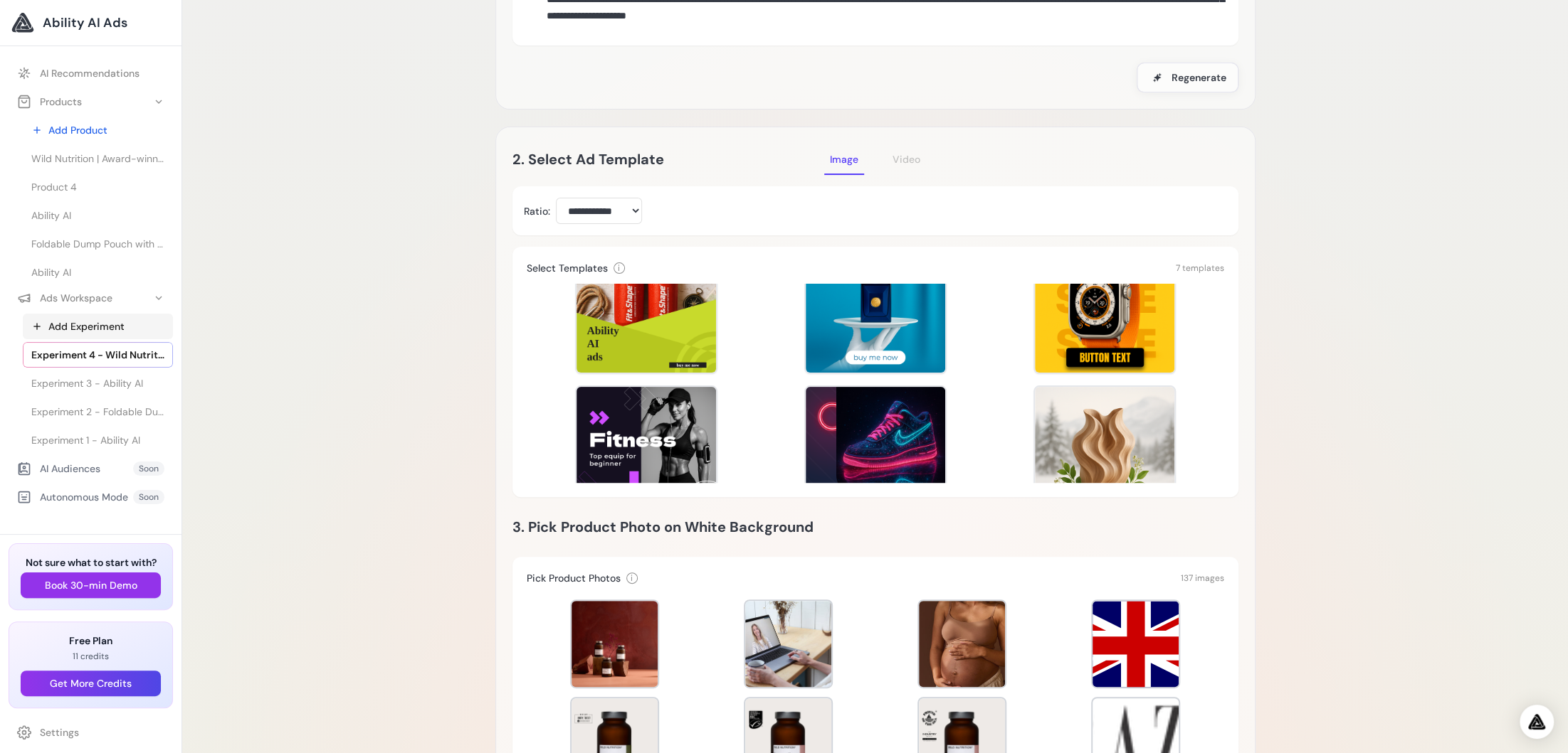
click at [97, 320] on link "Add Experiment" at bounding box center [97, 327] width 151 height 26
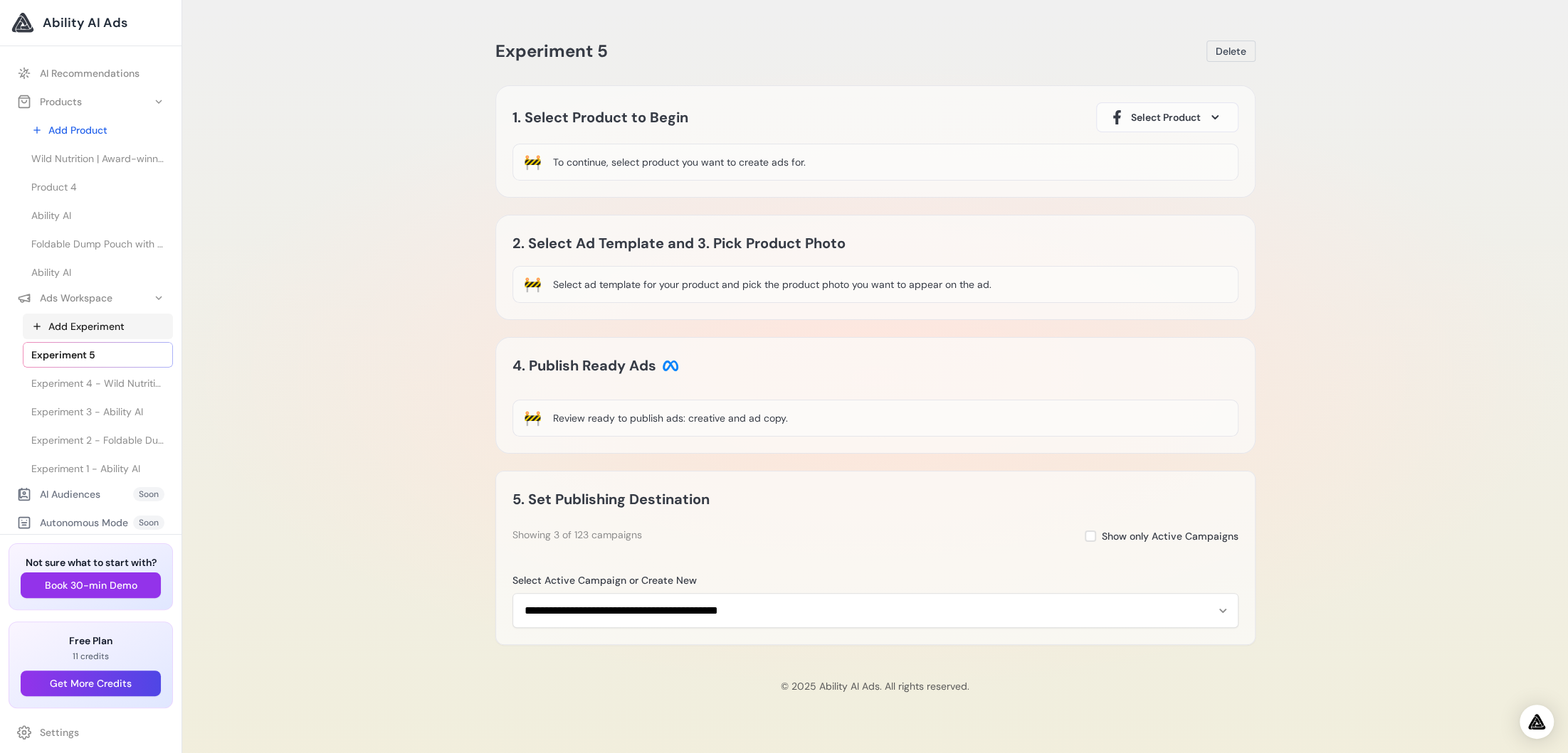
click at [84, 328] on link "Add Experiment" at bounding box center [97, 327] width 151 height 26
click at [1184, 118] on span "Select Product" at bounding box center [1165, 117] width 70 height 15
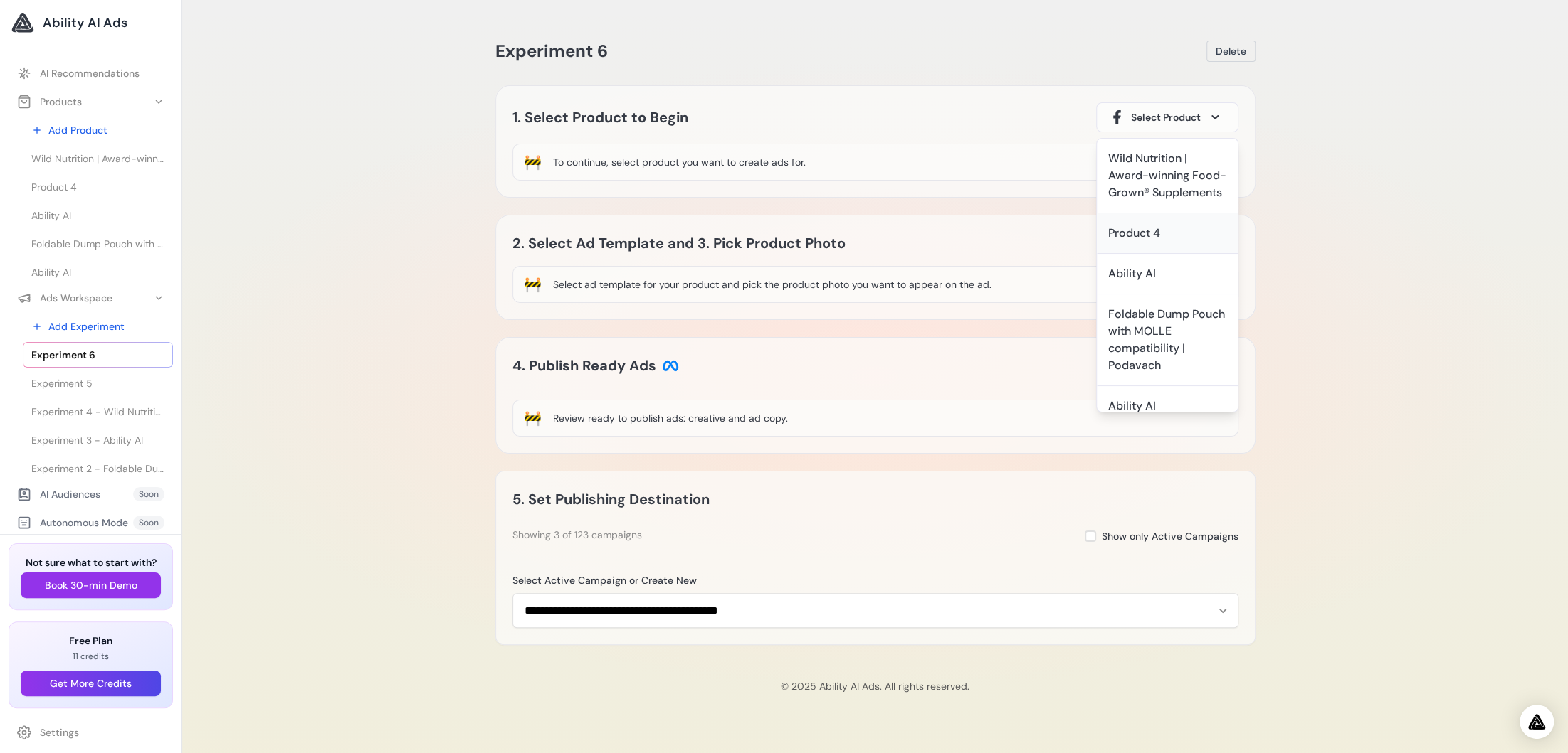
scroll to position [13, 0]
click at [278, 351] on div "Experiment 6 [GEOGRAPHIC_DATA] Loading Experiment Processing experiment data...…" at bounding box center [875, 376] width 1386 height 753
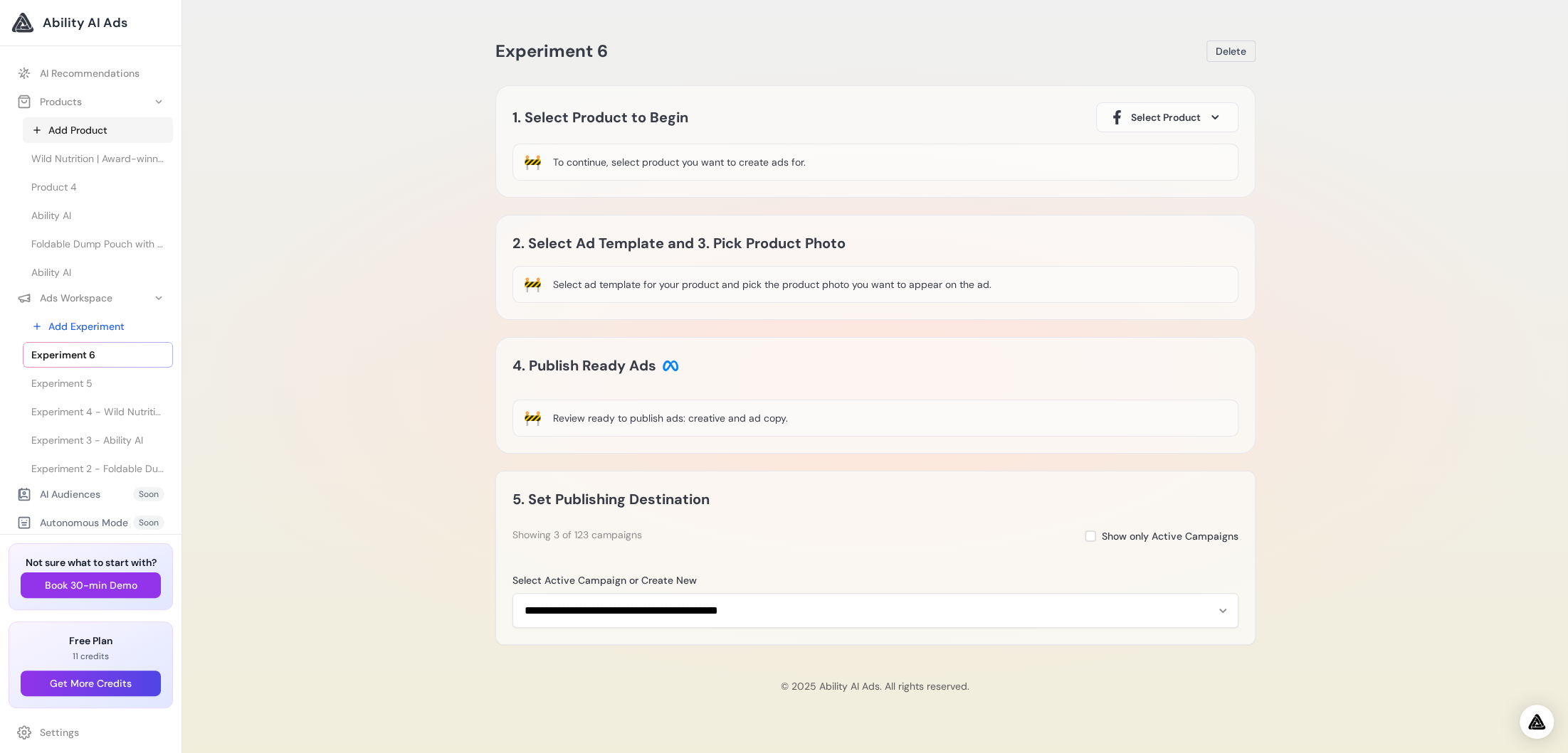
click at [87, 137] on link "Add Product" at bounding box center [97, 131] width 151 height 26
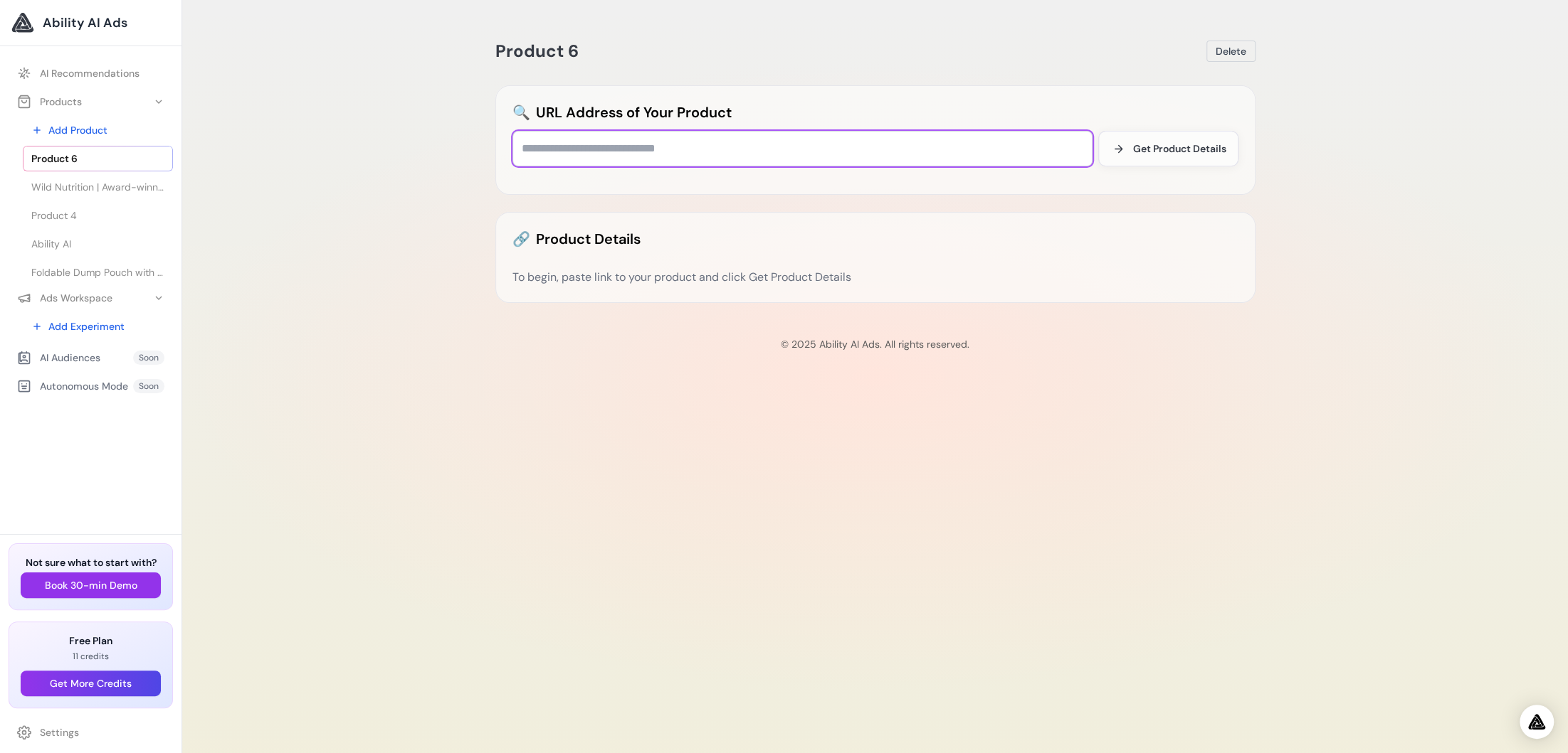
click at [572, 150] on input "text" at bounding box center [802, 148] width 580 height 35
paste input "**********"
type input "**********"
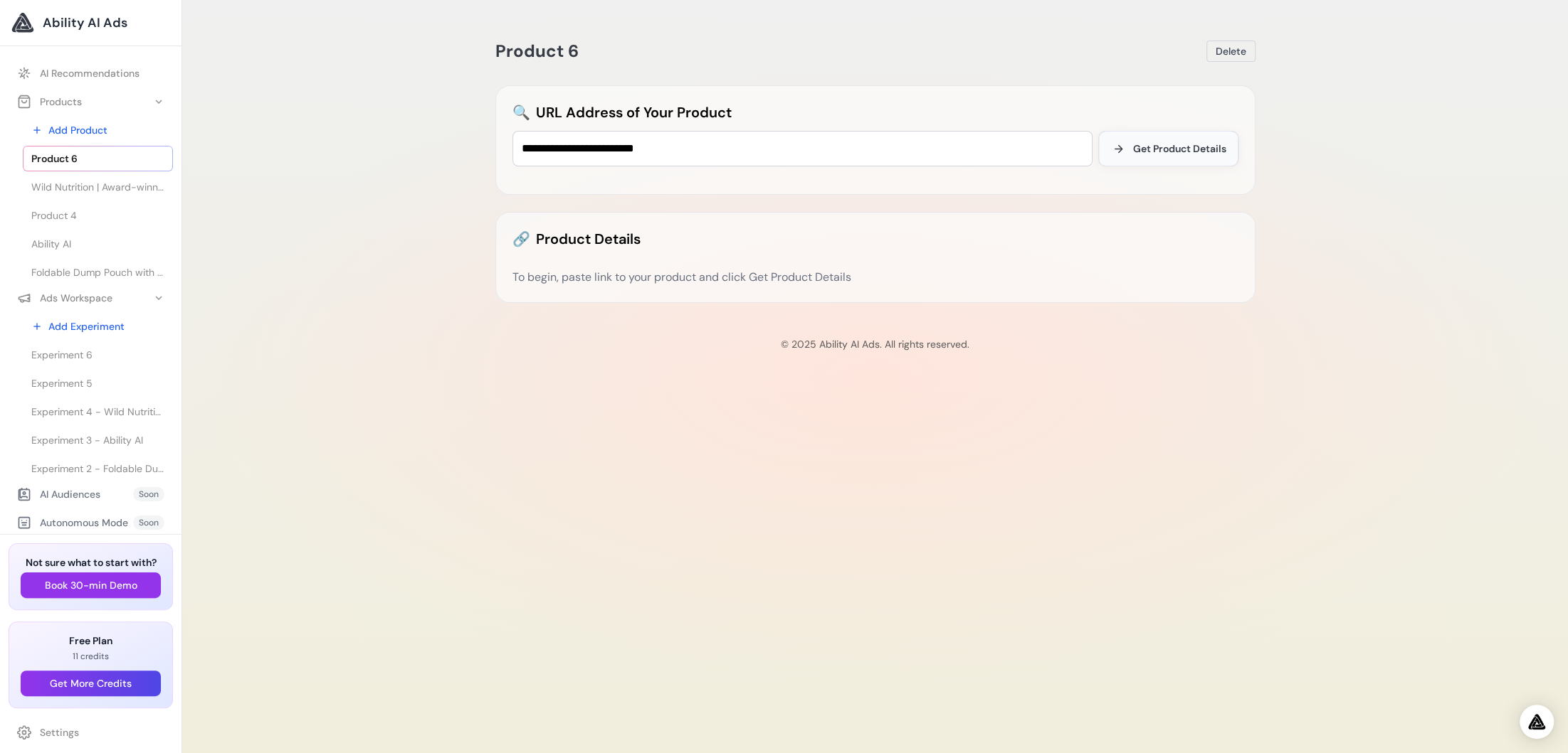
click at [1162, 153] on span "Get Product Details" at bounding box center [1179, 149] width 93 height 15
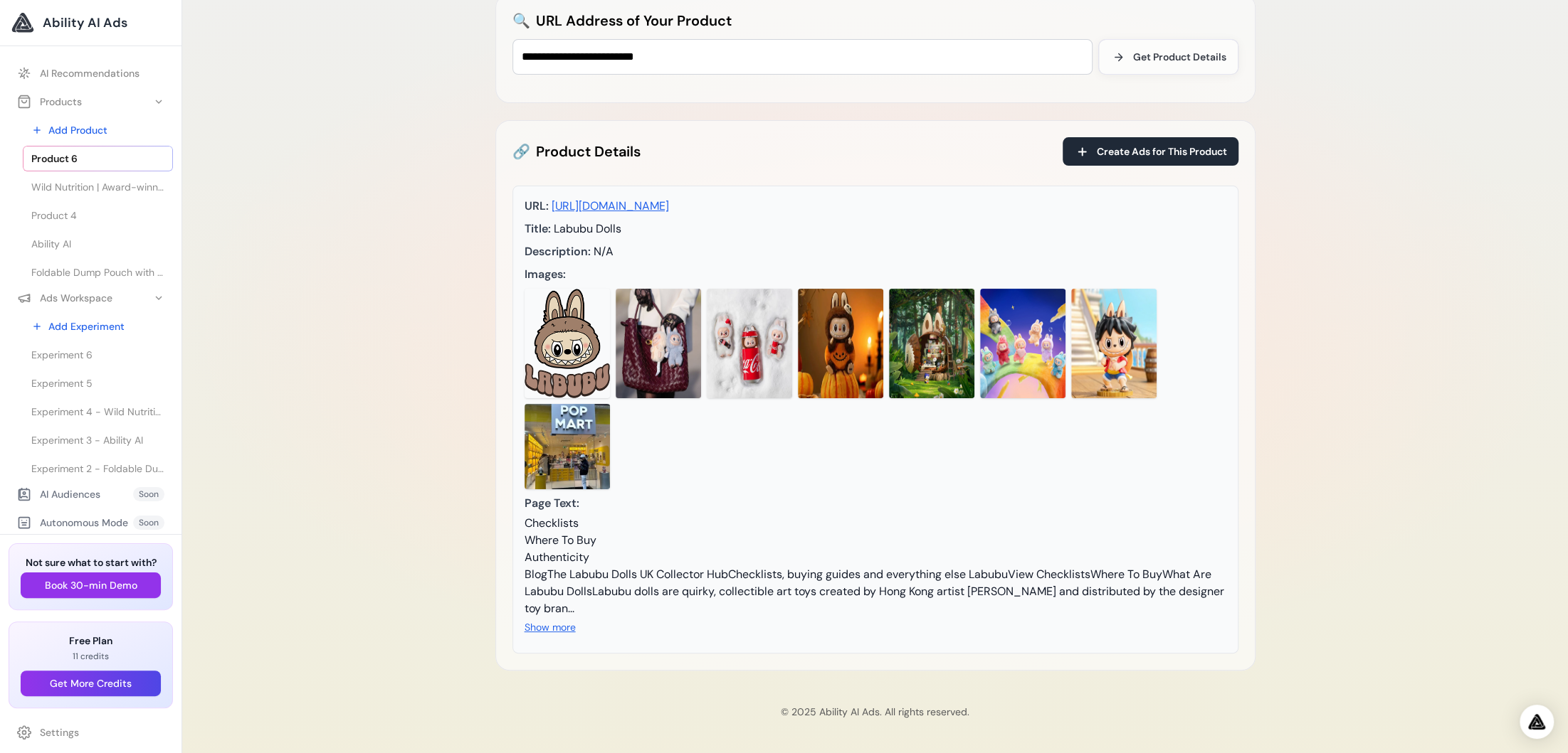
scroll to position [125, 0]
click at [1147, 144] on span "Create Ads for This Product" at bounding box center [1161, 151] width 130 height 15
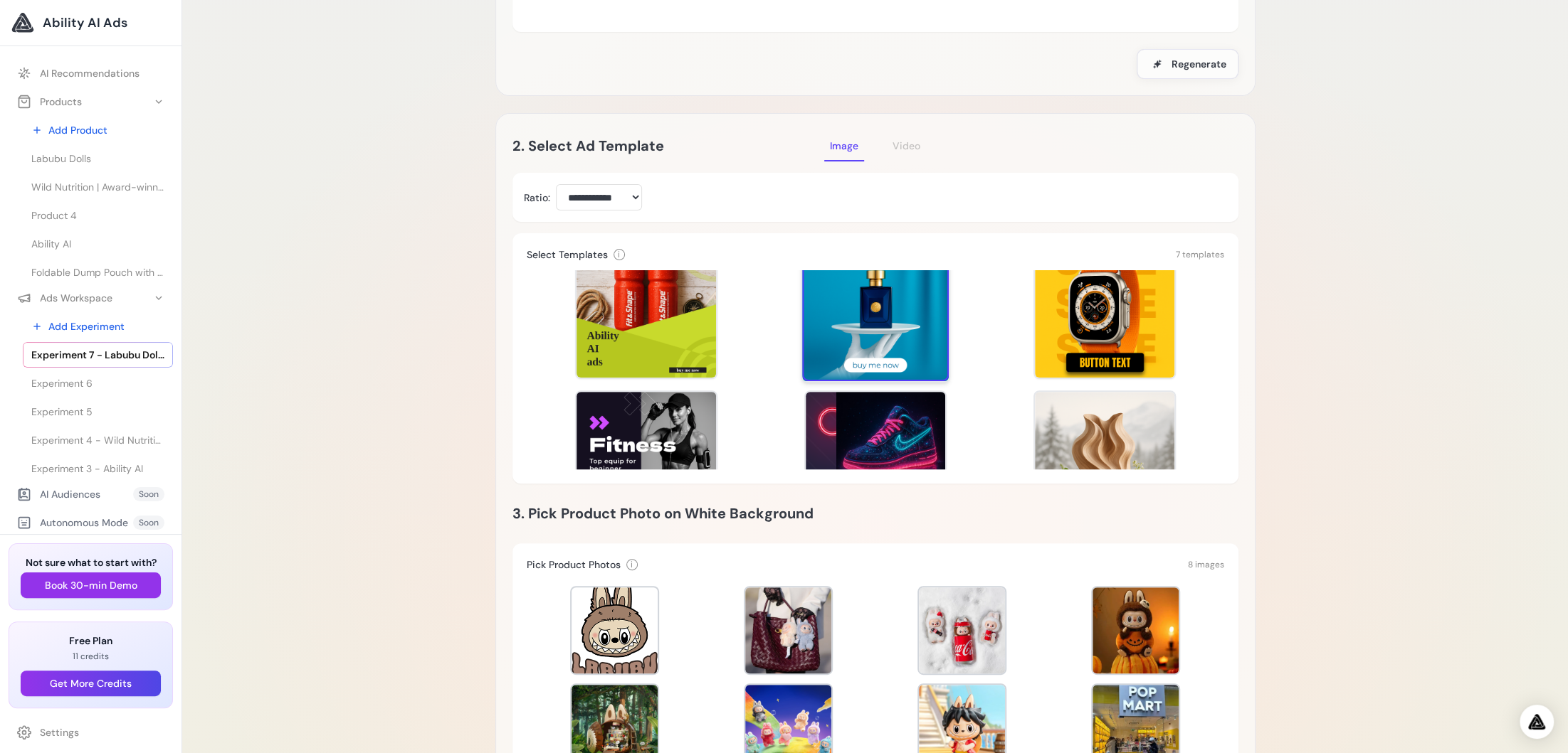
scroll to position [46, 0]
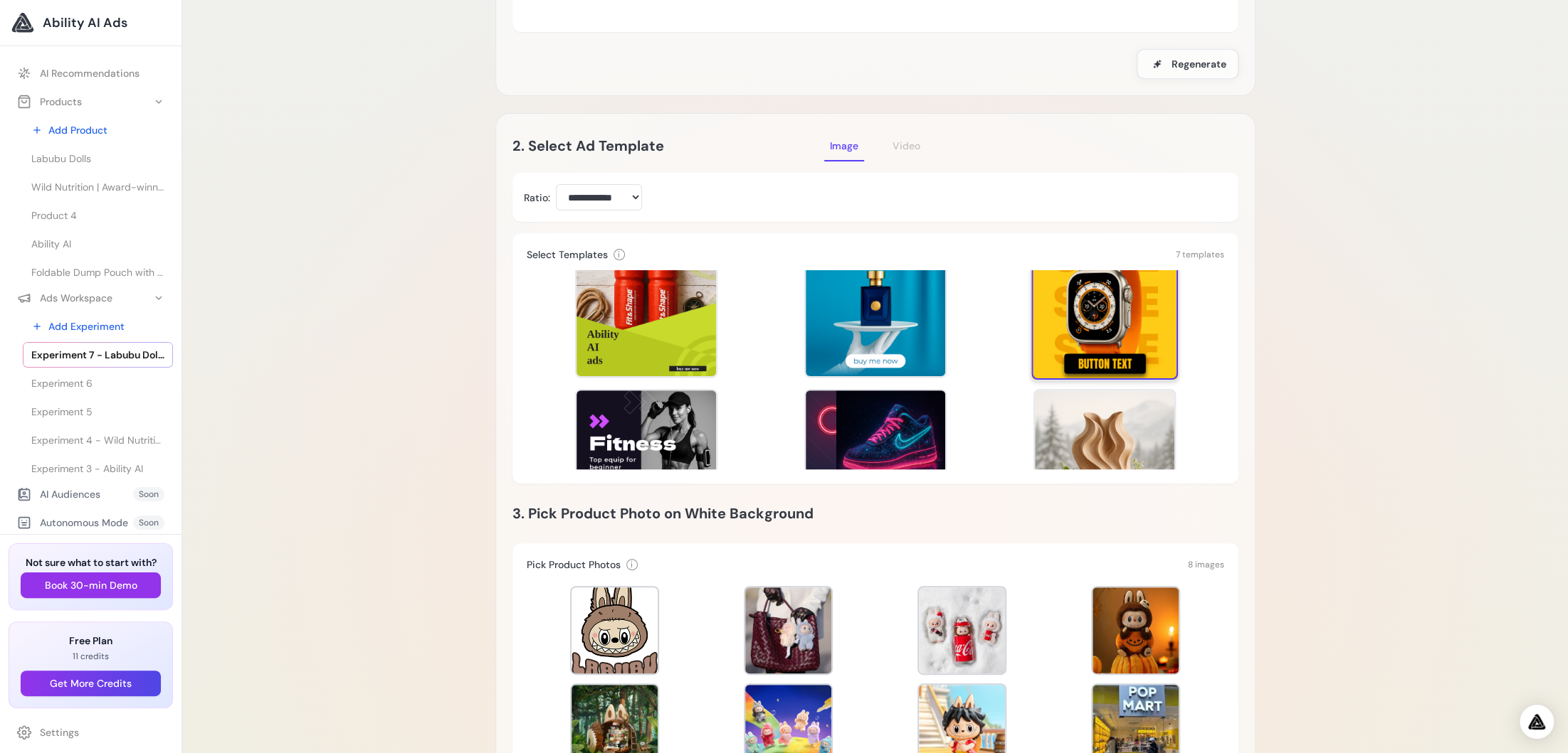
click at [1081, 315] on div at bounding box center [1104, 306] width 146 height 146
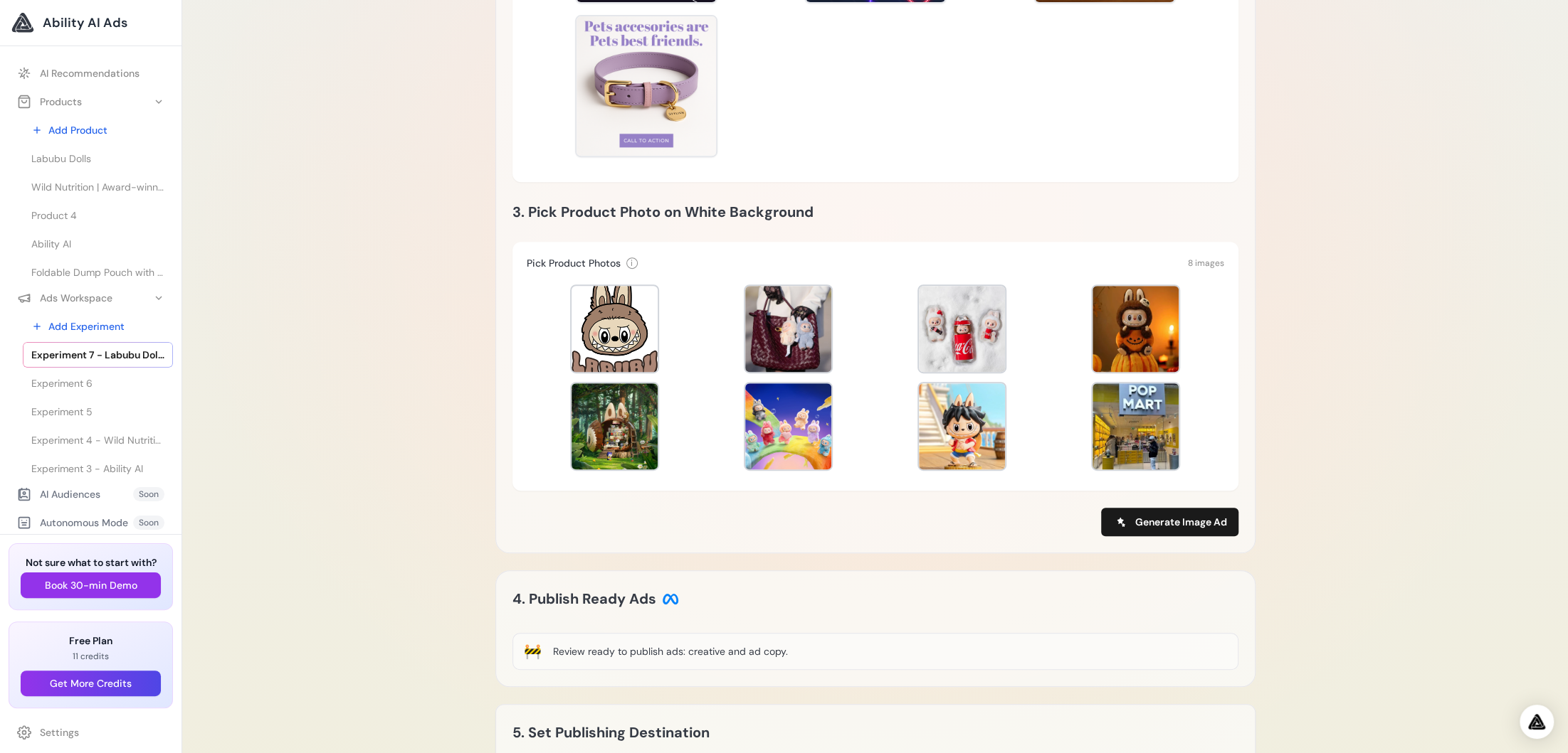
scroll to position [505, 0]
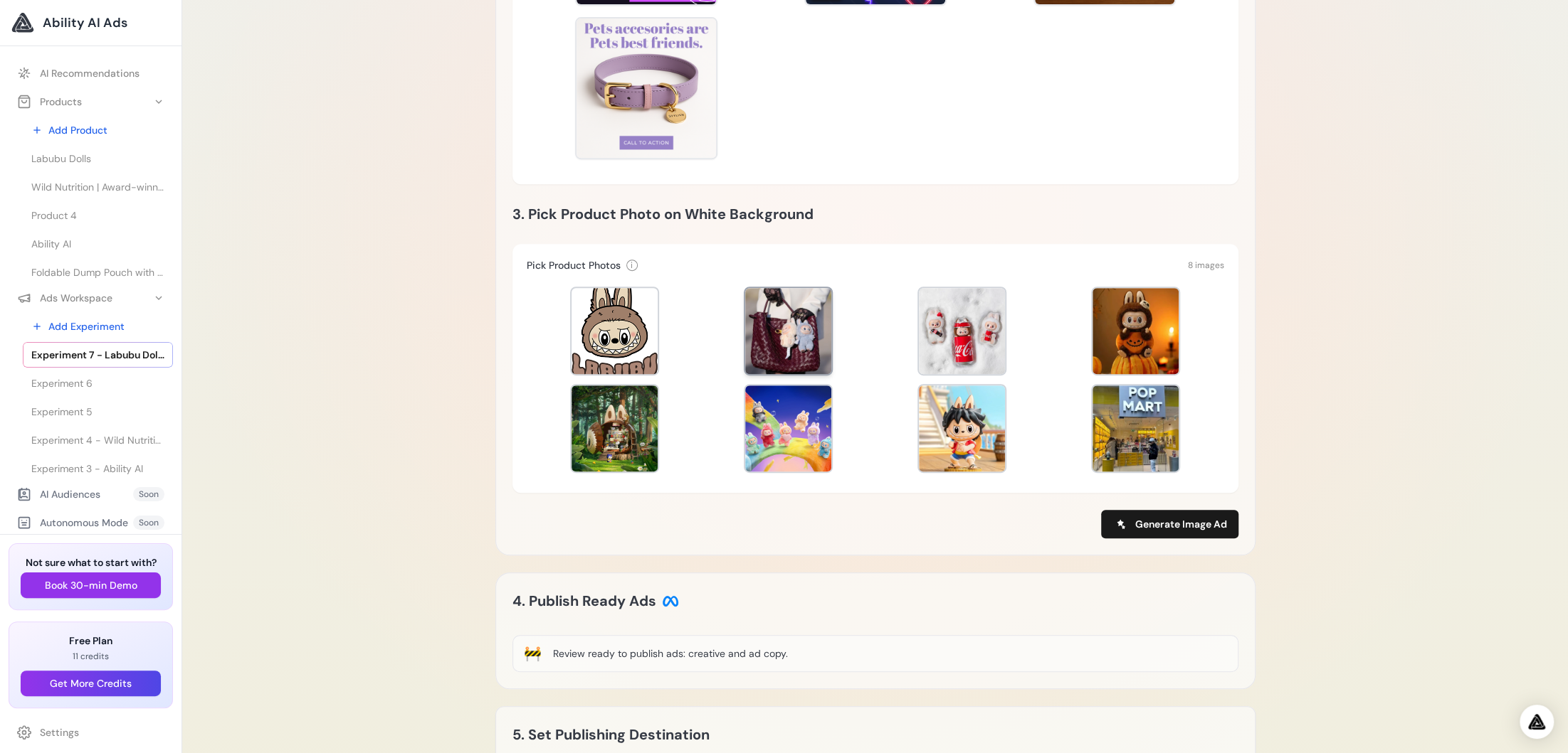
click at [786, 346] on div at bounding box center [788, 331] width 86 height 86
click at [1159, 538] on div "**********" at bounding box center [876, 184] width 760 height 742
click at [1156, 523] on span "Generate Image Ad" at bounding box center [1181, 524] width 92 height 15
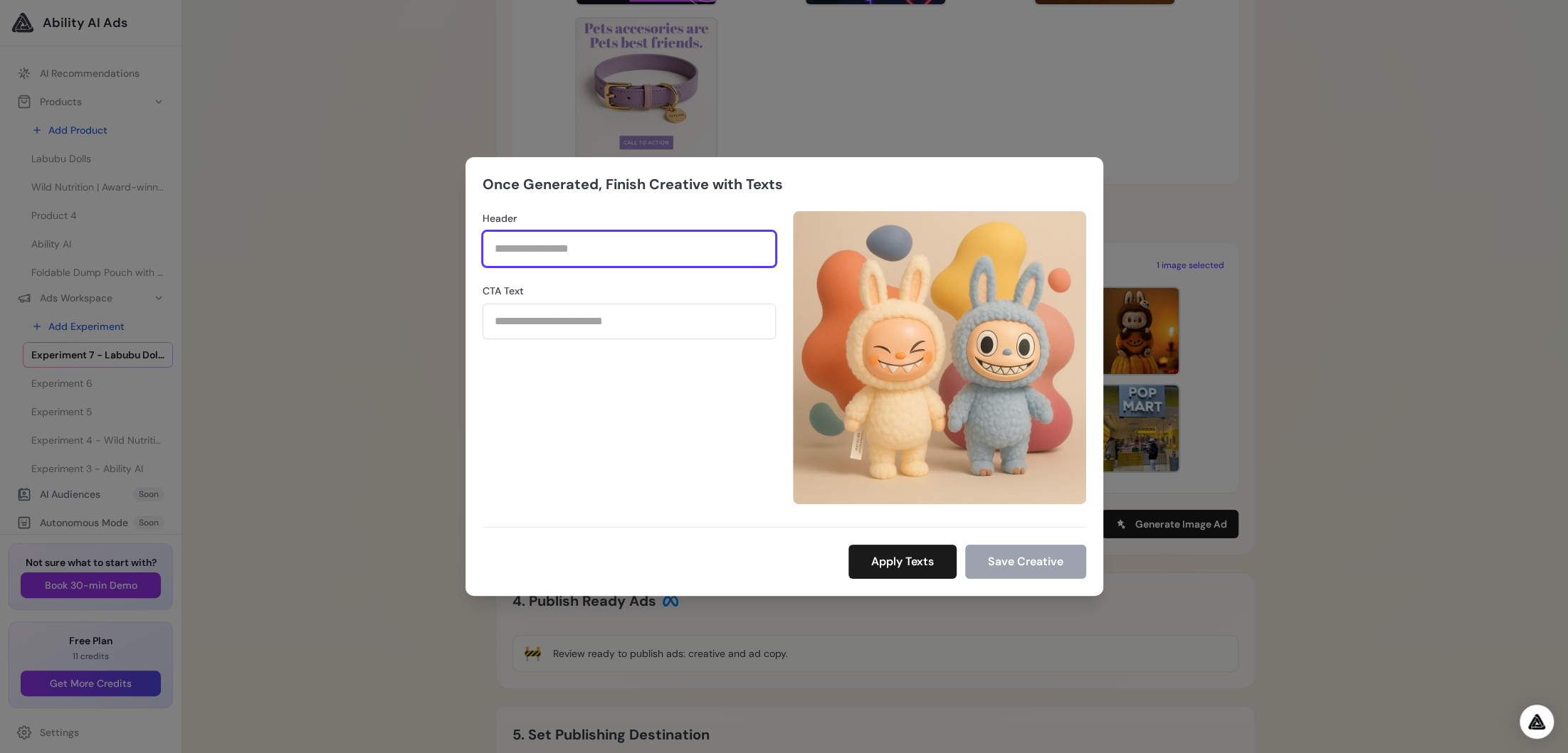
click at [612, 249] on input "Header" at bounding box center [629, 248] width 293 height 35
type input "******"
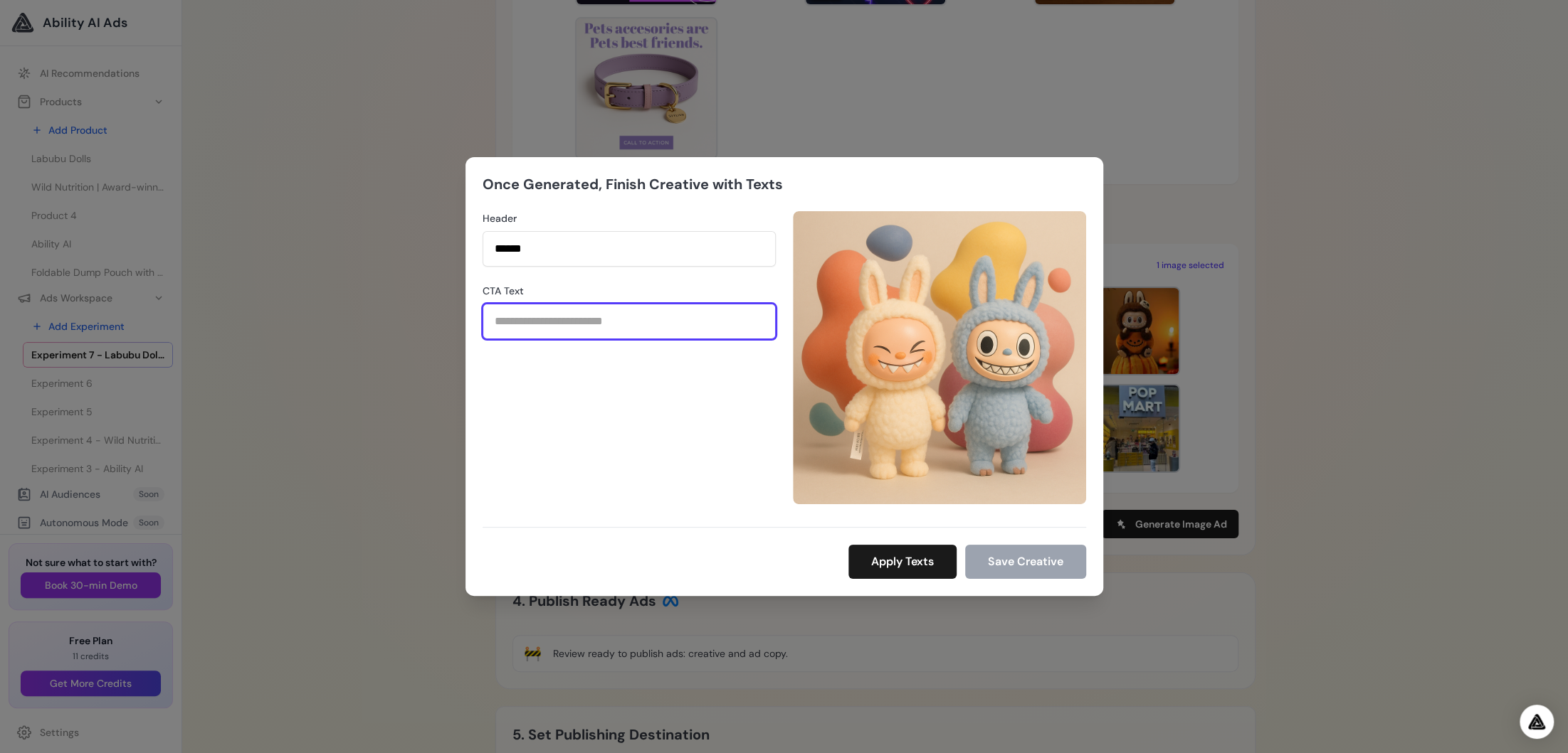
click at [541, 328] on input "CTA Text" at bounding box center [629, 321] width 293 height 35
type input "******"
click at [894, 554] on button "Apply Texts" at bounding box center [902, 562] width 108 height 34
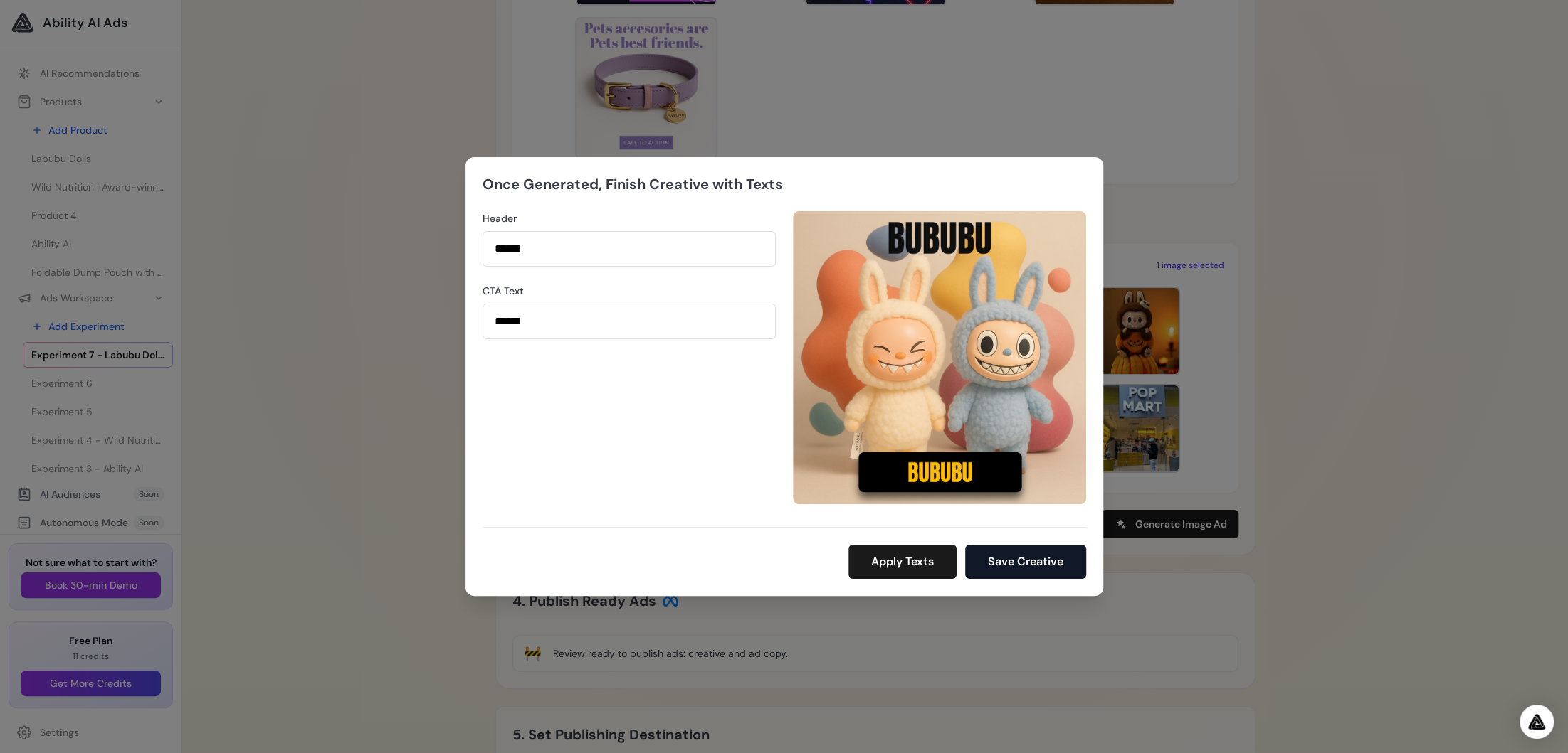
click at [1025, 569] on button "Save Creative" at bounding box center [1025, 562] width 121 height 34
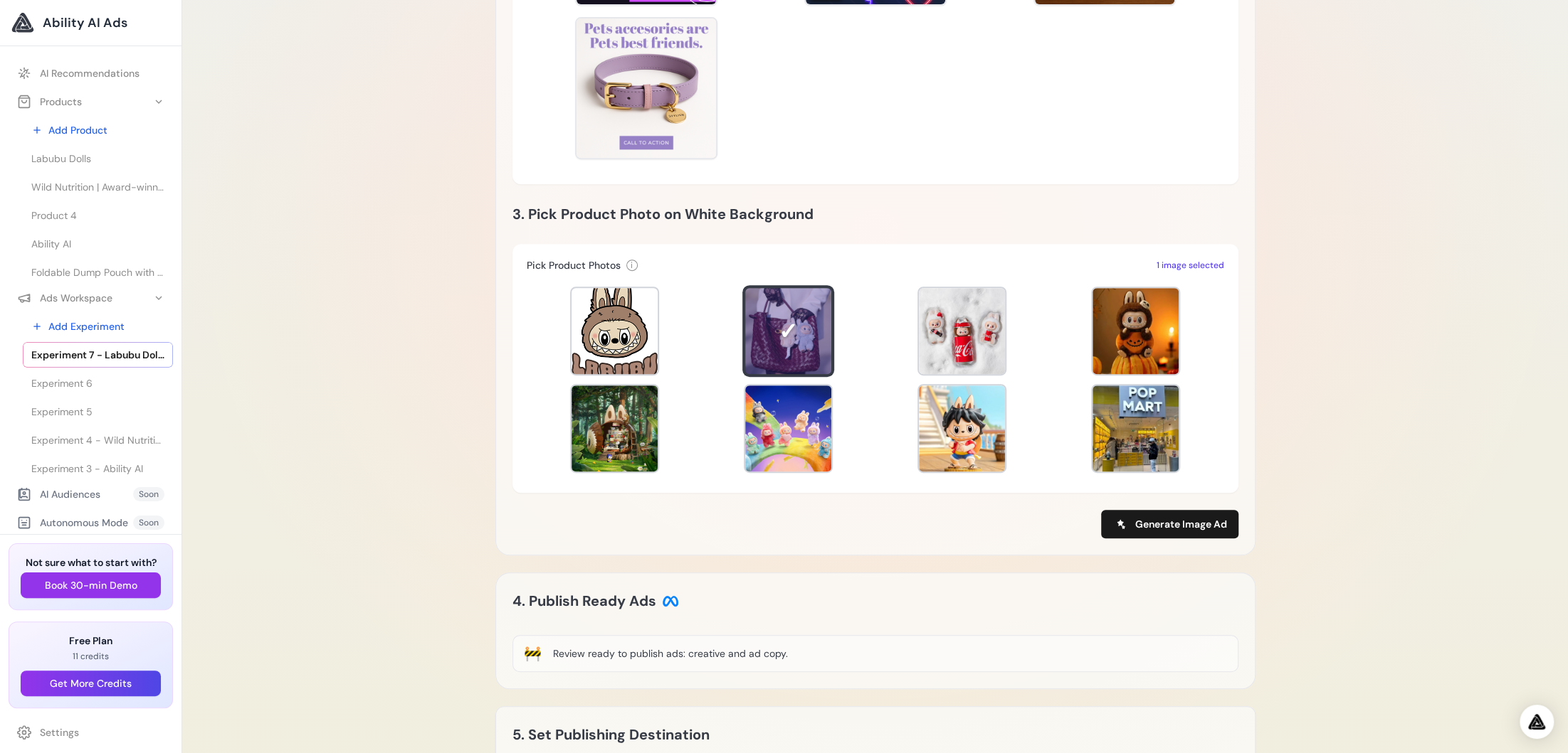
scroll to position [714, 0]
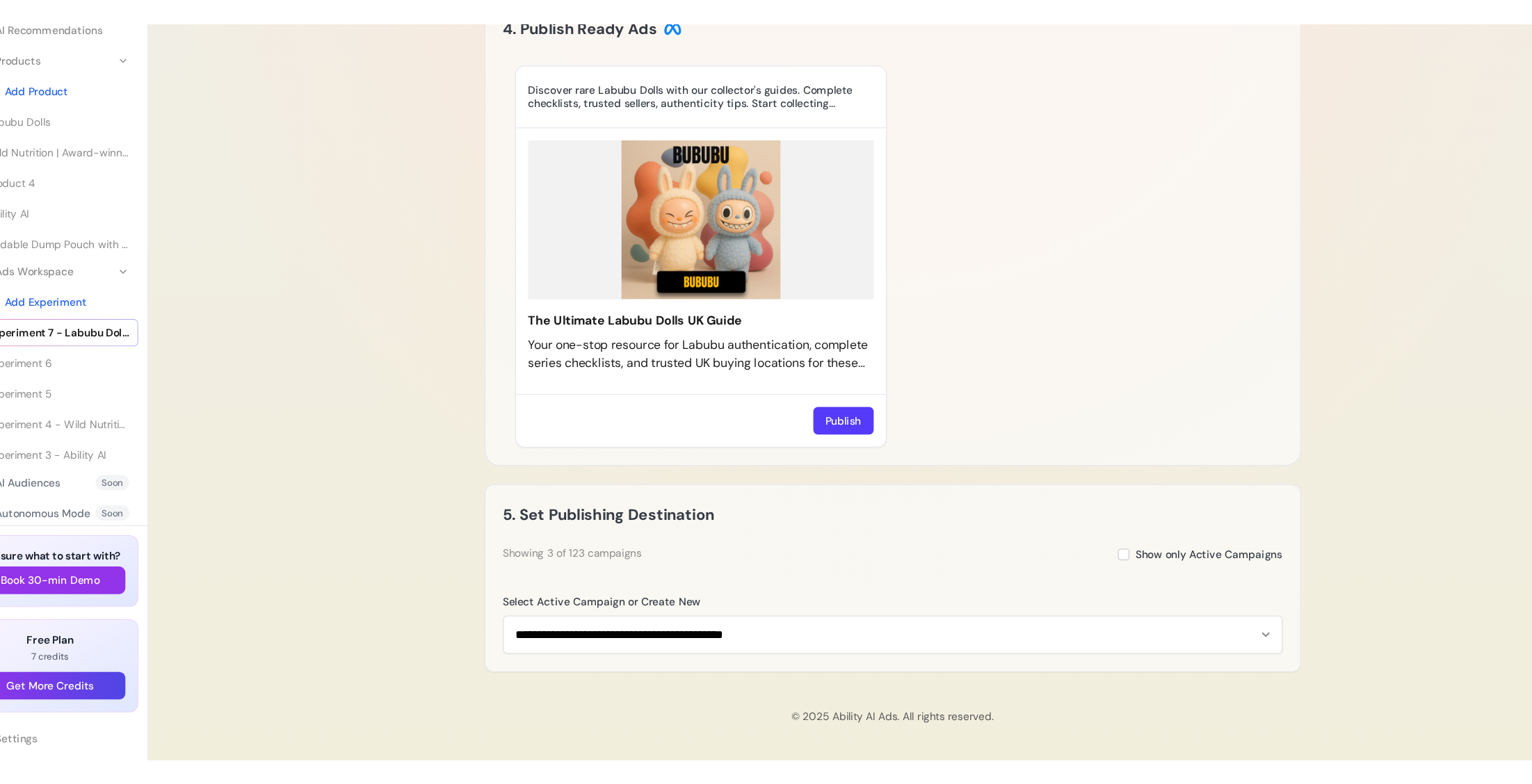
scroll to position [880, 0]
